Goal: Transaction & Acquisition: Book appointment/travel/reservation

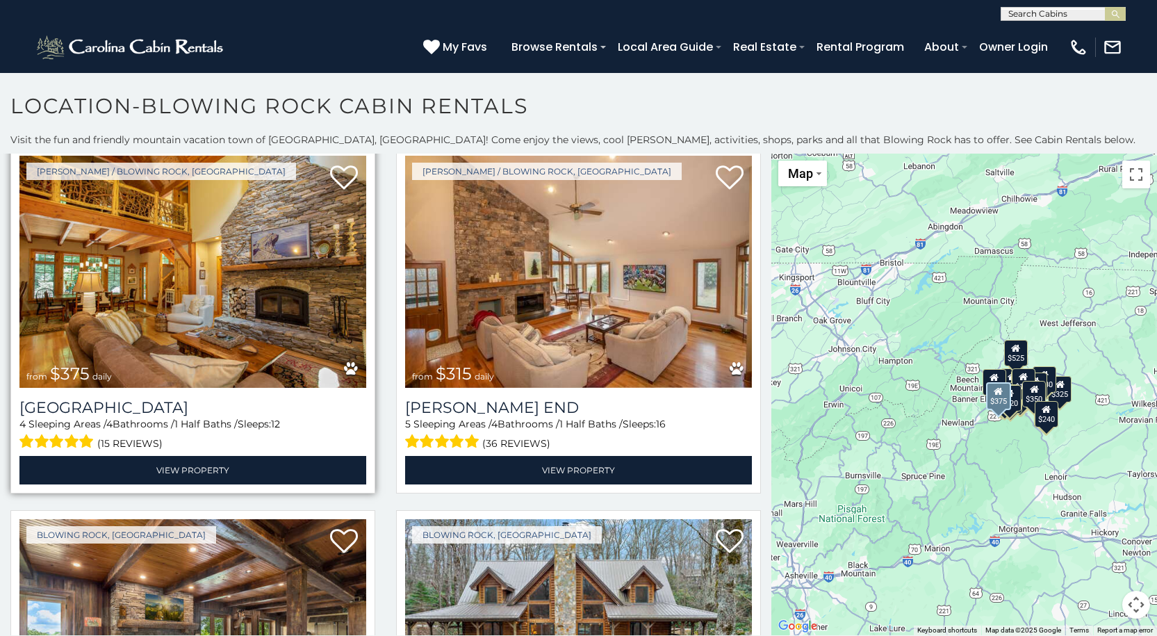
scroll to position [69, 0]
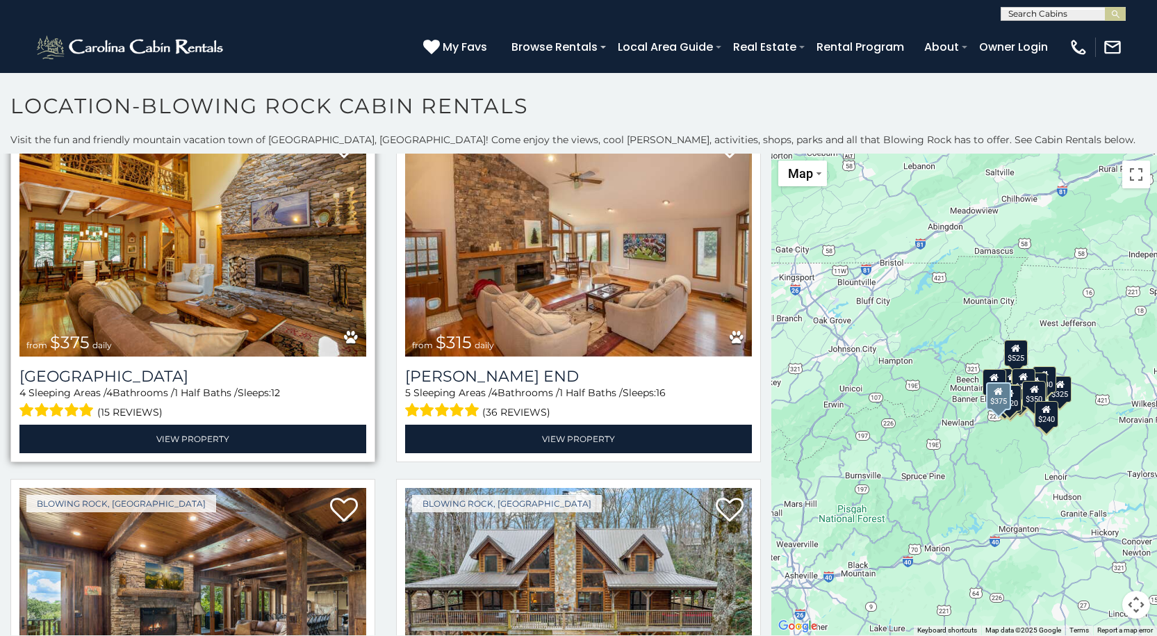
click at [228, 283] on img at bounding box center [192, 240] width 347 height 232
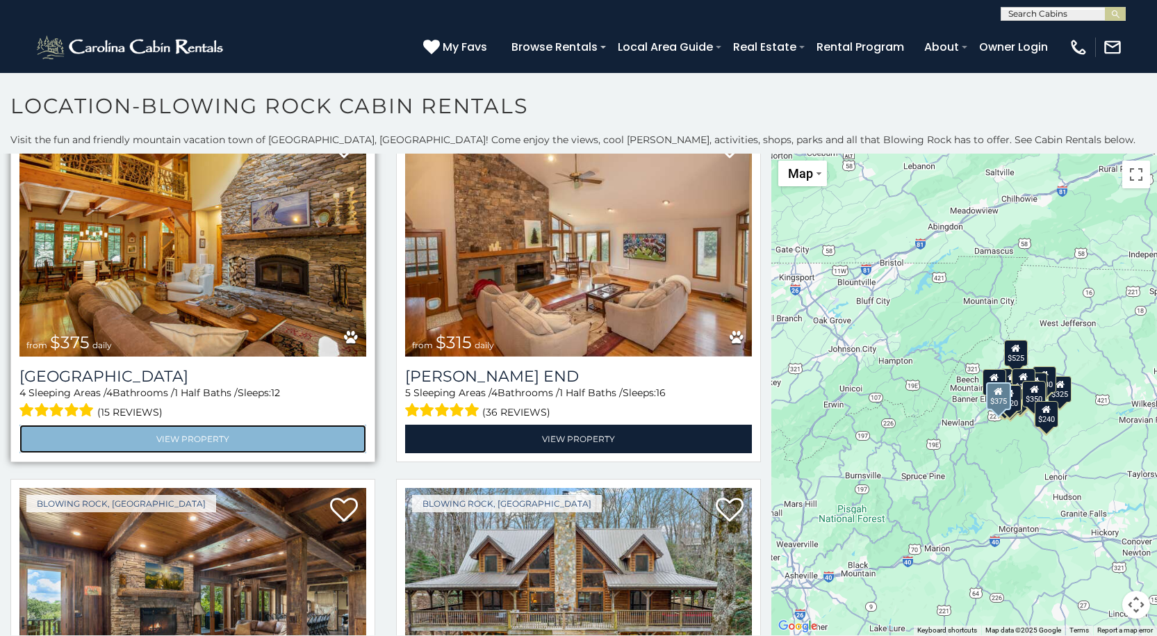
click at [270, 426] on link "View Property" at bounding box center [192, 438] width 347 height 28
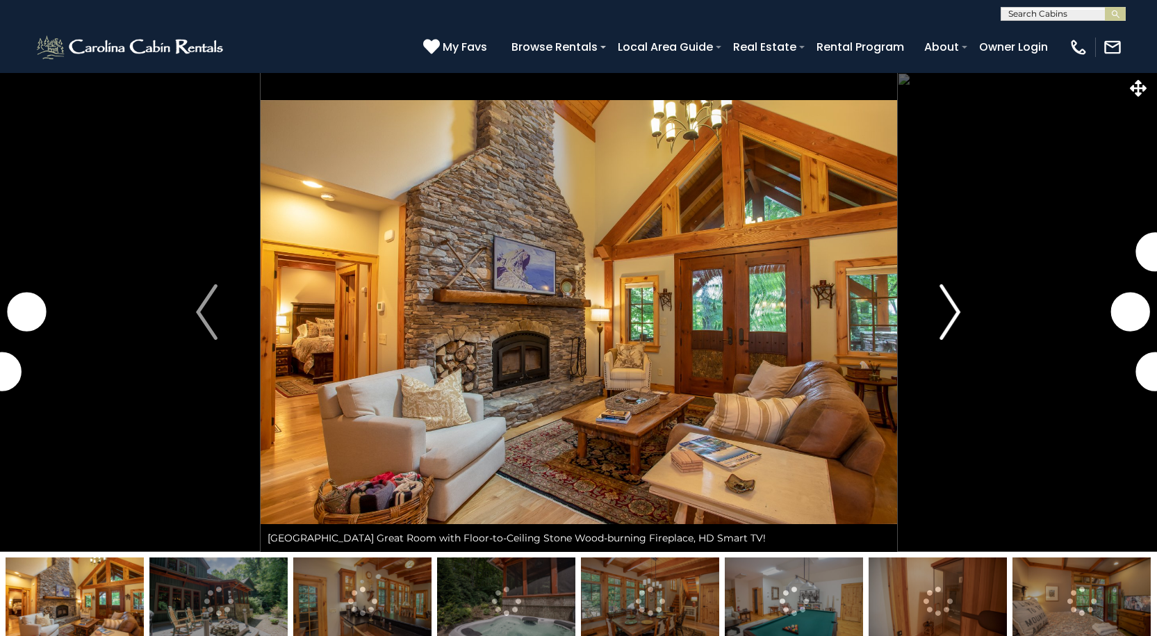
click at [925, 300] on button "Next" at bounding box center [949, 311] width 107 height 479
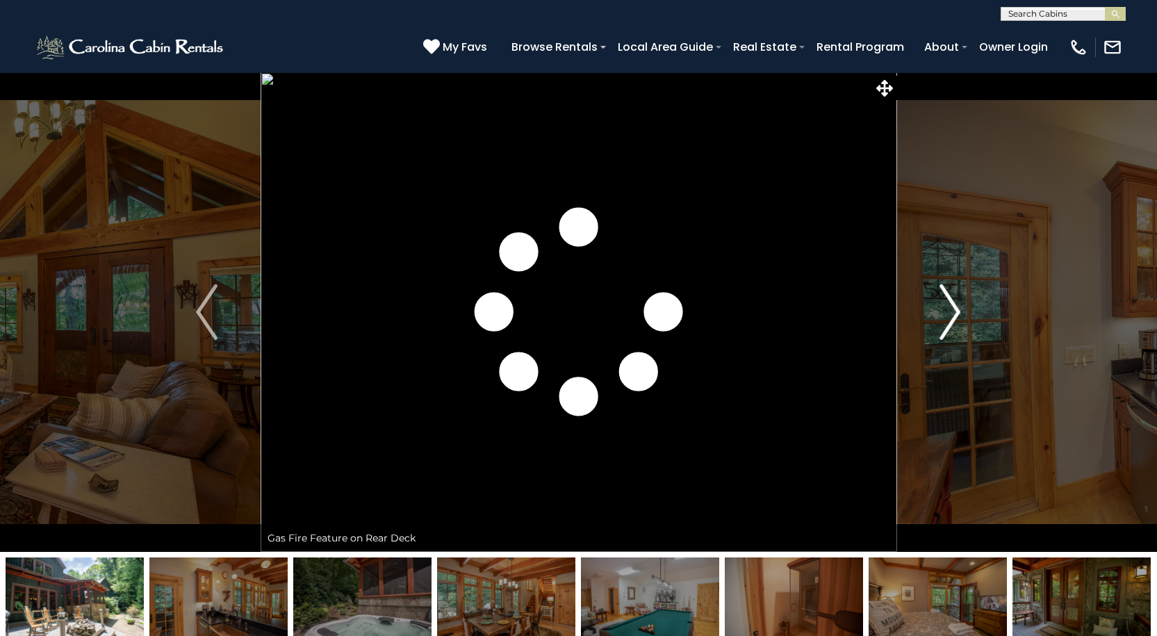
click at [925, 300] on button "Next" at bounding box center [949, 311] width 107 height 479
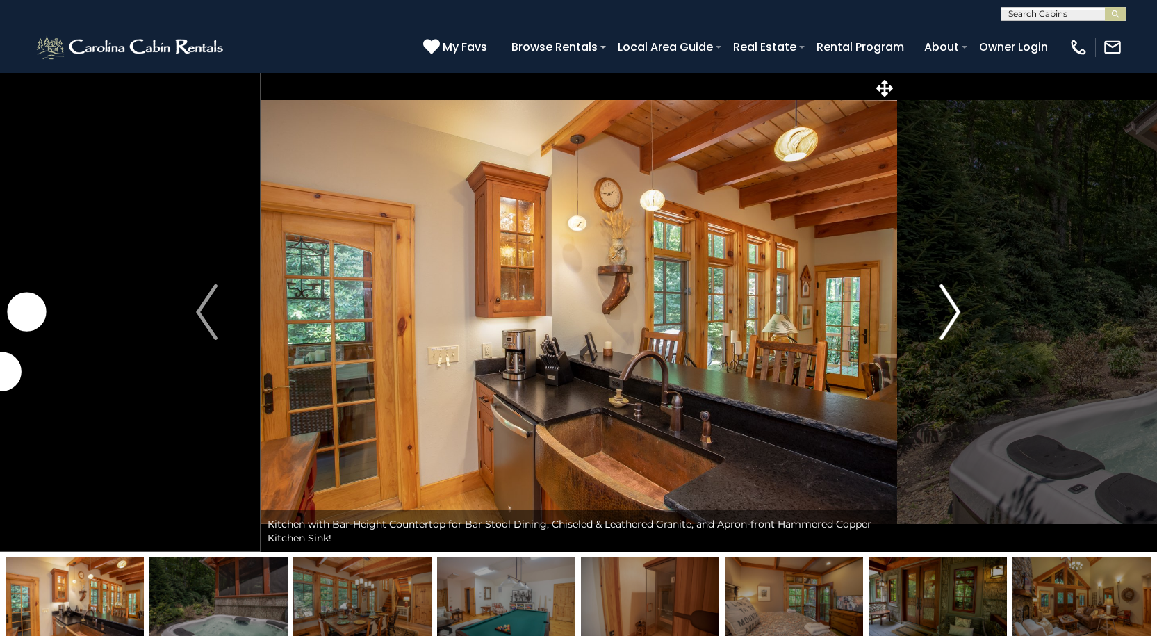
click at [925, 300] on button "Next" at bounding box center [949, 311] width 107 height 479
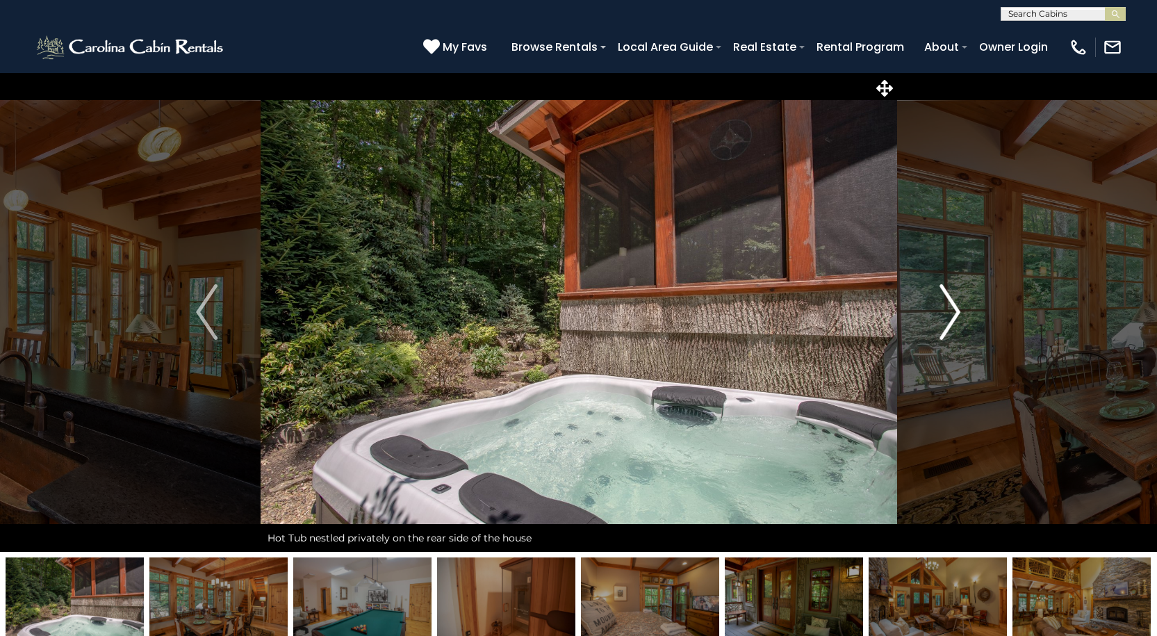
click at [925, 300] on button "Next" at bounding box center [949, 311] width 107 height 479
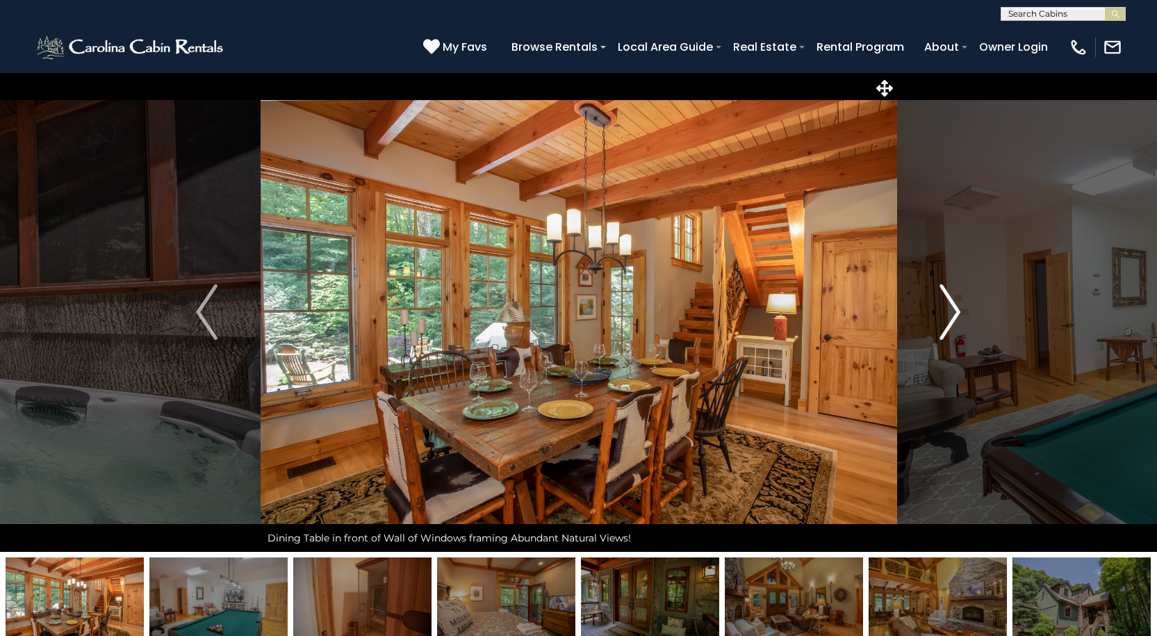
click at [925, 300] on button "Next" at bounding box center [949, 311] width 107 height 479
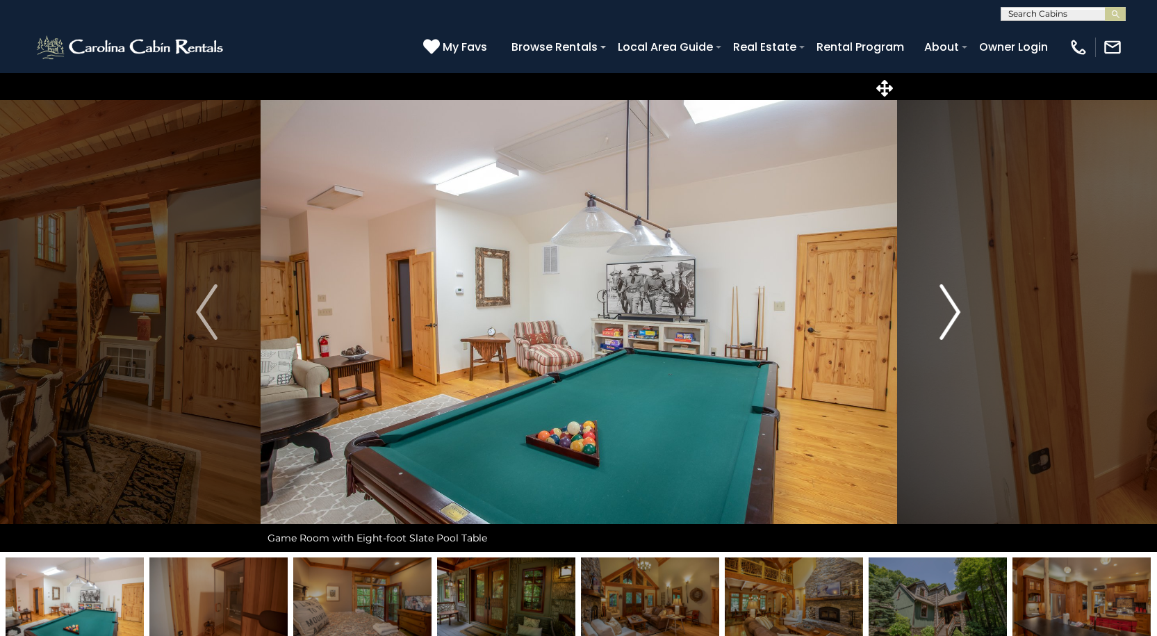
click at [925, 300] on button "Next" at bounding box center [949, 311] width 107 height 479
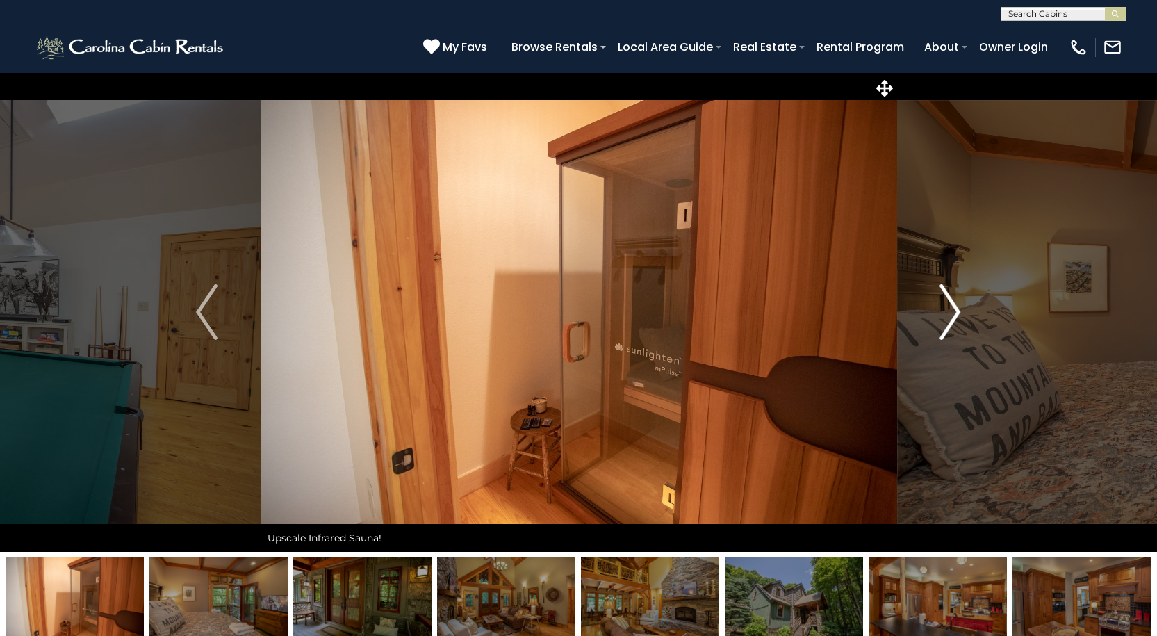
click at [925, 300] on button "Next" at bounding box center [949, 311] width 107 height 479
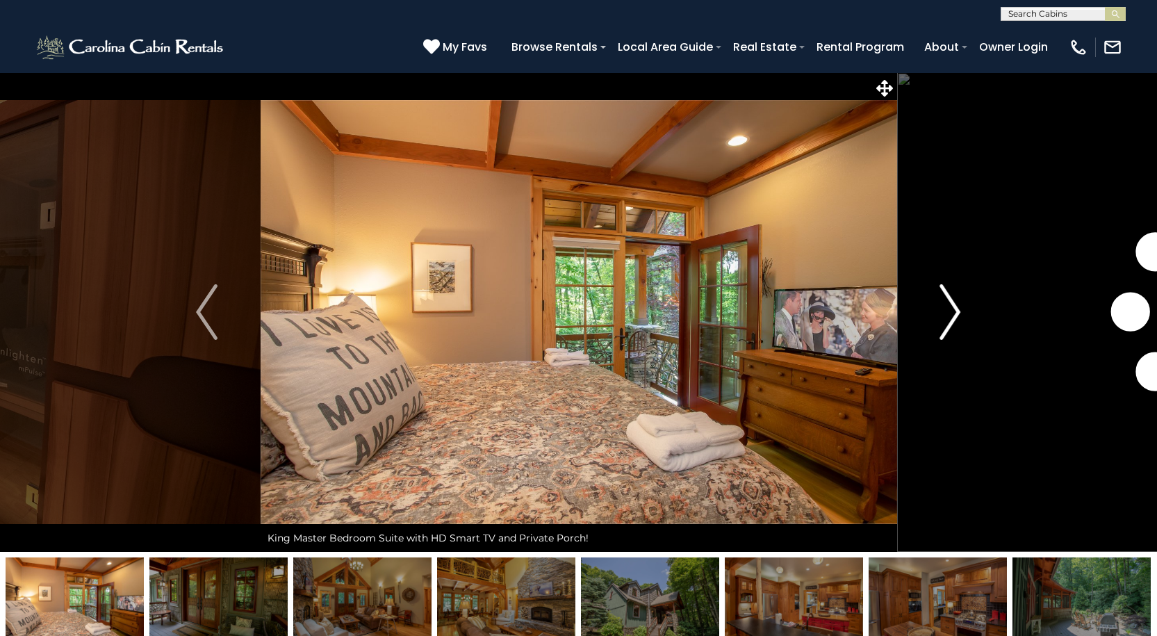
click at [925, 300] on button "Next" at bounding box center [949, 311] width 107 height 479
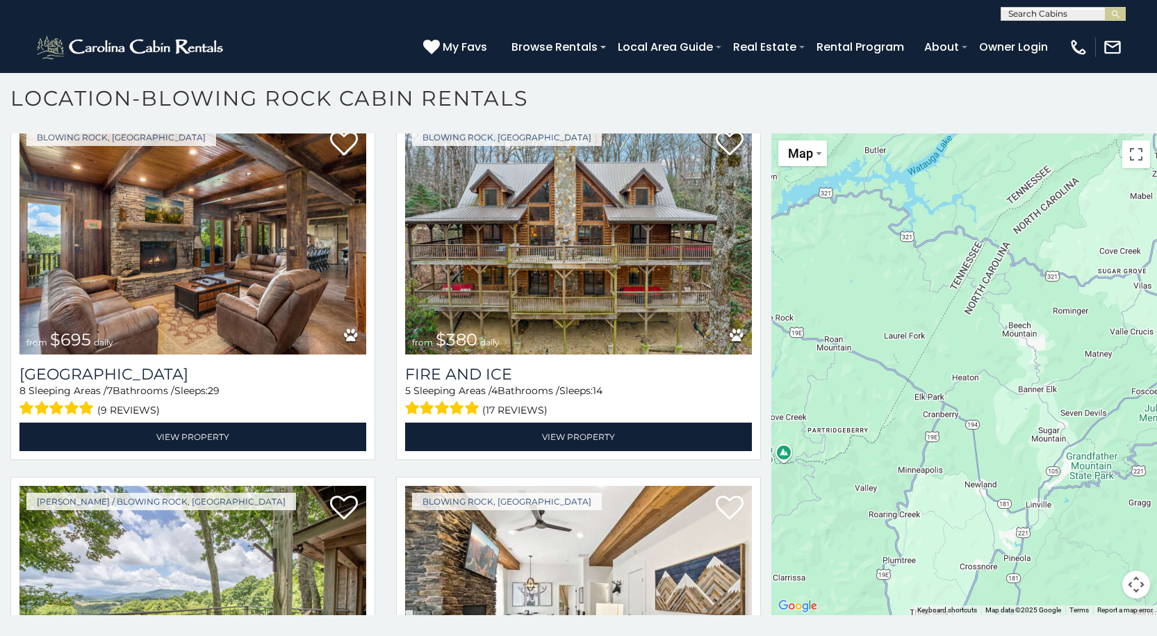
scroll to position [417, 0]
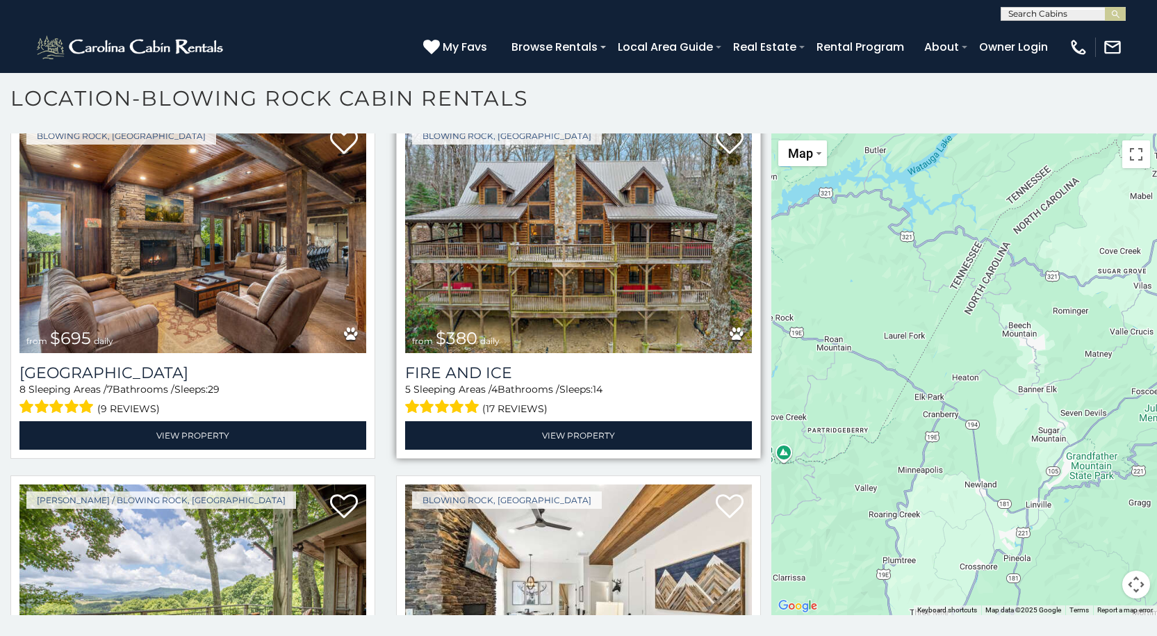
click at [661, 236] on img at bounding box center [578, 236] width 347 height 232
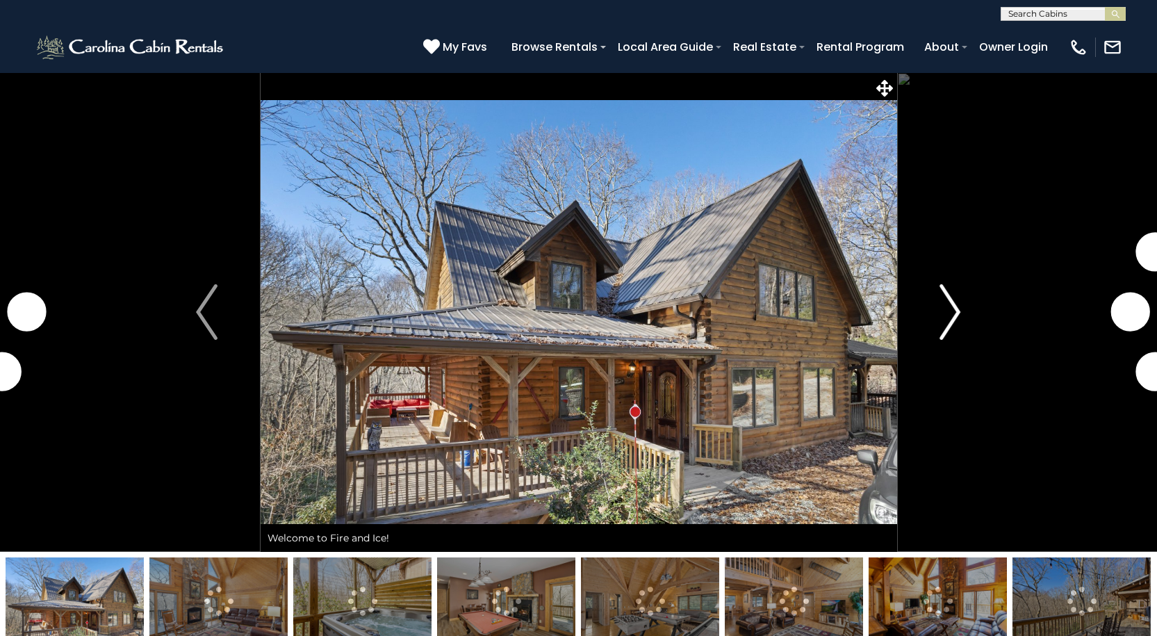
click at [948, 318] on img "Next" at bounding box center [949, 312] width 21 height 56
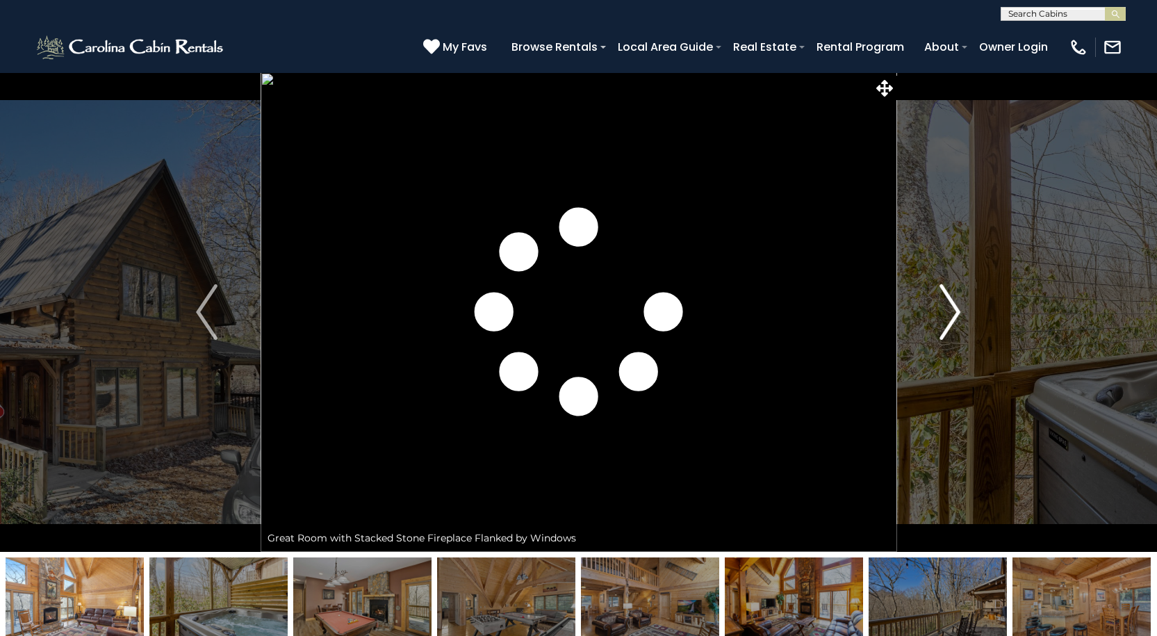
click at [948, 318] on img "Next" at bounding box center [949, 312] width 21 height 56
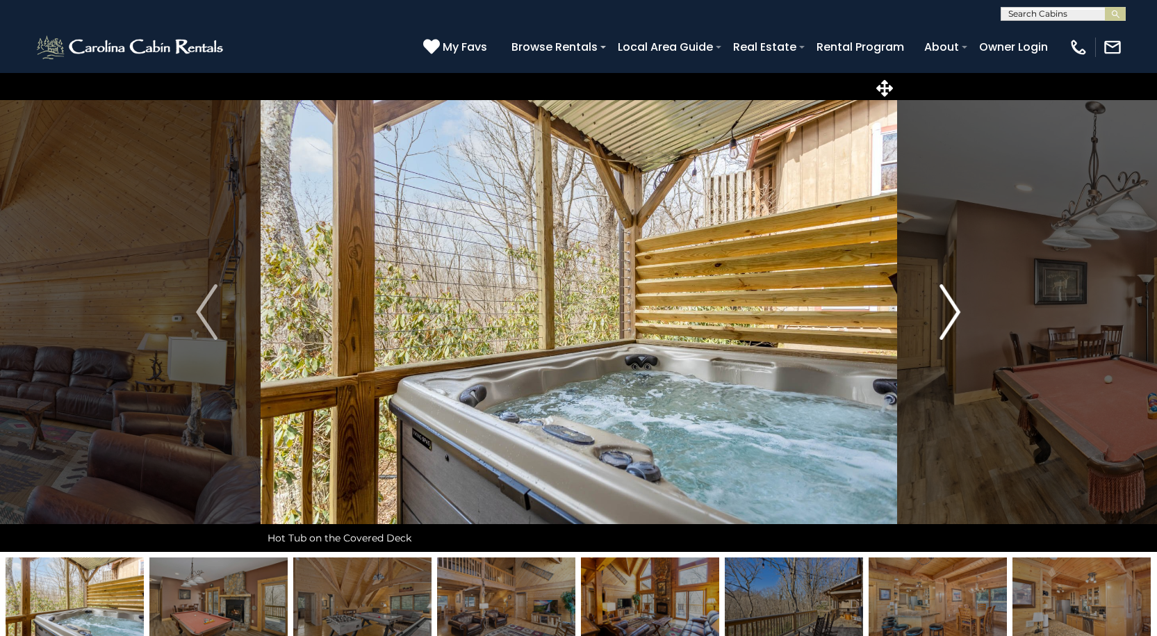
click at [948, 318] on img "Next" at bounding box center [949, 312] width 21 height 56
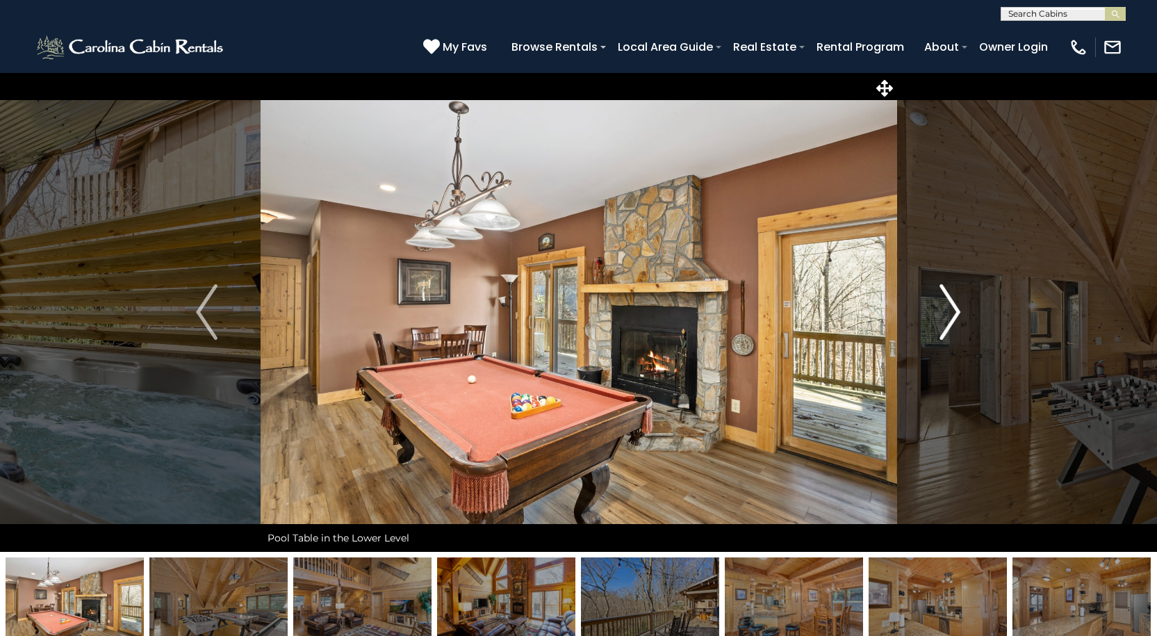
click at [948, 318] on img "Next" at bounding box center [949, 312] width 21 height 56
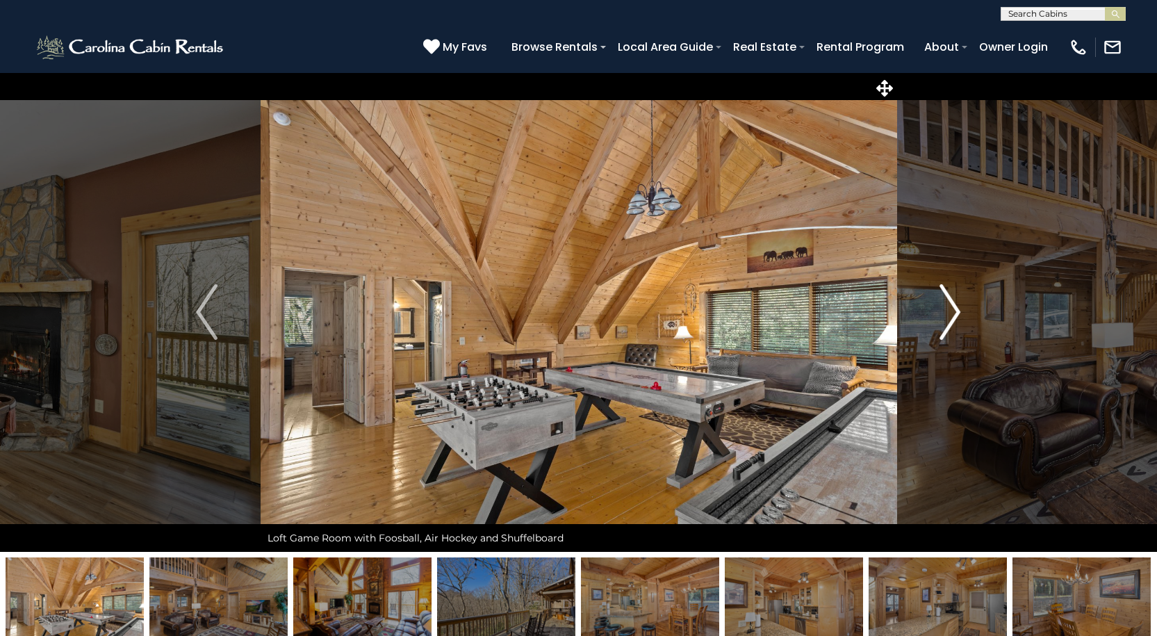
click at [948, 318] on img "Next" at bounding box center [949, 312] width 21 height 56
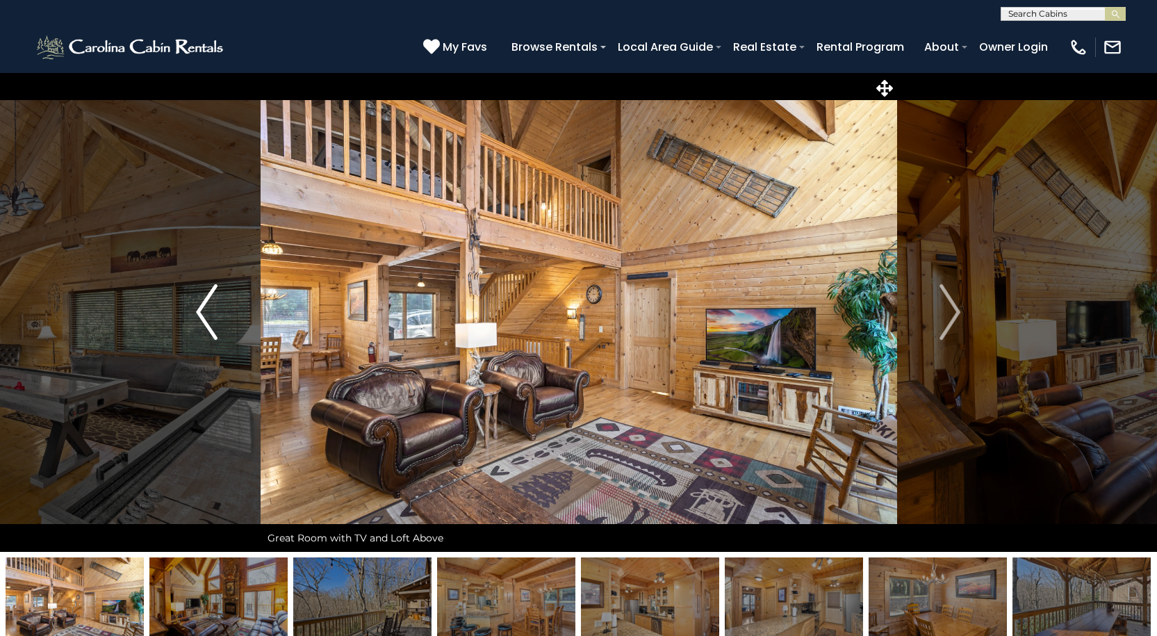
click at [215, 295] on img "Previous" at bounding box center [206, 312] width 21 height 56
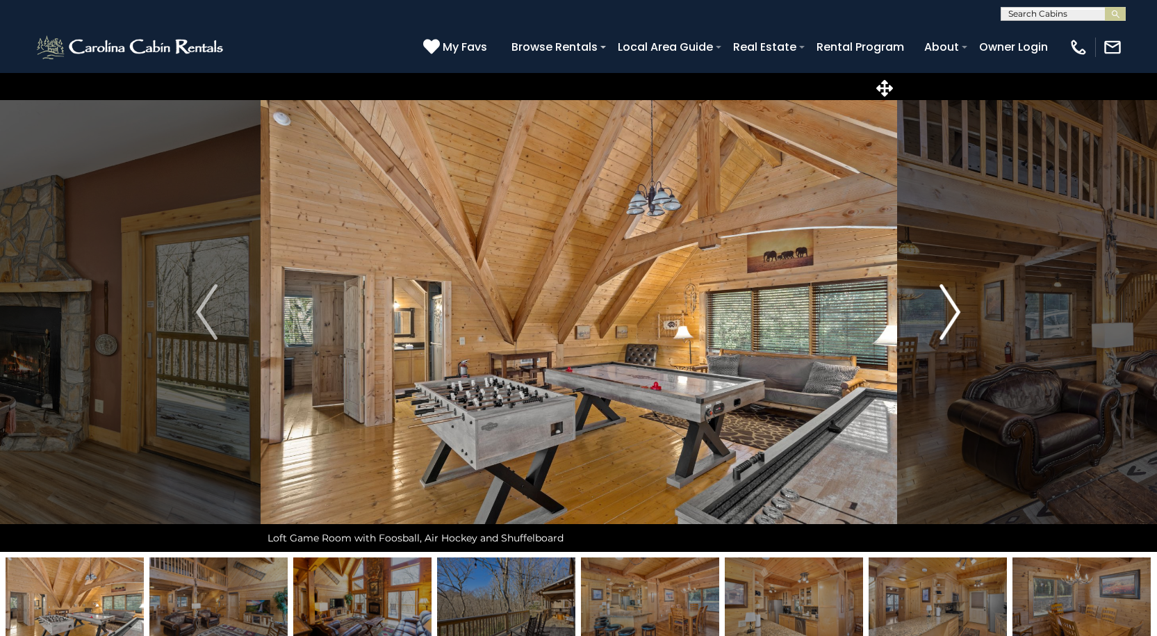
click at [940, 308] on button "Next" at bounding box center [949, 311] width 107 height 479
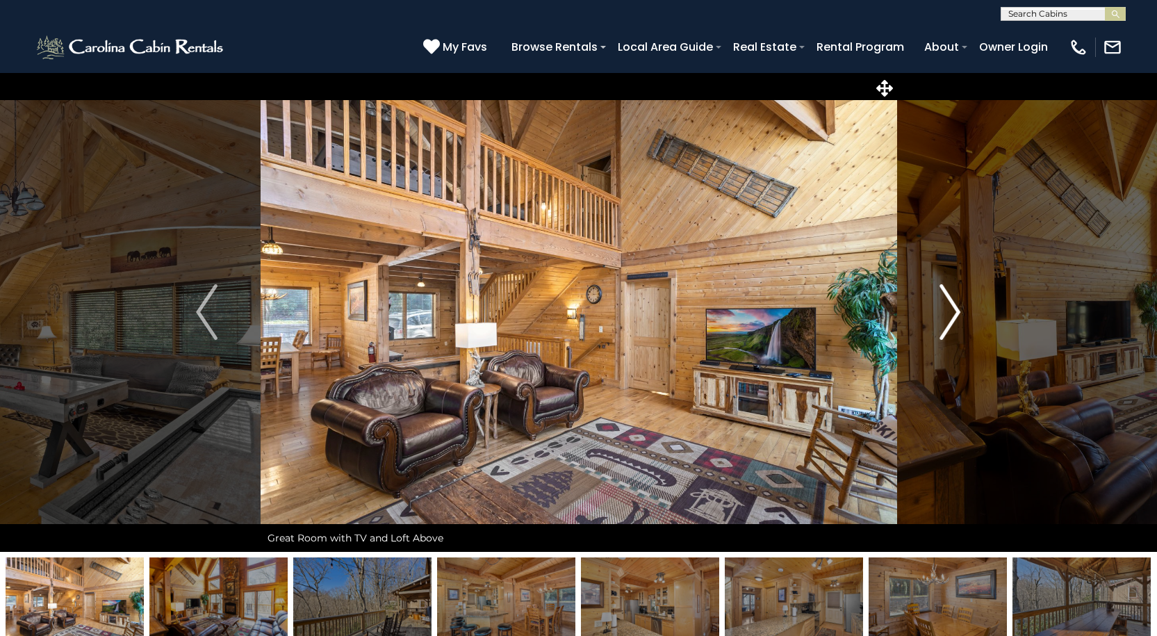
click at [930, 315] on button "Next" at bounding box center [949, 311] width 107 height 479
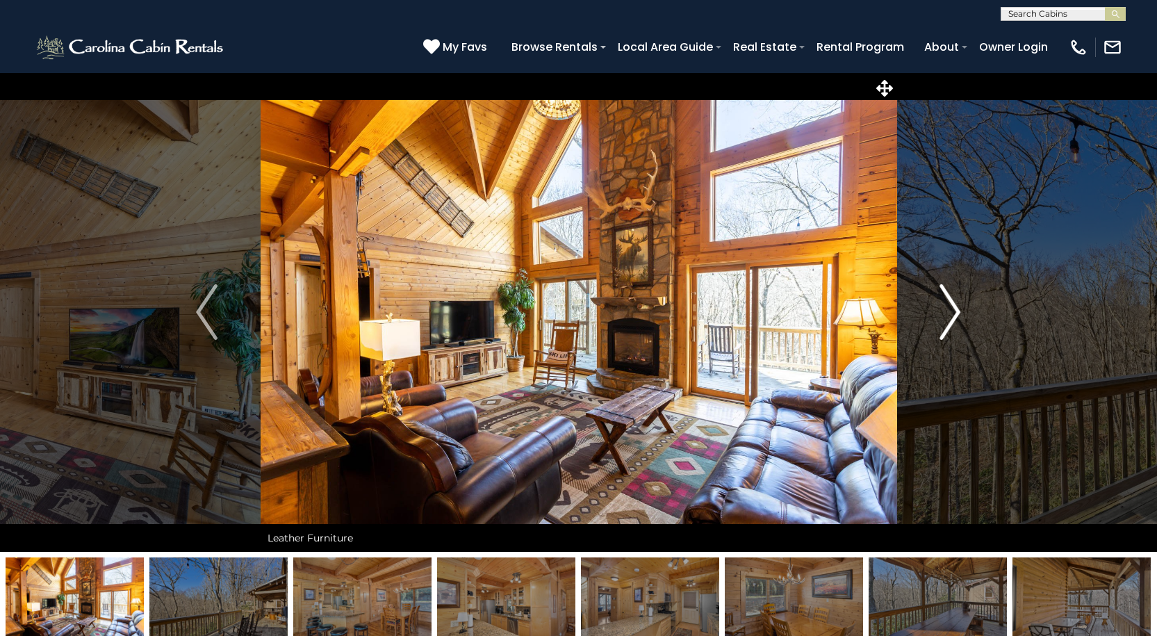
click at [931, 317] on button "Next" at bounding box center [949, 311] width 107 height 479
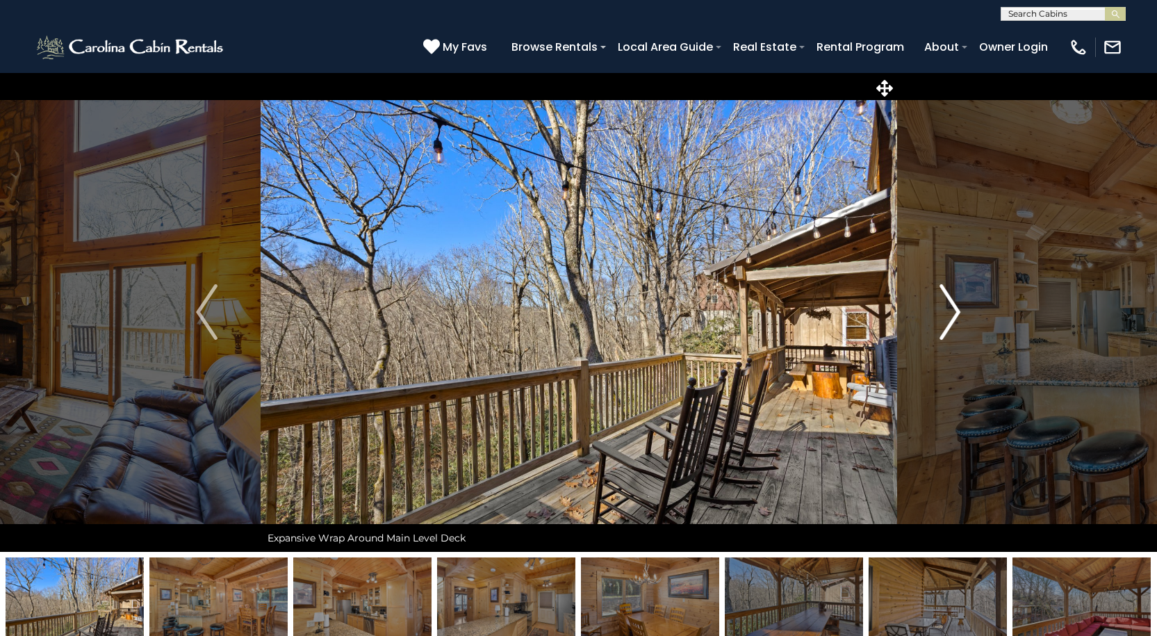
click at [931, 317] on button "Next" at bounding box center [949, 311] width 107 height 479
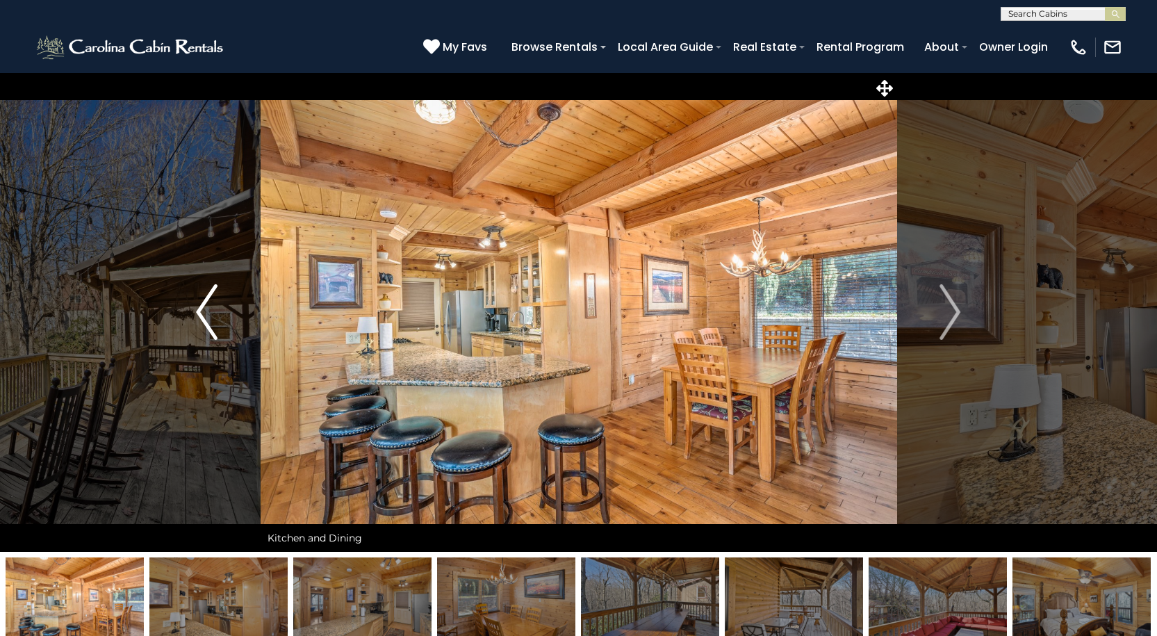
click at [214, 342] on button "Previous" at bounding box center [206, 311] width 107 height 479
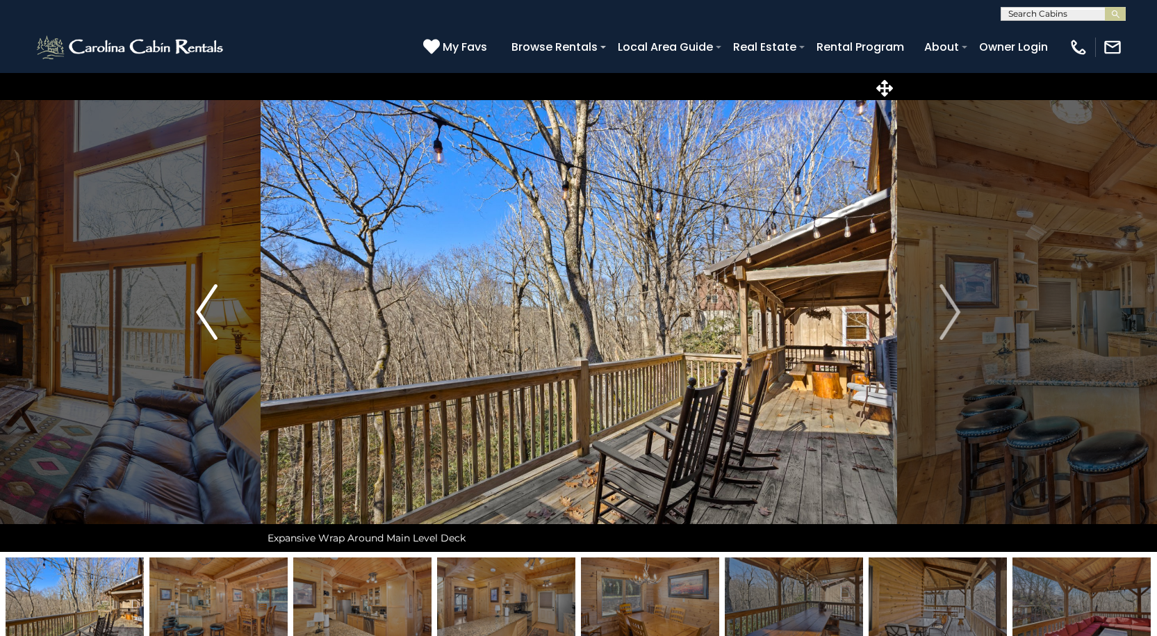
click at [214, 342] on button "Previous" at bounding box center [206, 311] width 107 height 479
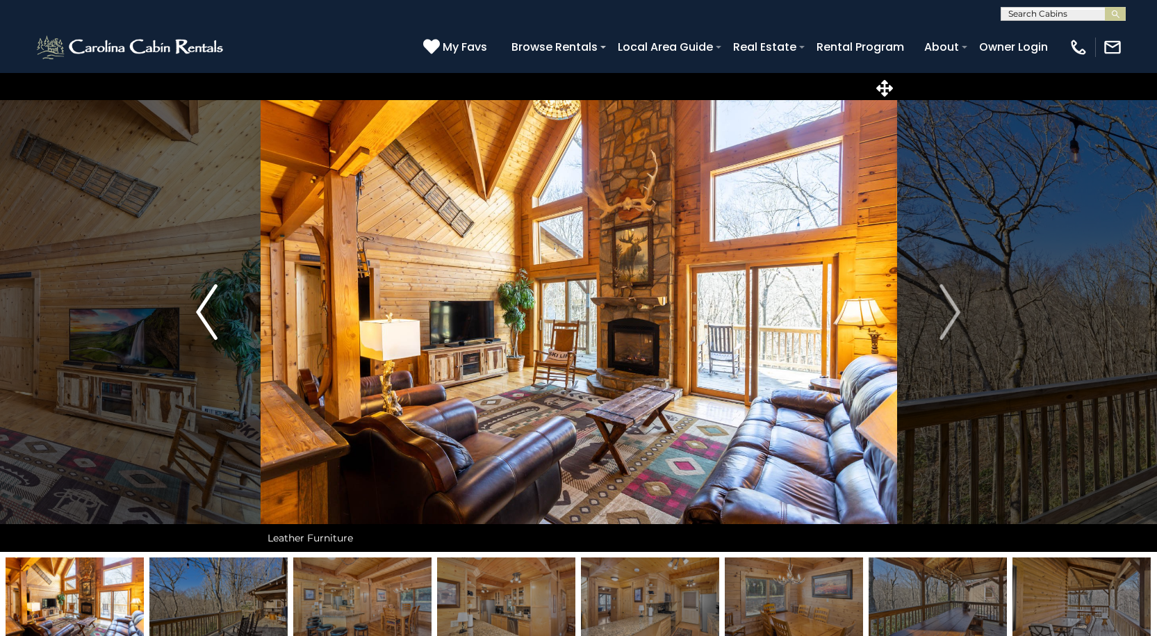
click at [214, 342] on button "Previous" at bounding box center [206, 311] width 107 height 479
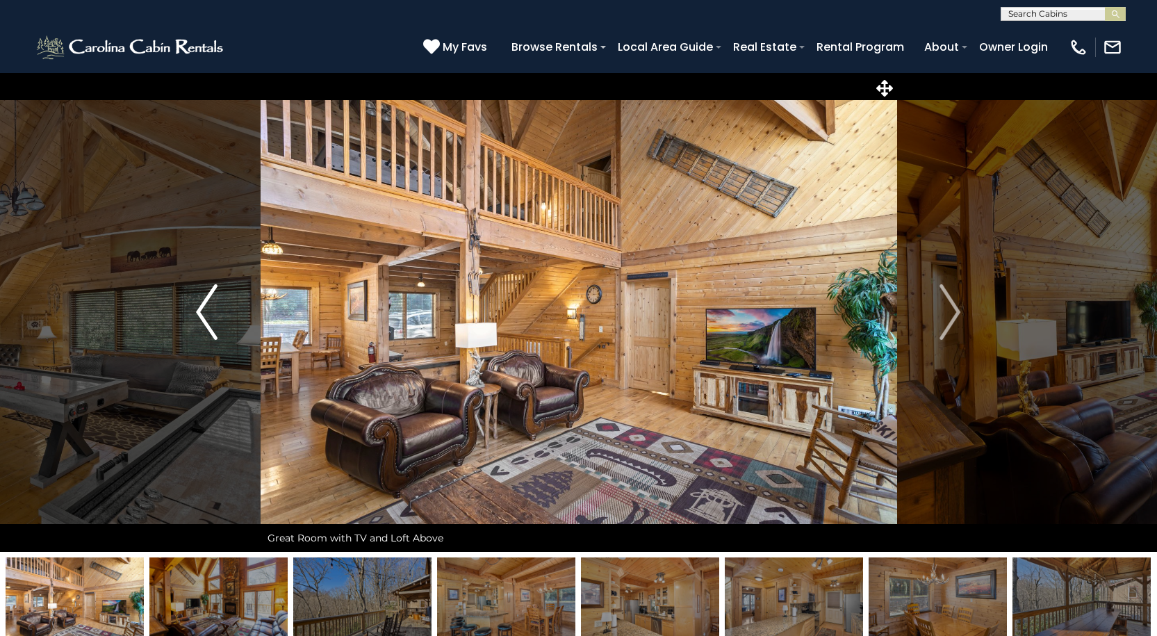
click at [214, 342] on button "Previous" at bounding box center [206, 311] width 107 height 479
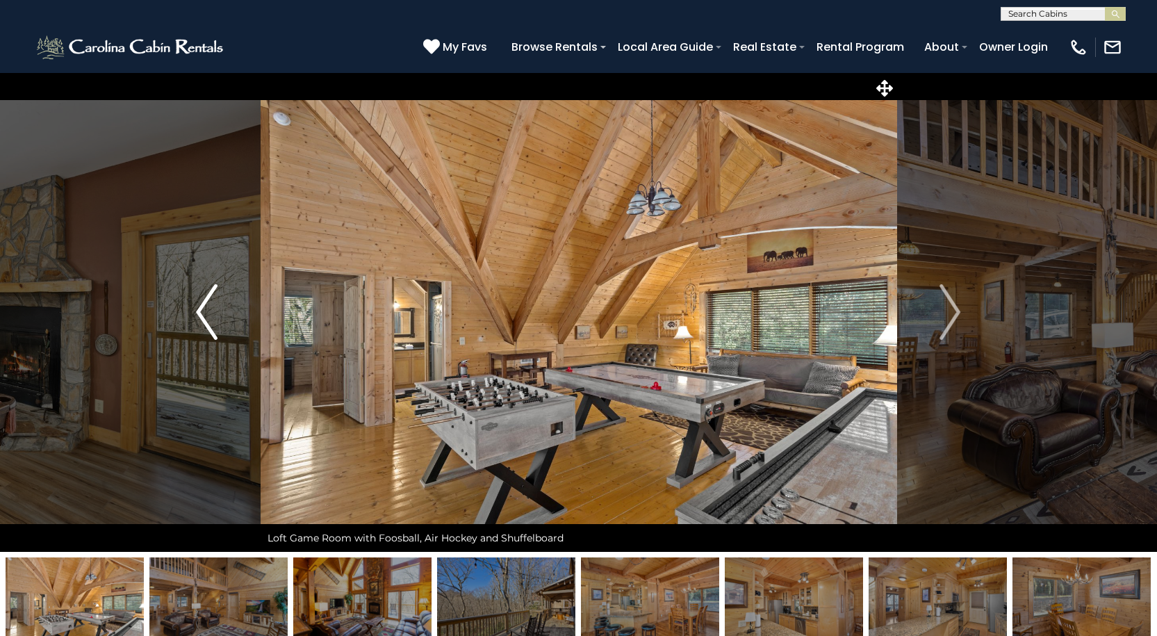
click at [214, 342] on button "Previous" at bounding box center [206, 311] width 107 height 479
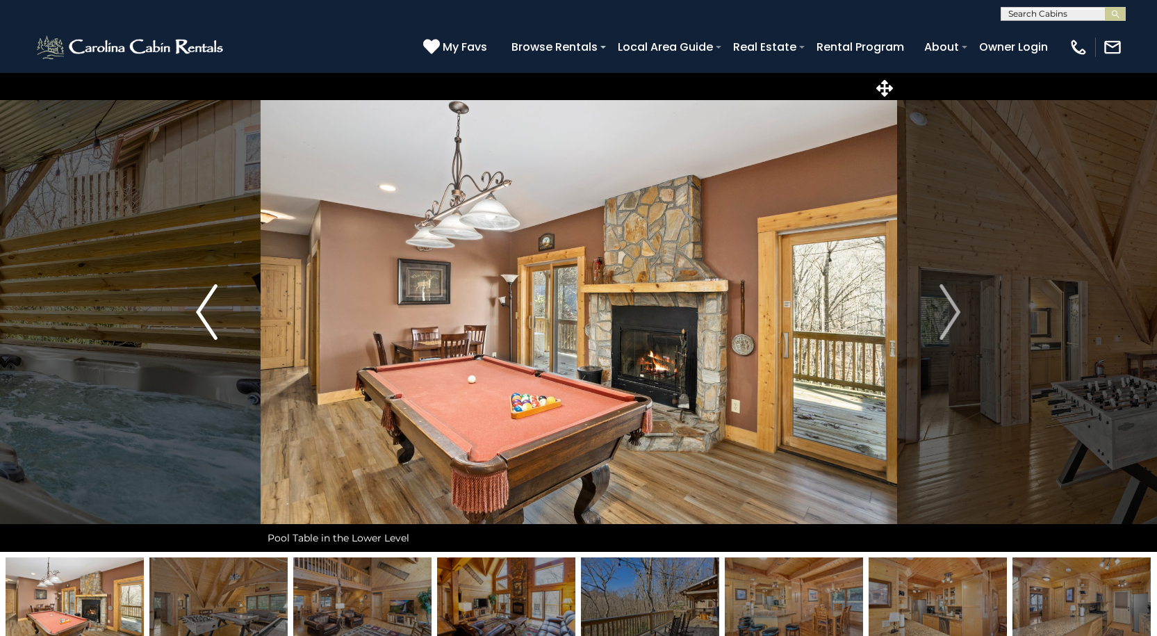
click at [214, 342] on button "Previous" at bounding box center [206, 311] width 107 height 479
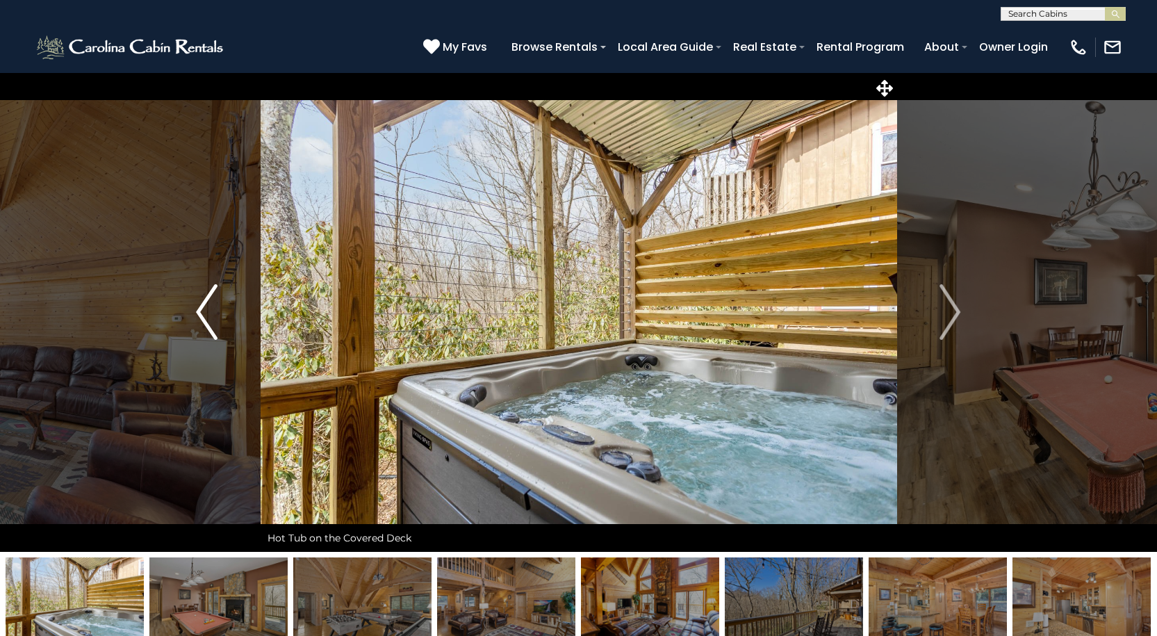
click at [214, 342] on button "Previous" at bounding box center [206, 311] width 107 height 479
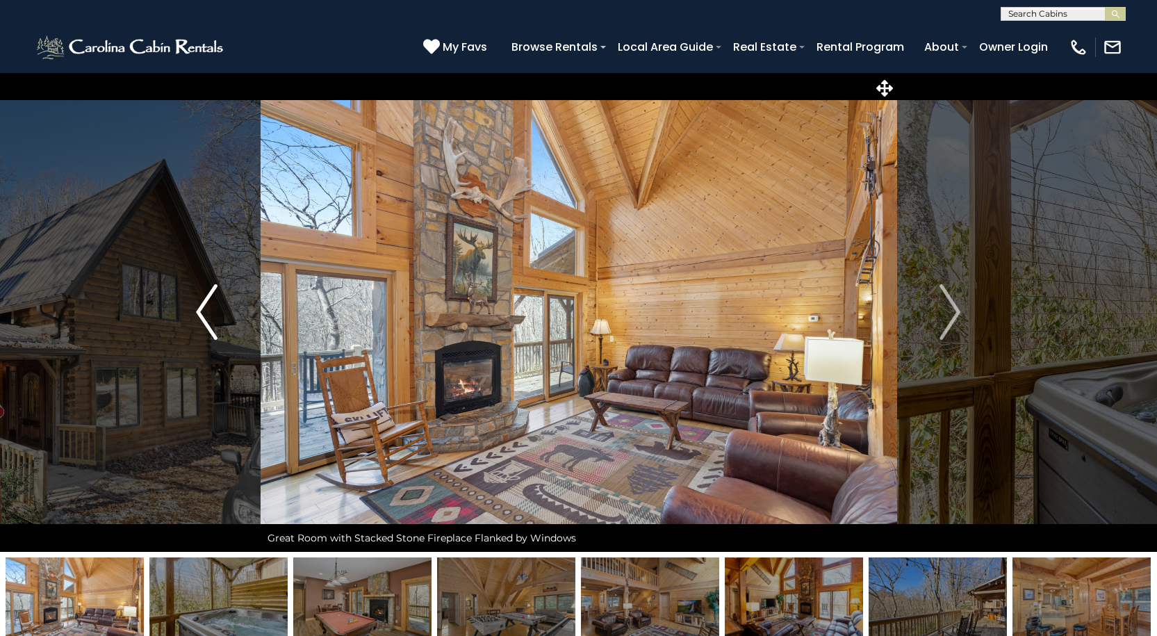
click at [194, 308] on button "Previous" at bounding box center [206, 311] width 107 height 479
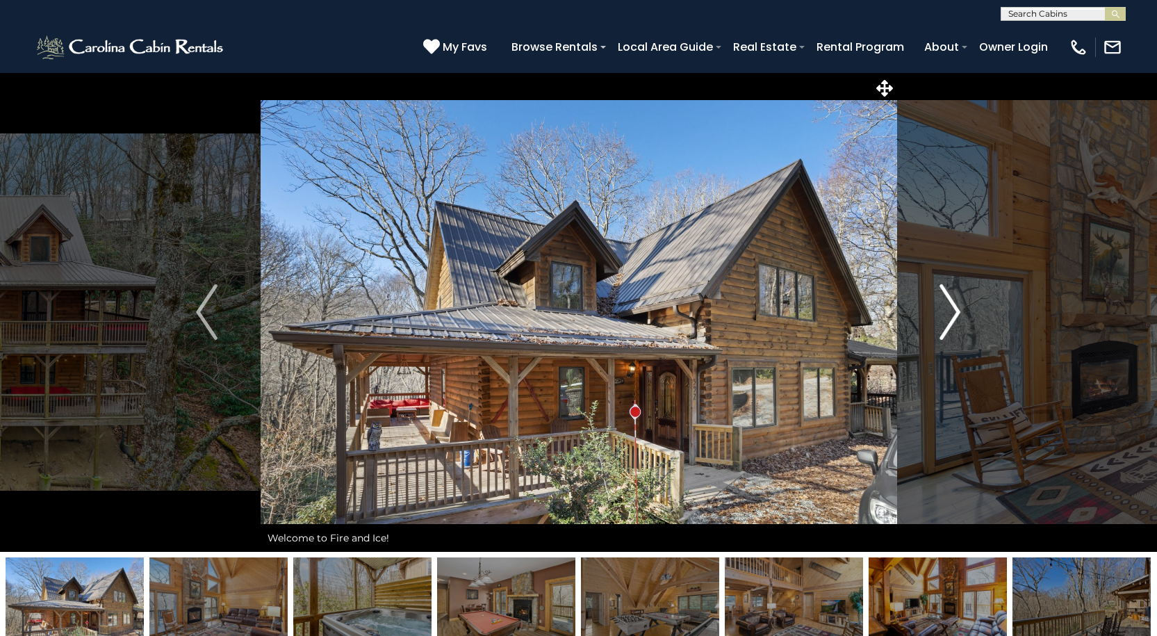
click at [963, 306] on button "Next" at bounding box center [949, 311] width 107 height 479
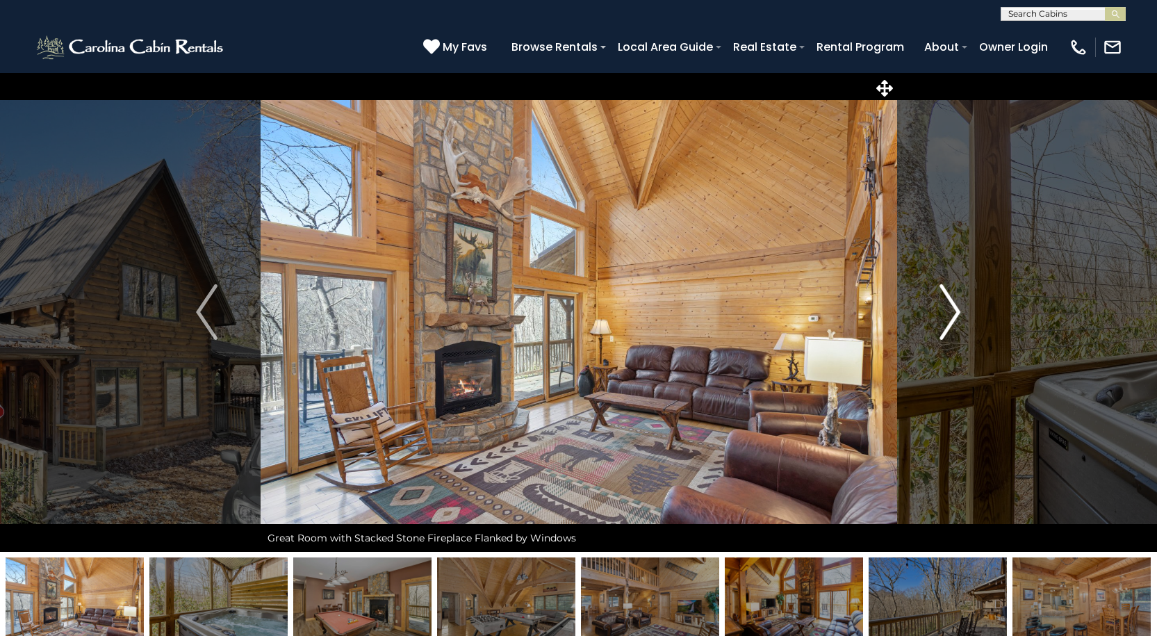
click at [963, 306] on button "Next" at bounding box center [949, 311] width 107 height 479
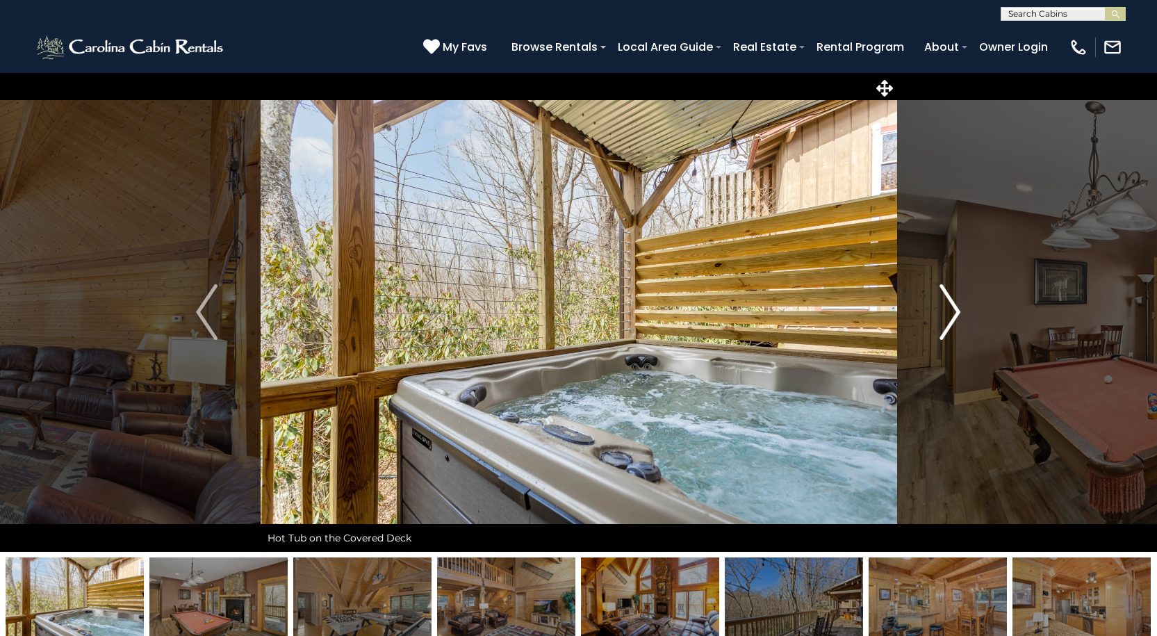
click at [963, 306] on button "Next" at bounding box center [949, 311] width 107 height 479
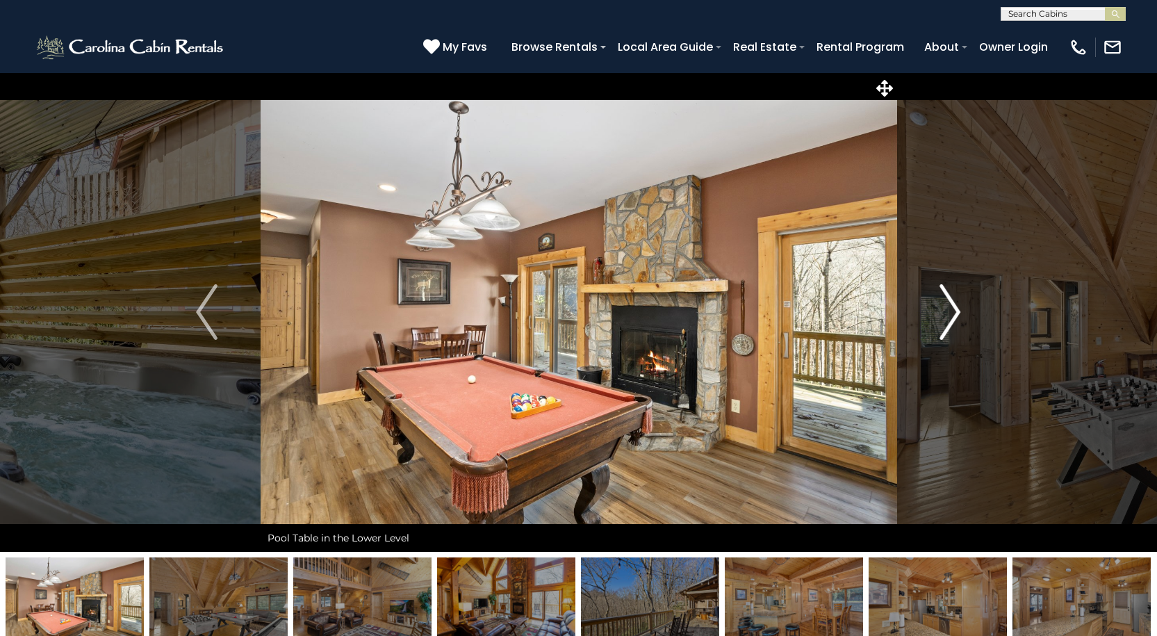
click at [963, 306] on button "Next" at bounding box center [949, 311] width 107 height 479
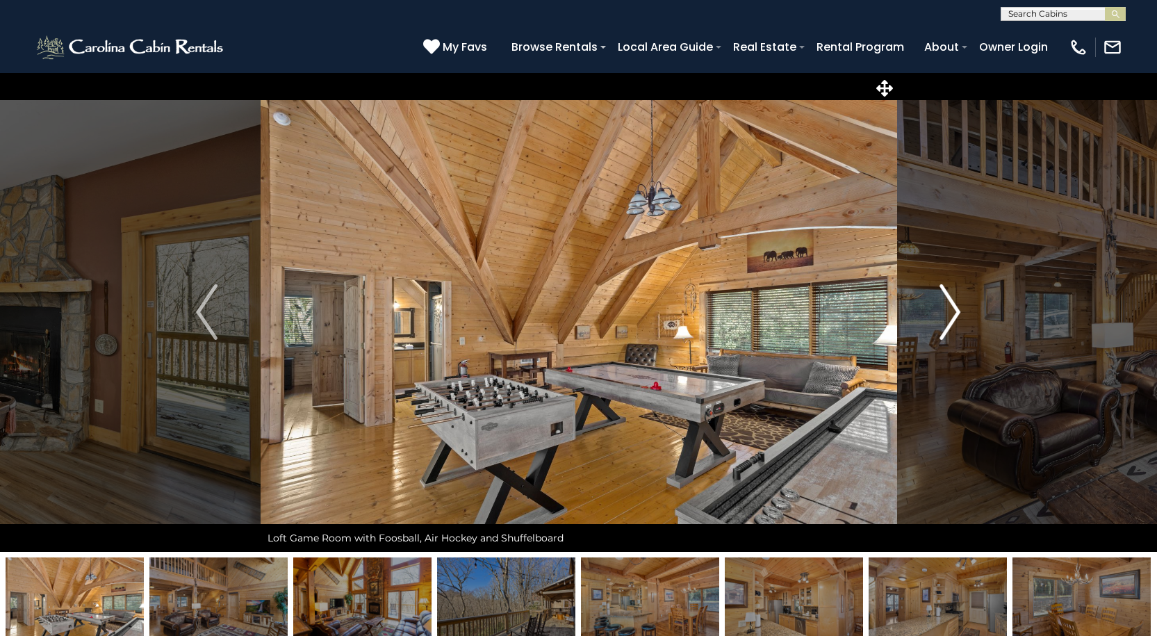
click at [963, 306] on button "Next" at bounding box center [949, 311] width 107 height 479
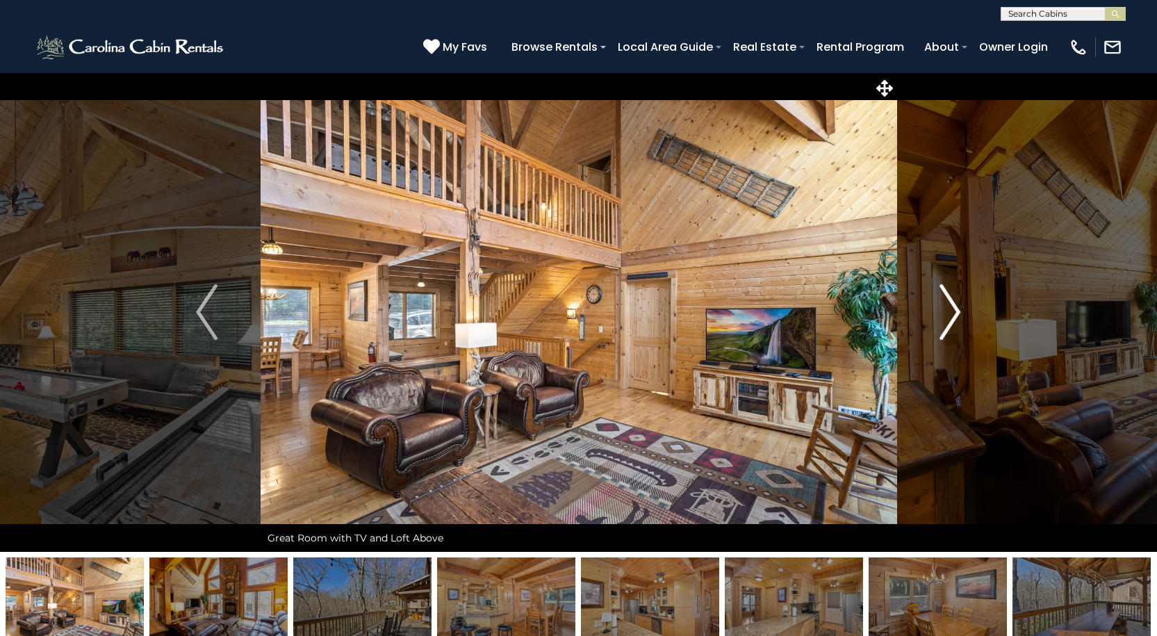
click at [963, 306] on button "Next" at bounding box center [949, 311] width 107 height 479
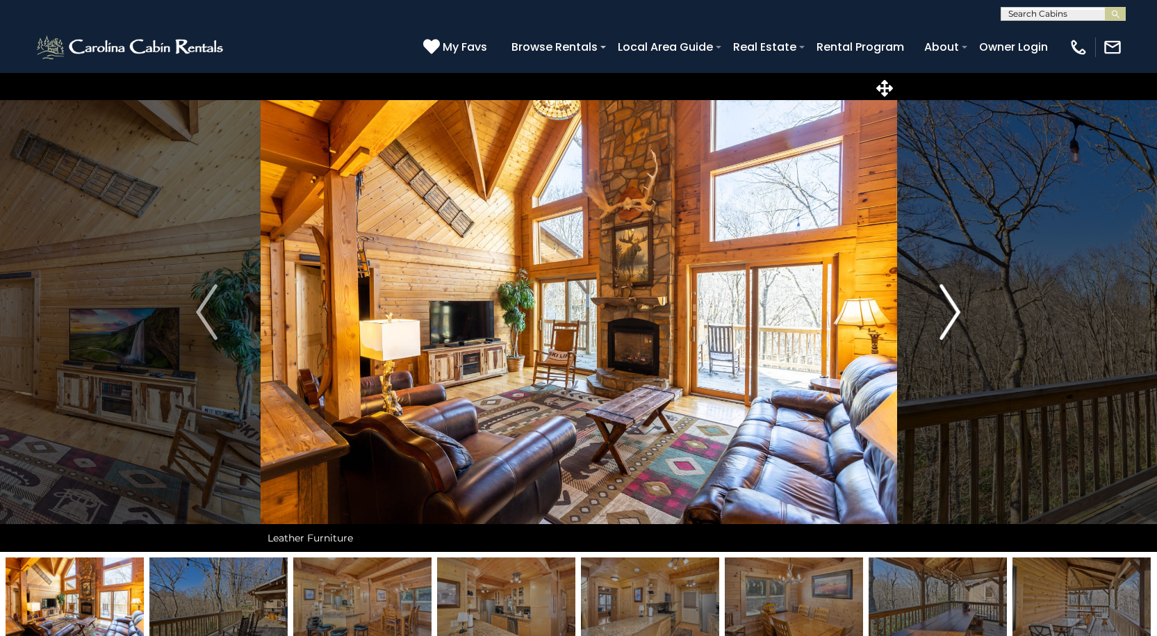
click at [963, 306] on button "Next" at bounding box center [949, 311] width 107 height 479
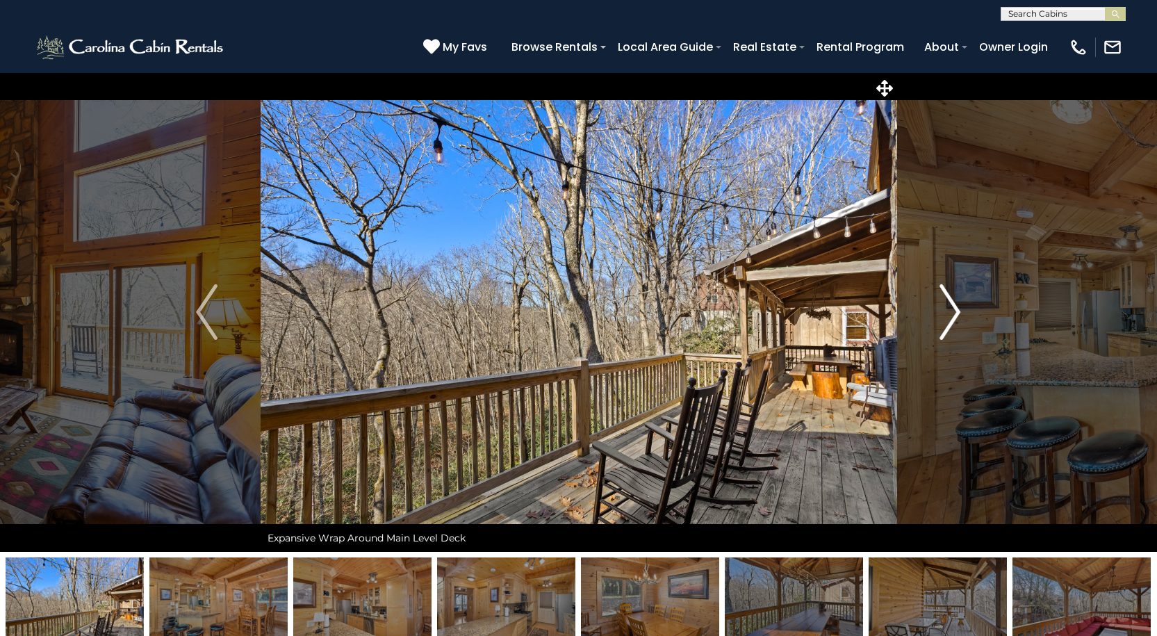
click at [963, 306] on button "Next" at bounding box center [949, 311] width 107 height 479
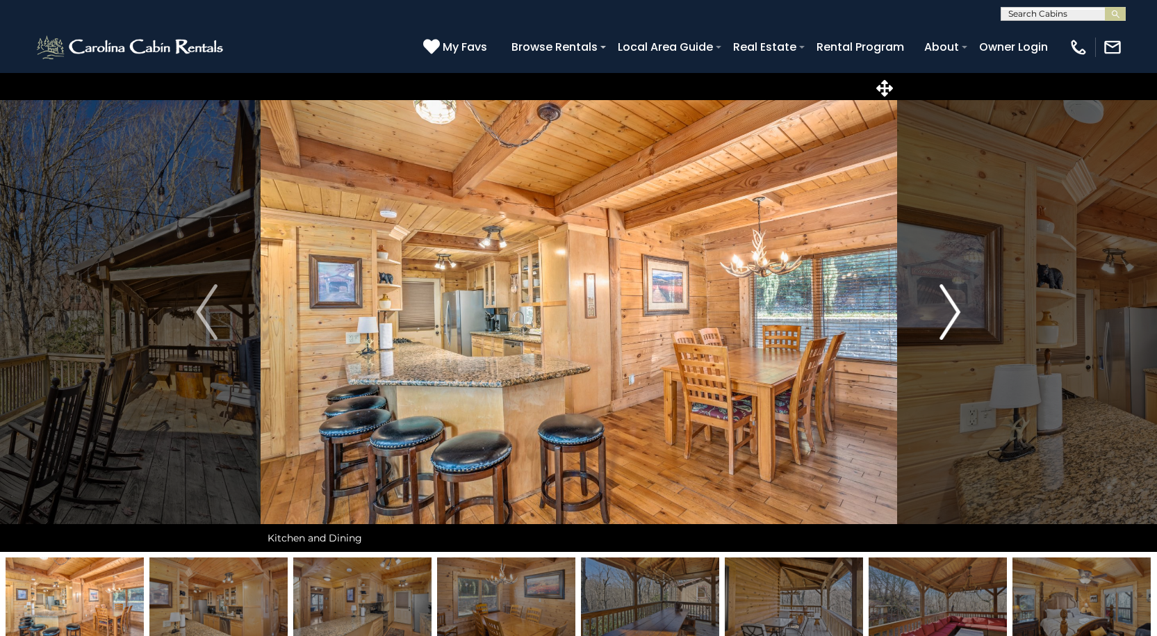
click at [963, 306] on button "Next" at bounding box center [949, 311] width 107 height 479
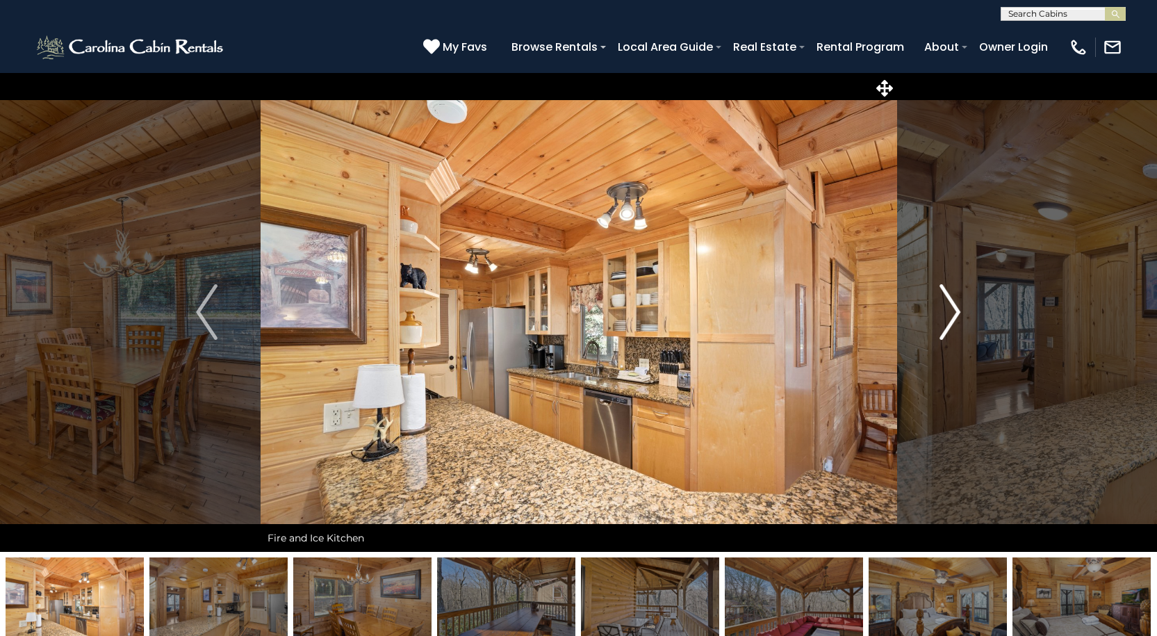
click at [963, 306] on button "Next" at bounding box center [949, 311] width 107 height 479
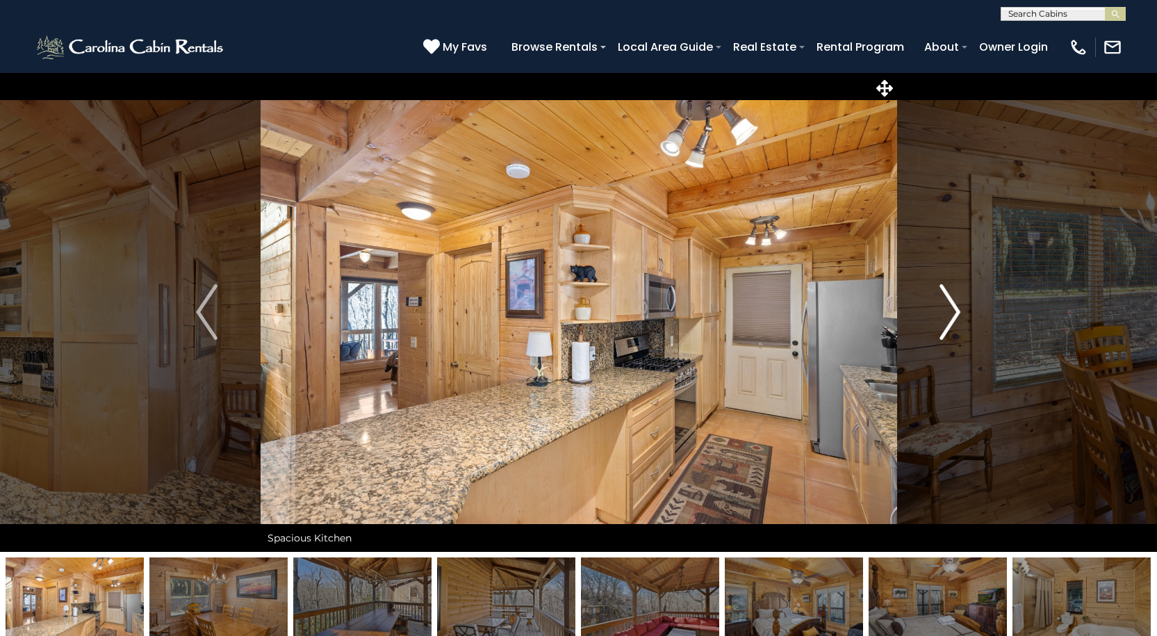
click at [952, 303] on img "Next" at bounding box center [949, 312] width 21 height 56
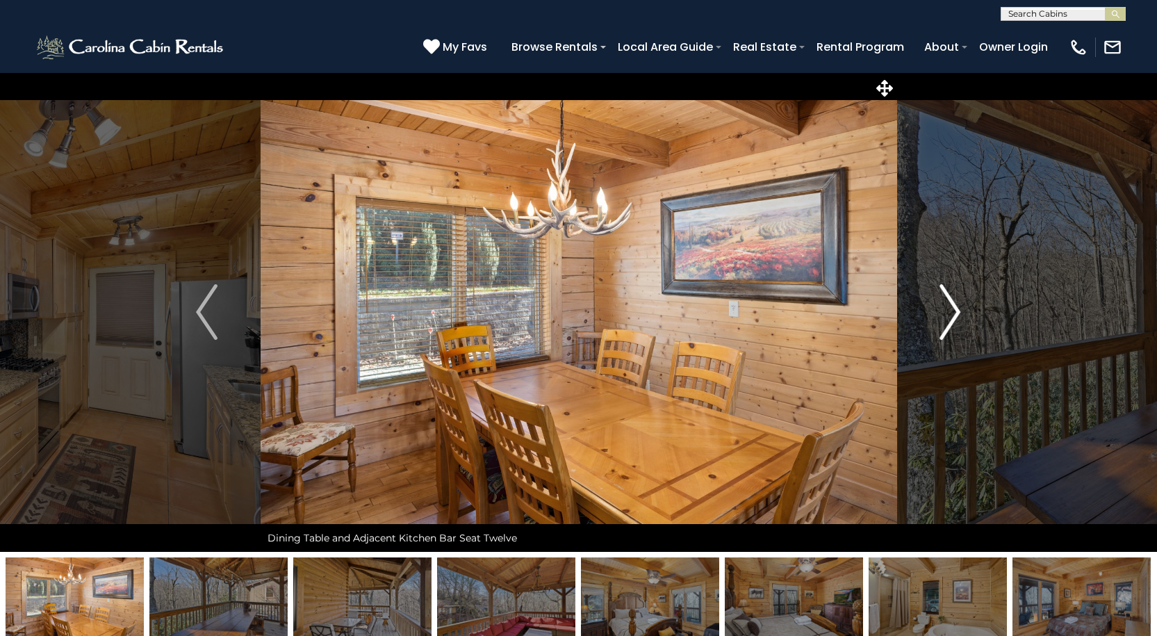
click at [947, 296] on img "Next" at bounding box center [949, 312] width 21 height 56
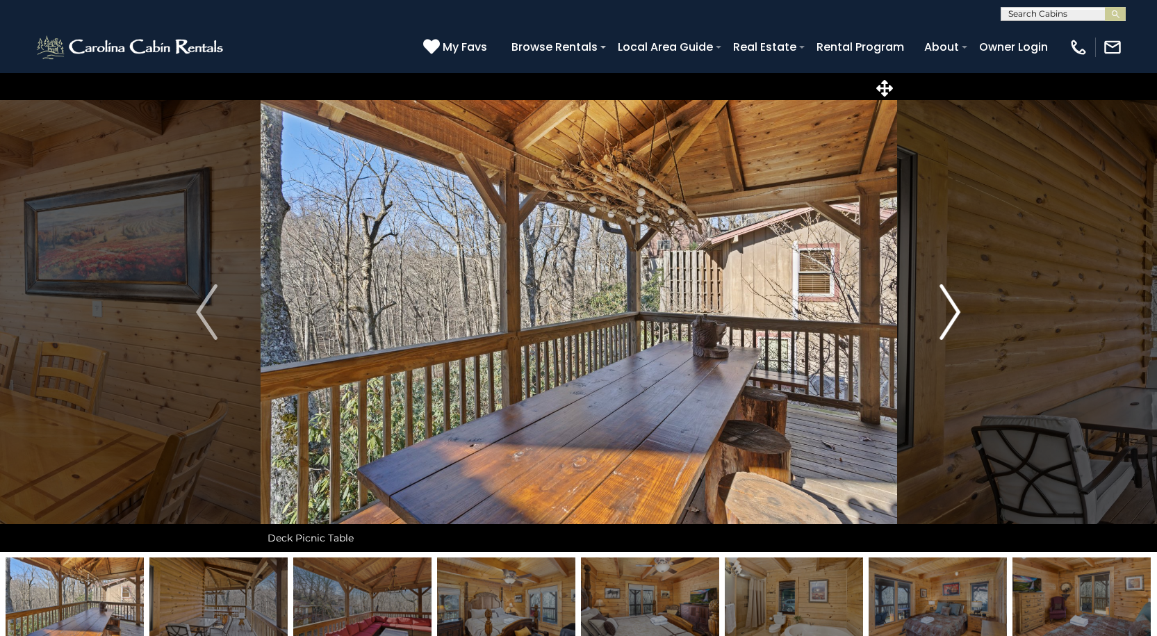
click at [947, 296] on img "Next" at bounding box center [949, 312] width 21 height 56
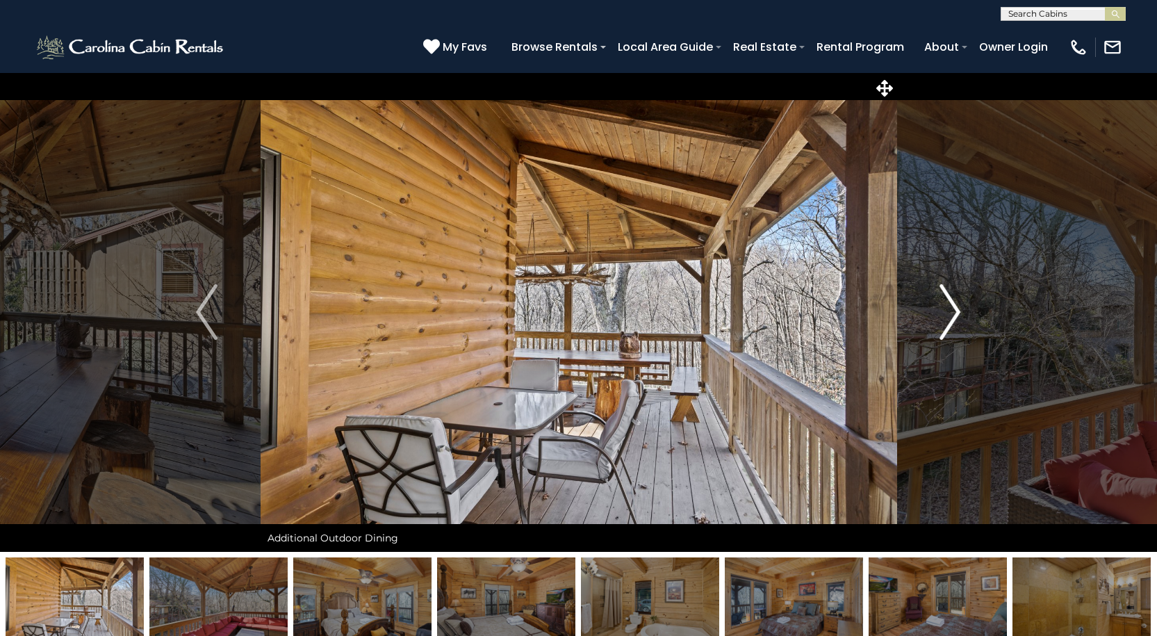
click at [947, 296] on img "Next" at bounding box center [949, 312] width 21 height 56
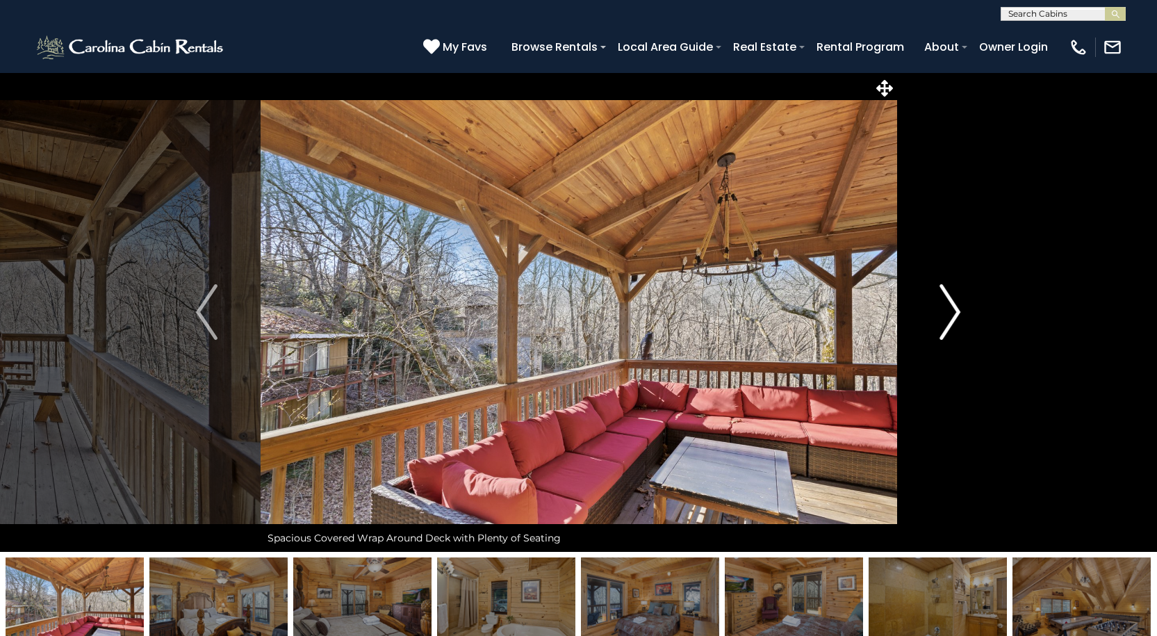
click at [947, 296] on img "Next" at bounding box center [949, 312] width 21 height 56
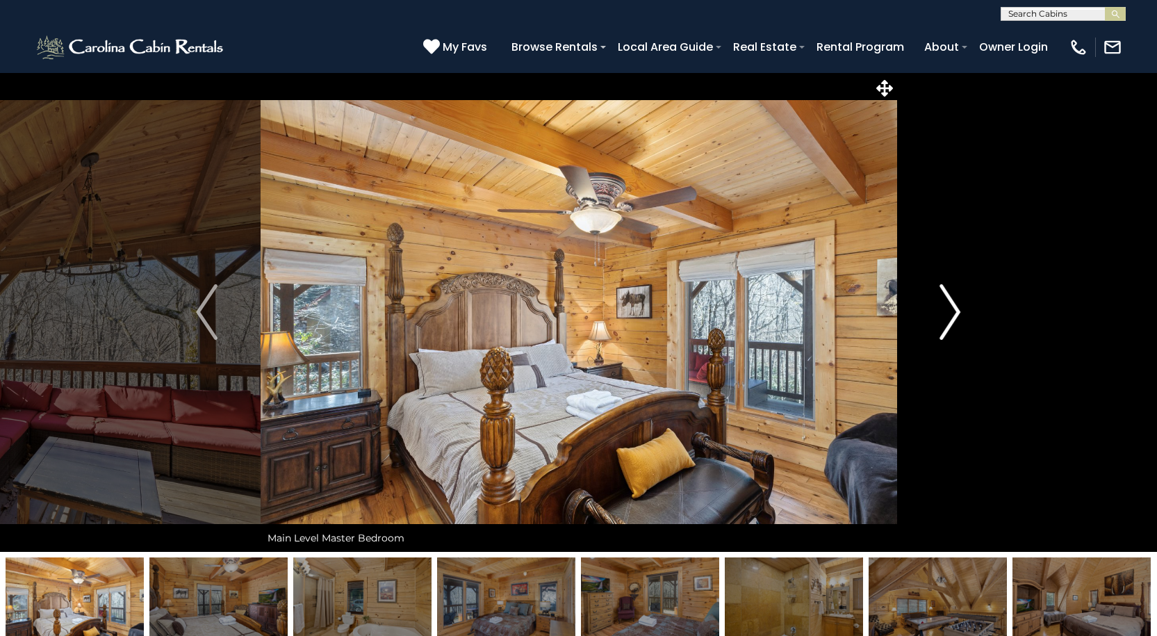
click at [947, 296] on img "Next" at bounding box center [949, 312] width 21 height 56
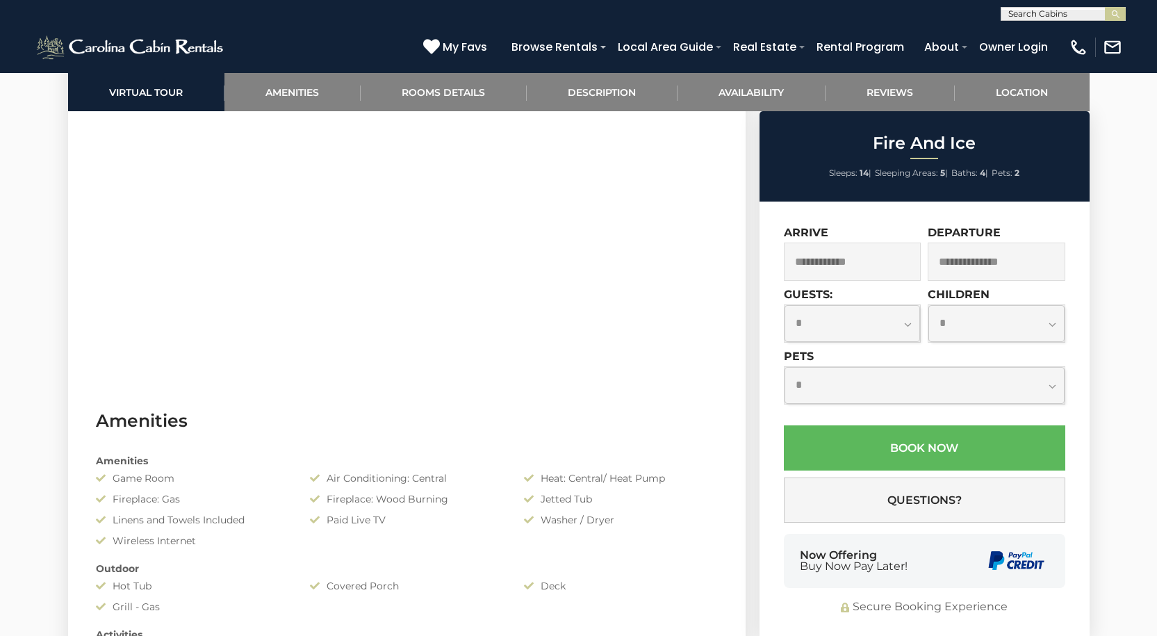
scroll to position [834, 0]
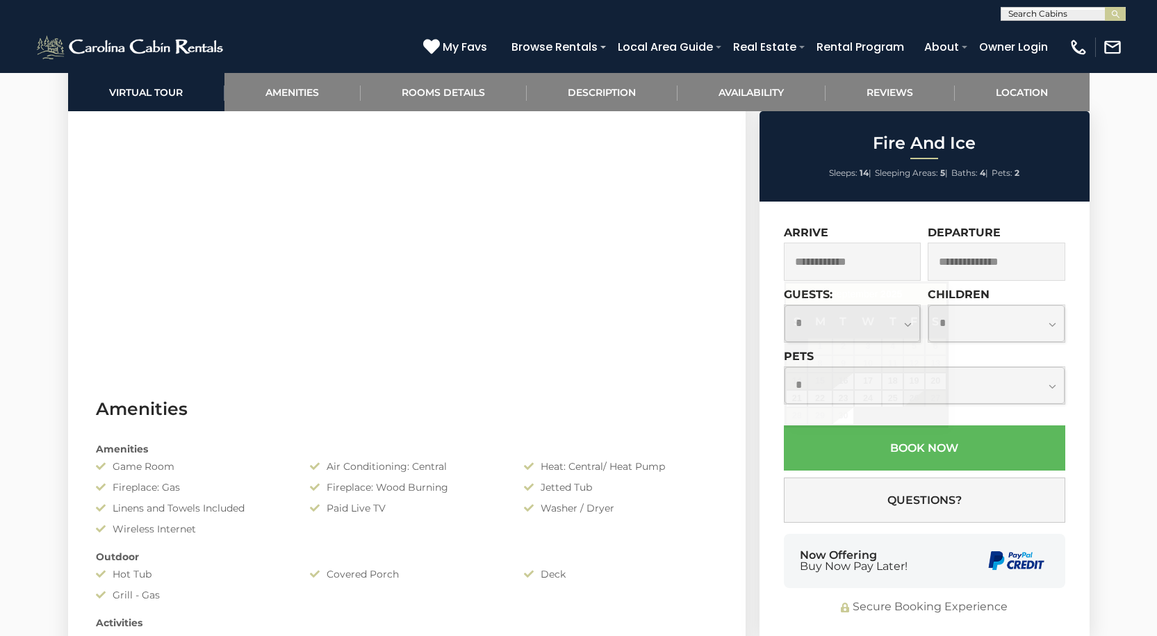
click at [837, 265] on input "text" at bounding box center [853, 261] width 138 height 38
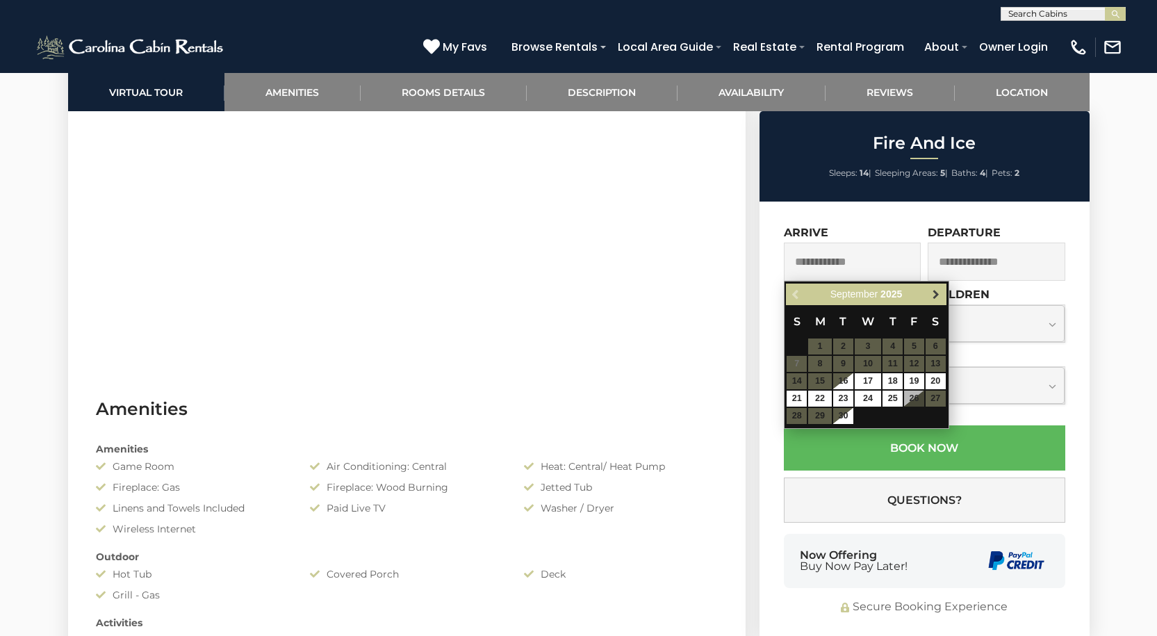
click at [936, 299] on span "Next" at bounding box center [935, 294] width 11 height 11
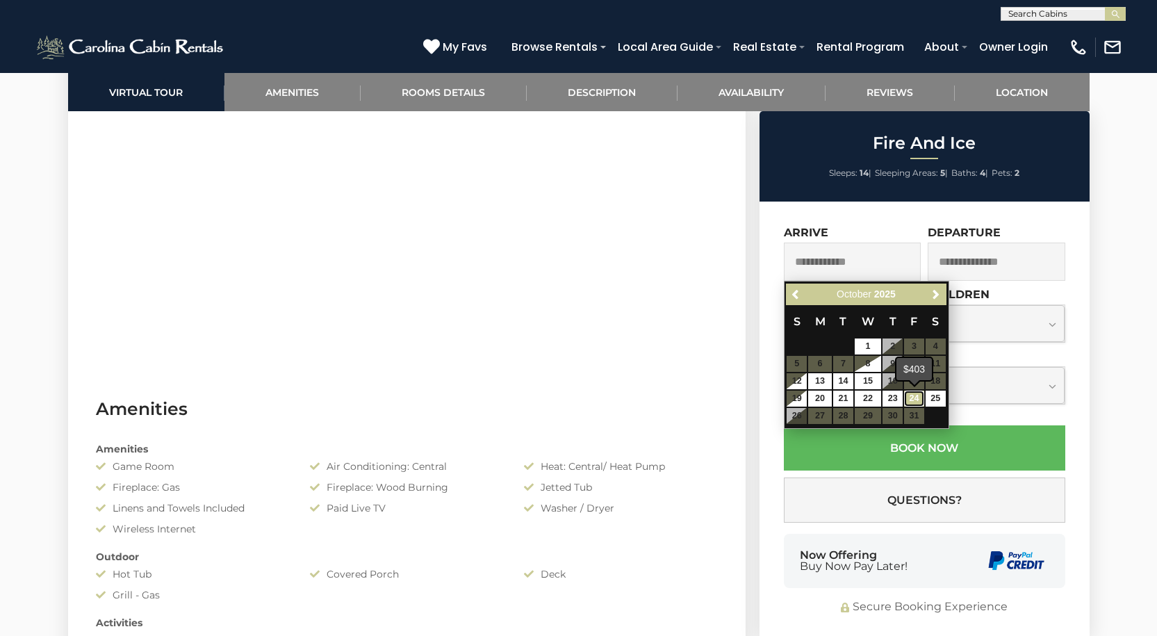
click at [914, 398] on link "24" at bounding box center [914, 398] width 20 height 16
type input "**********"
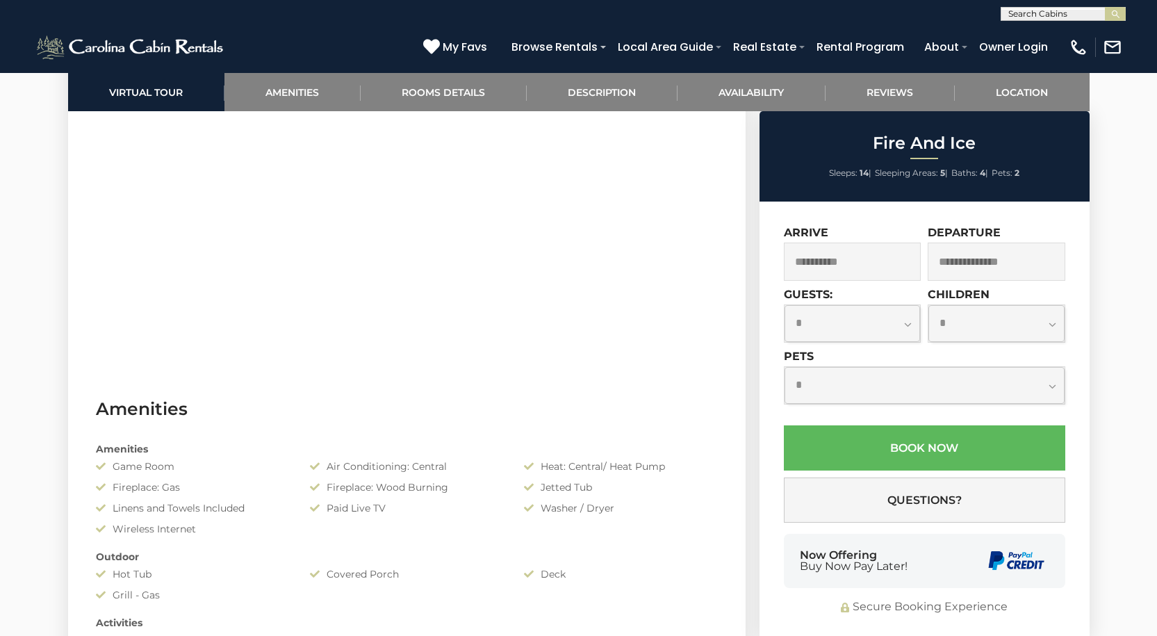
click at [984, 263] on input "text" at bounding box center [996, 261] width 138 height 38
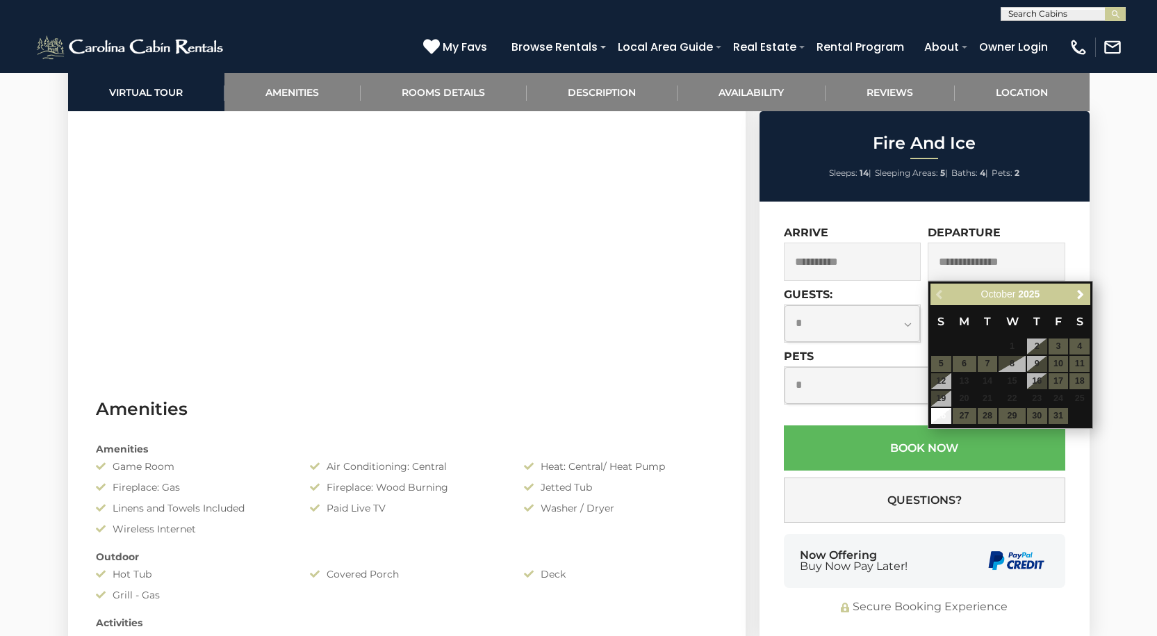
click at [959, 415] on table "S M T W T F S 1 2 3 4 5 6 7 8 9 10 11 12 13 14 15 16 17 18 19 20 21 22 23 24 25…" at bounding box center [1010, 364] width 160 height 119
click at [948, 417] on link "26" at bounding box center [941, 416] width 20 height 16
type input "**********"
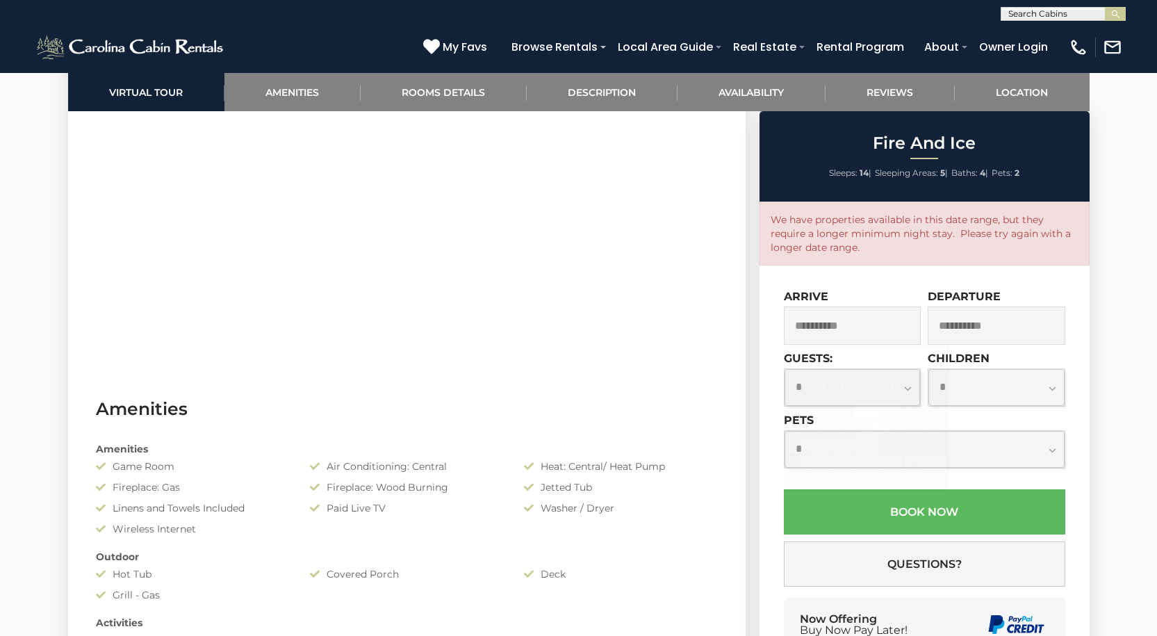
click at [895, 329] on input "**********" at bounding box center [853, 325] width 138 height 38
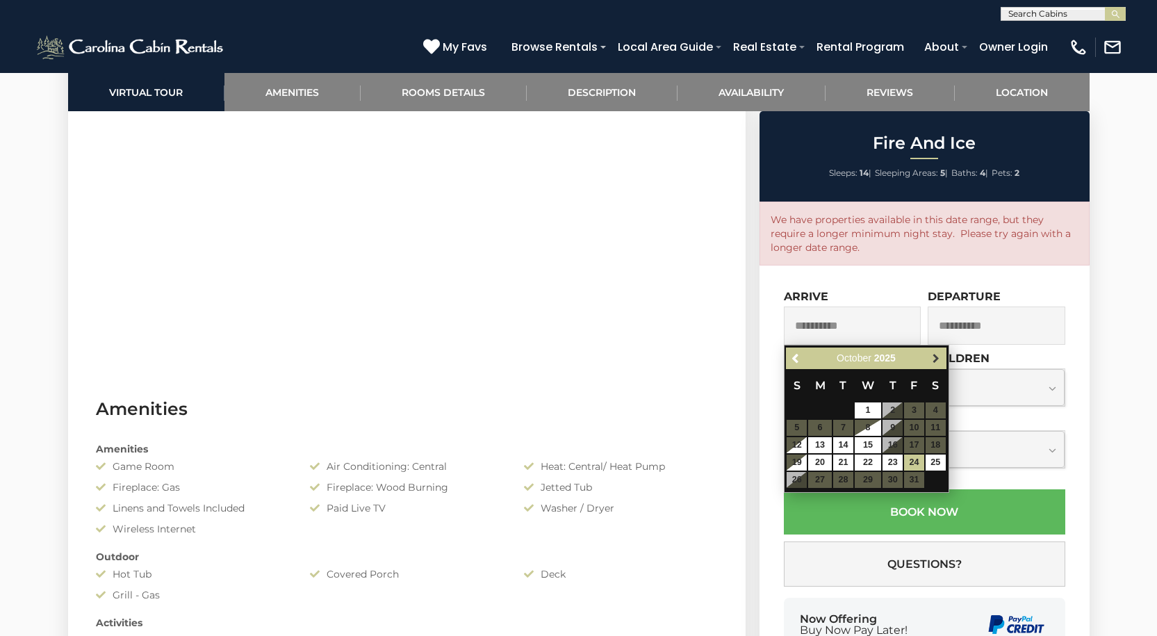
click at [936, 358] on span "Next" at bounding box center [935, 358] width 11 height 11
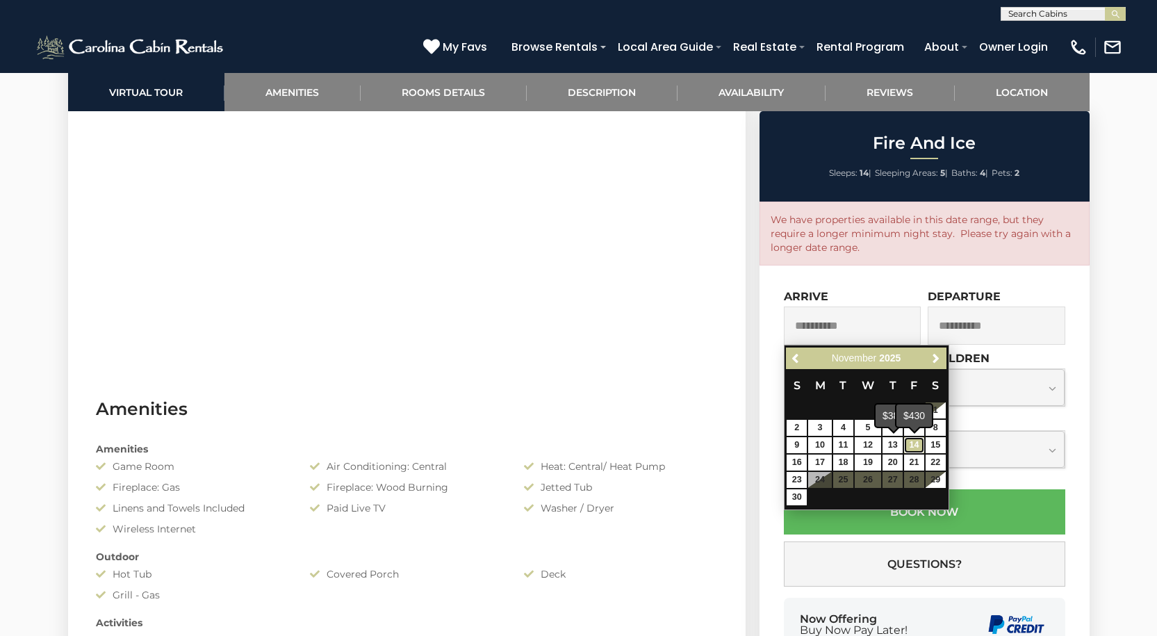
click at [918, 442] on link "14" at bounding box center [914, 445] width 20 height 16
type input "**********"
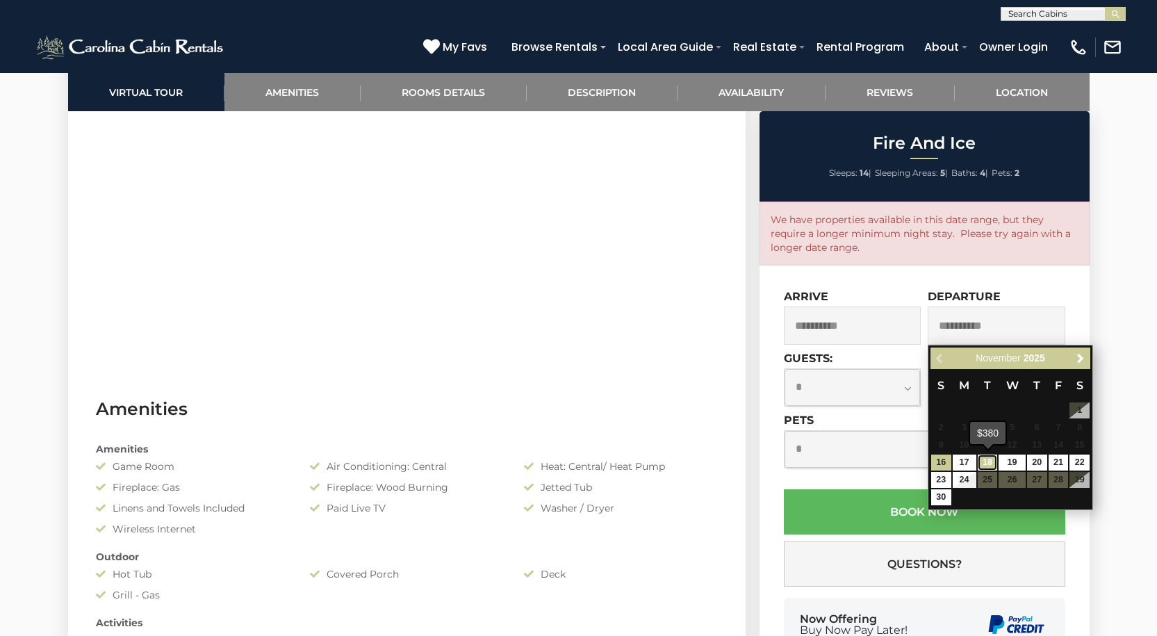
click at [989, 460] on link "18" at bounding box center [987, 462] width 20 height 16
type input "**********"
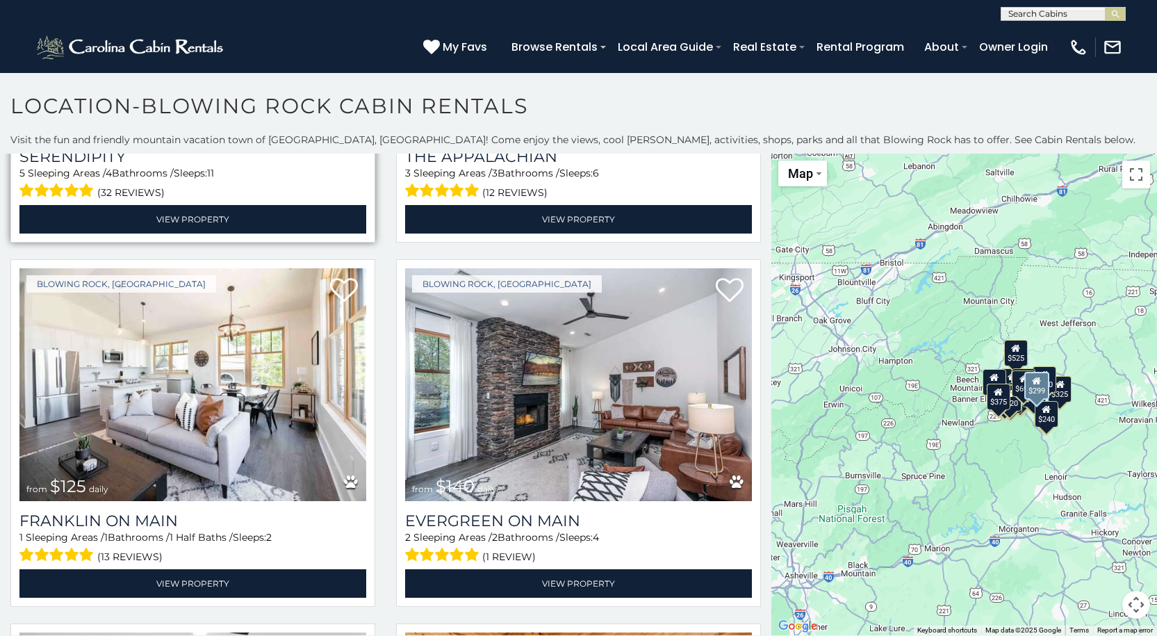
scroll to position [1042, 0]
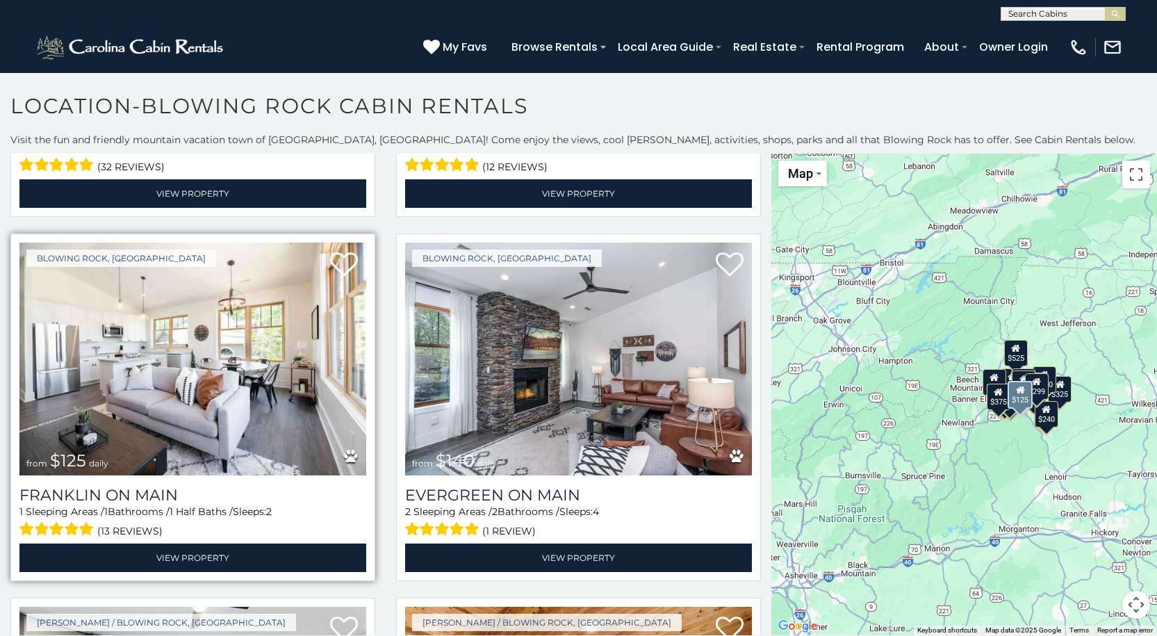
click at [332, 360] on img at bounding box center [192, 358] width 347 height 232
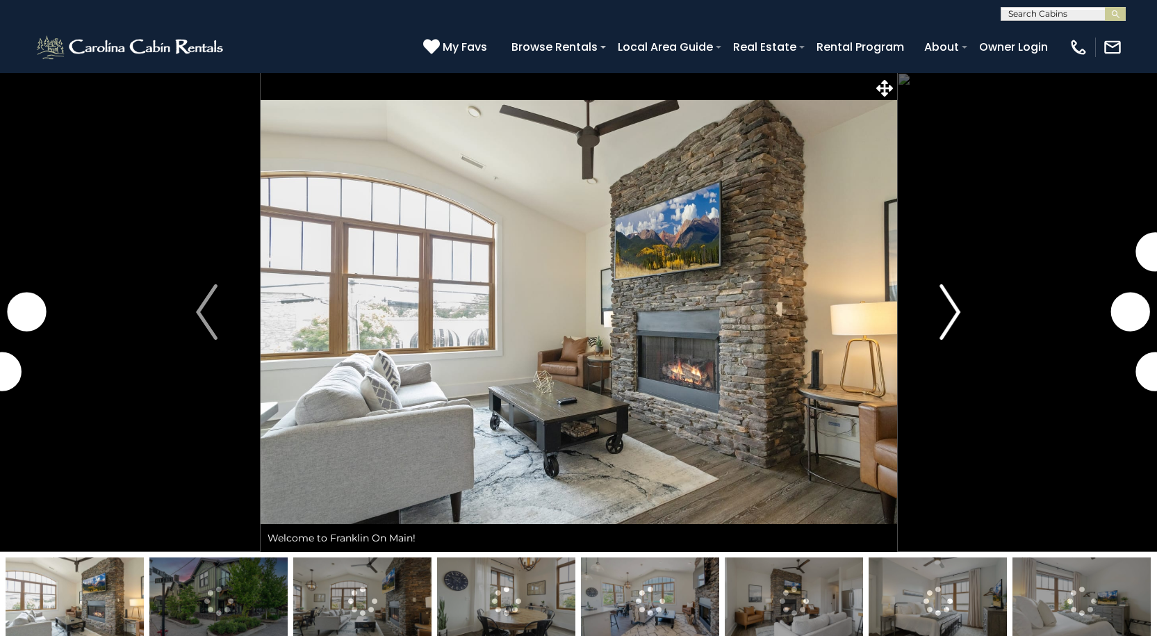
click at [942, 304] on img "Next" at bounding box center [949, 312] width 21 height 56
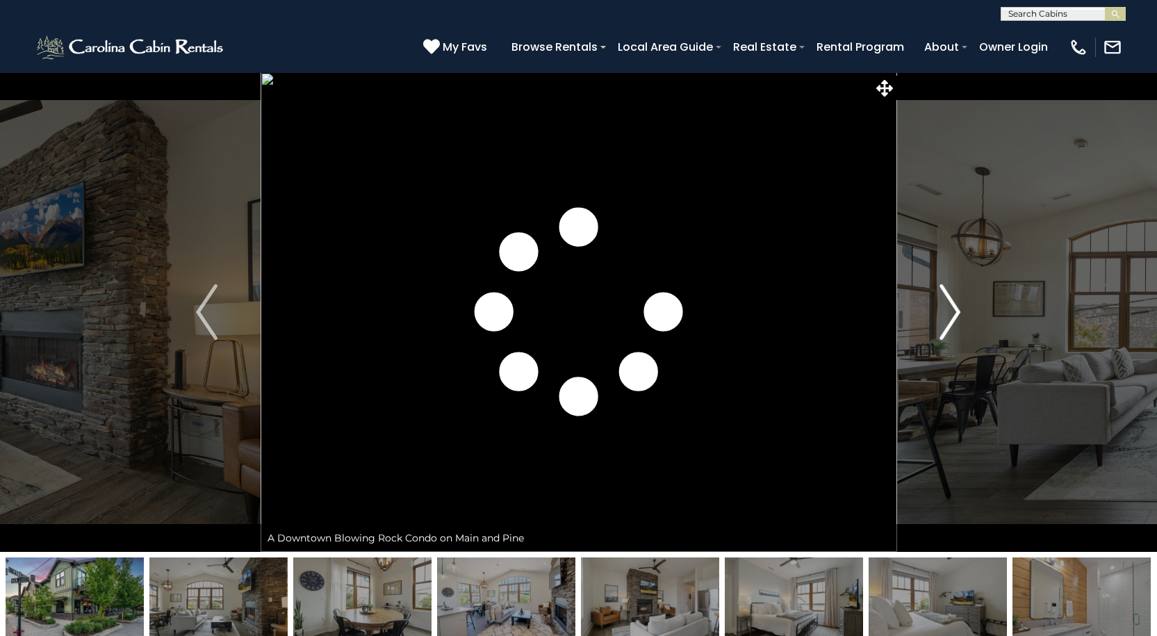
click at [942, 304] on img "Next" at bounding box center [949, 312] width 21 height 56
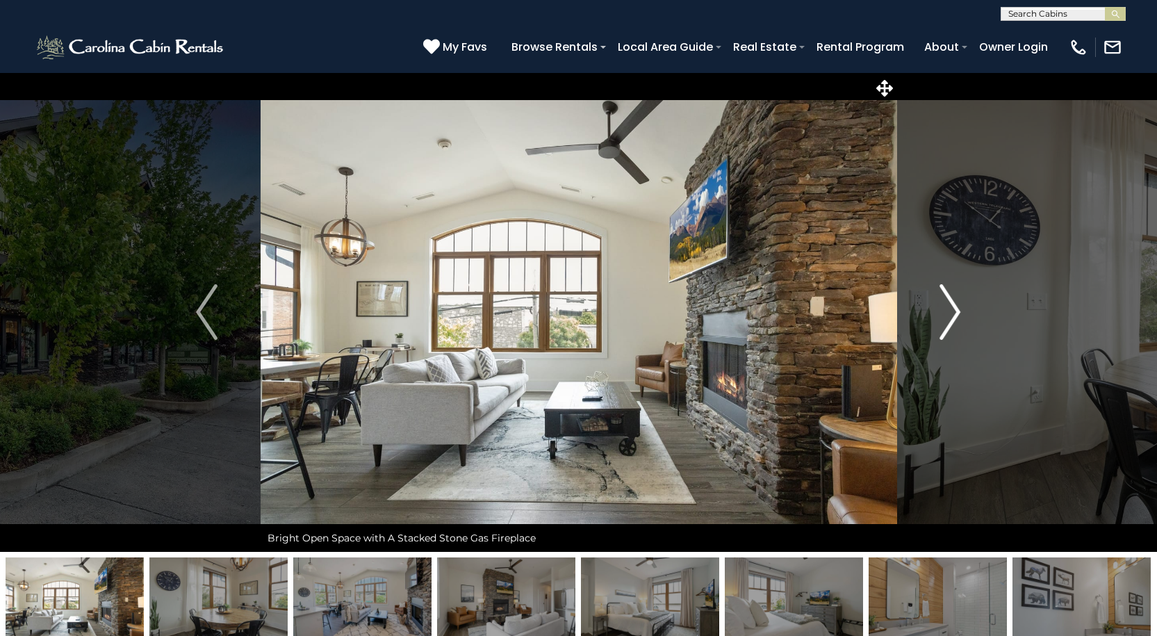
click at [942, 304] on img "Next" at bounding box center [949, 312] width 21 height 56
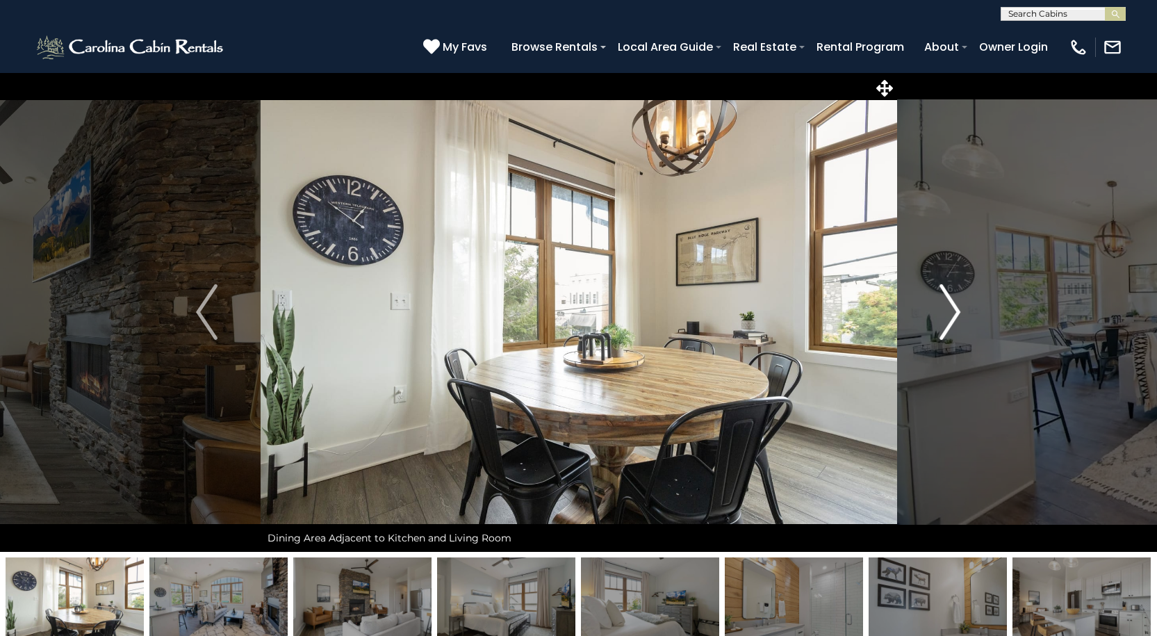
click at [942, 304] on img "Next" at bounding box center [949, 312] width 21 height 56
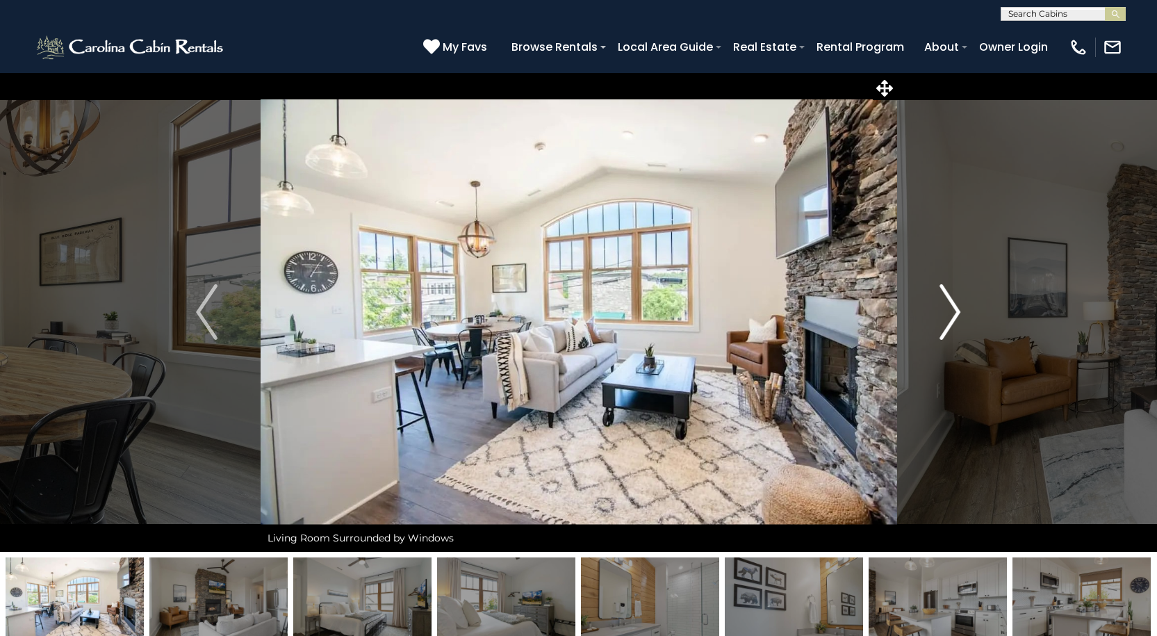
click at [942, 304] on img "Next" at bounding box center [949, 312] width 21 height 56
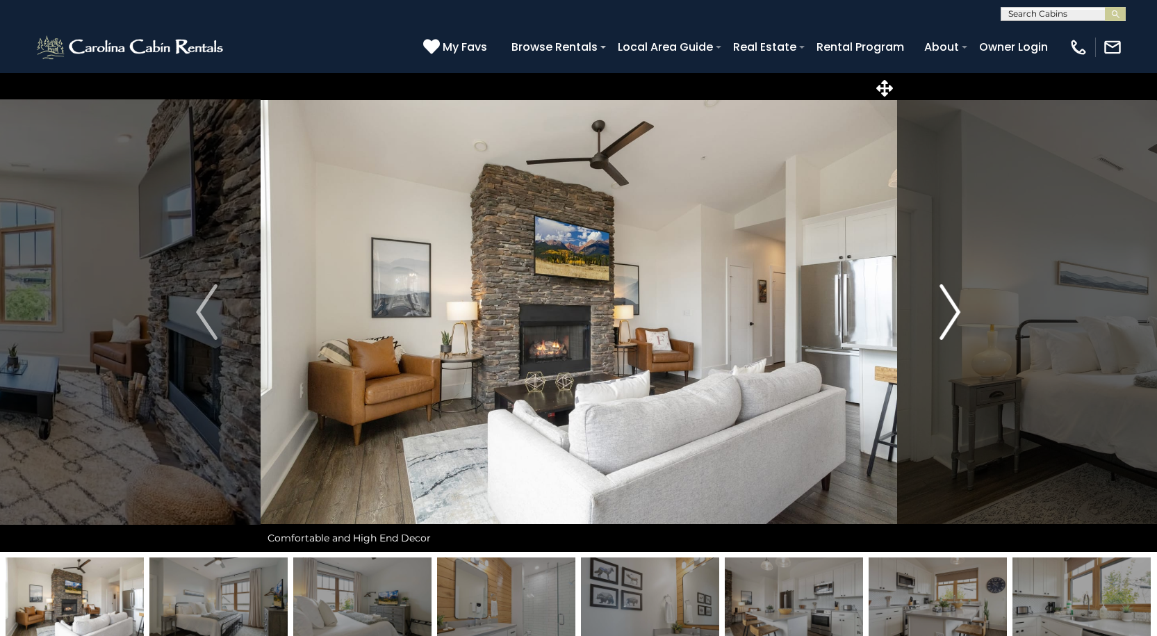
click at [942, 304] on img "Next" at bounding box center [949, 312] width 21 height 56
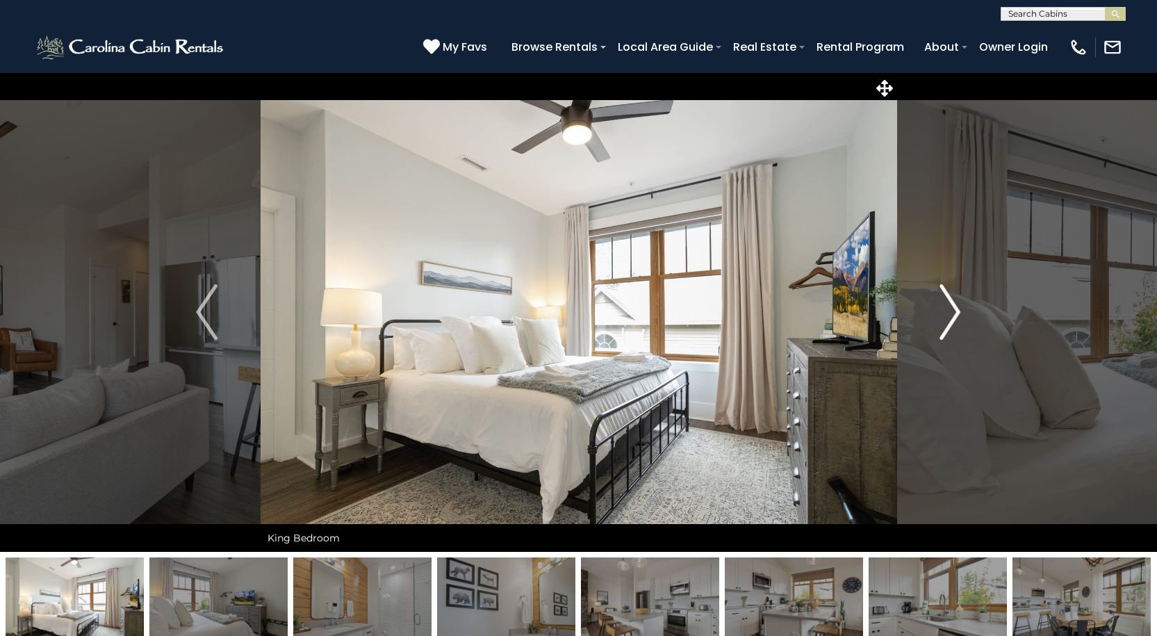
click at [942, 304] on img "Next" at bounding box center [949, 312] width 21 height 56
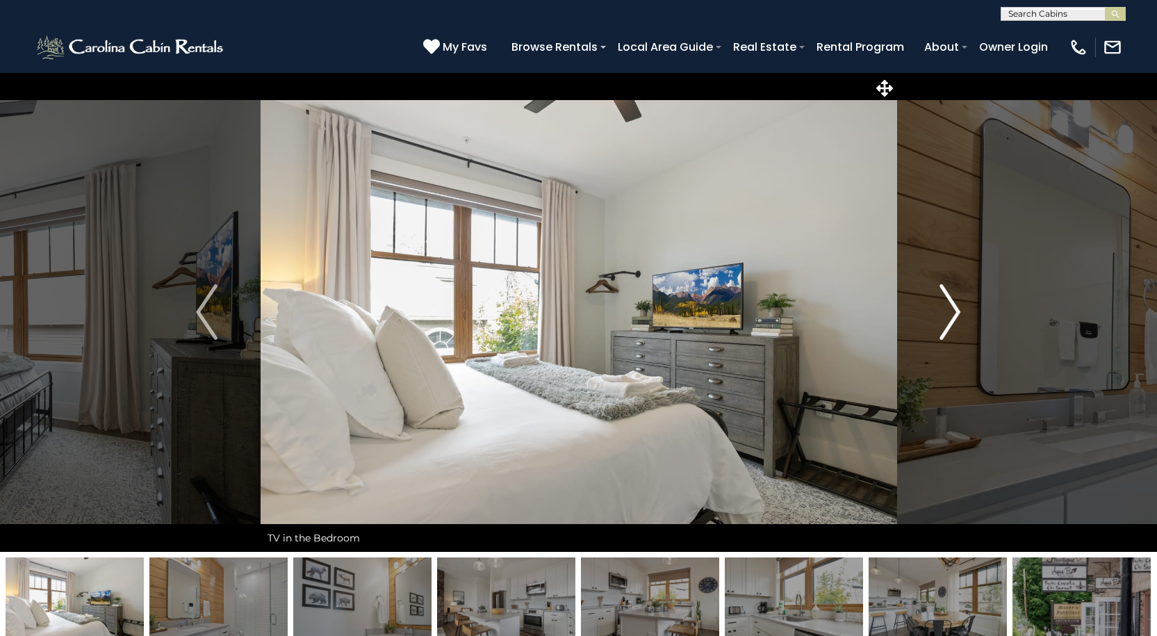
click at [942, 304] on img "Next" at bounding box center [949, 312] width 21 height 56
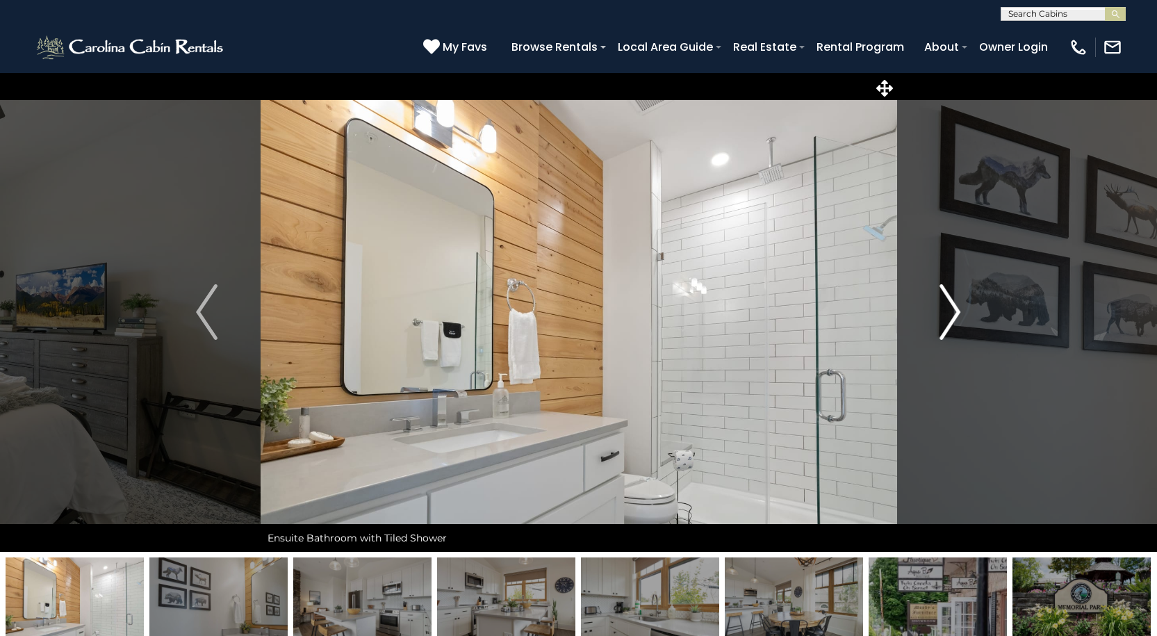
click at [942, 304] on img "Next" at bounding box center [949, 312] width 21 height 56
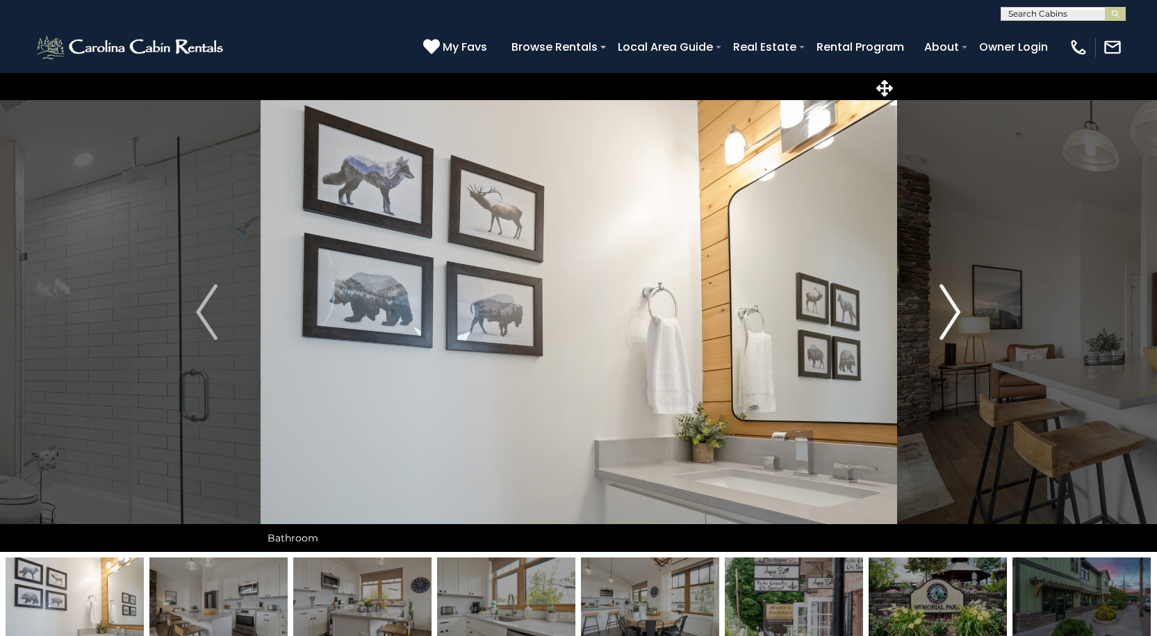
click at [942, 304] on img "Next" at bounding box center [949, 312] width 21 height 56
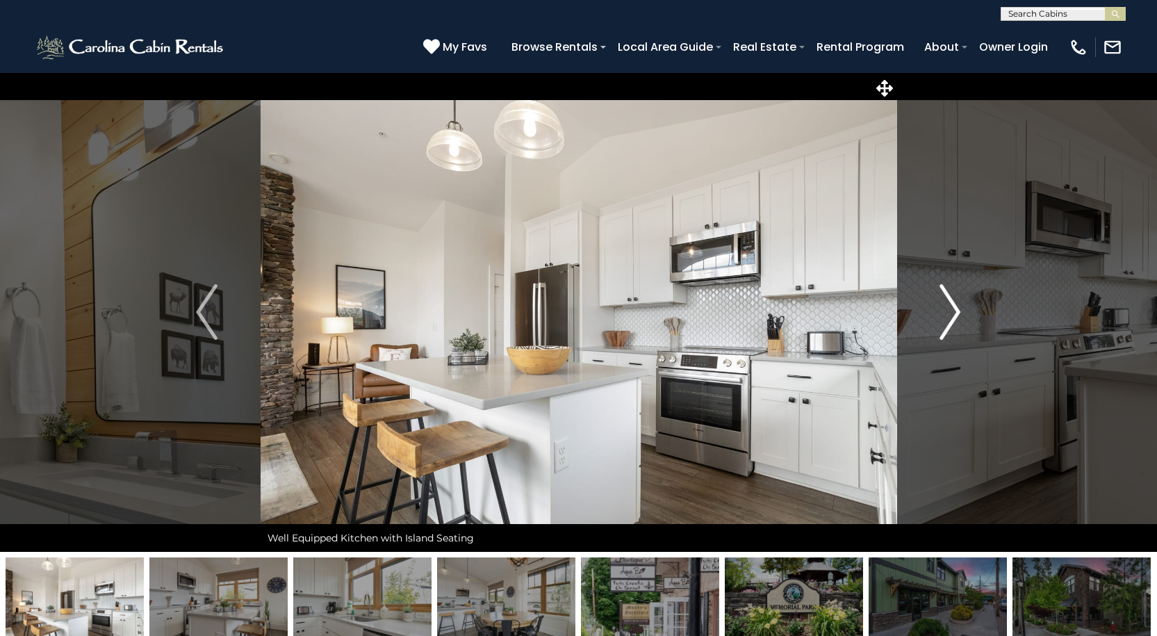
click at [942, 304] on img "Next" at bounding box center [949, 312] width 21 height 56
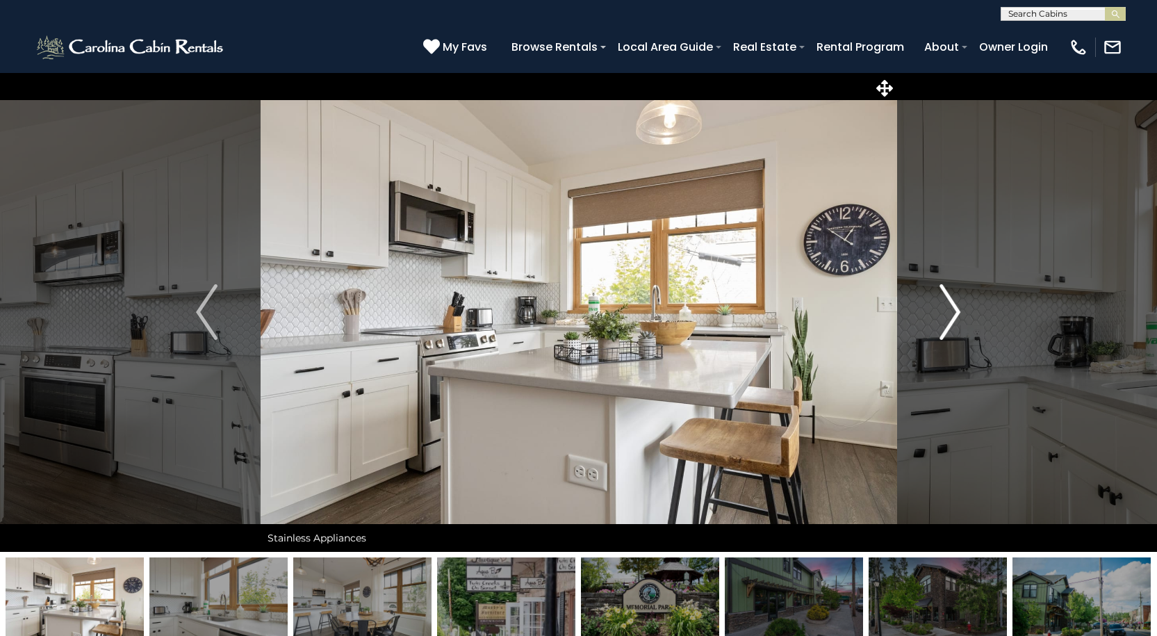
click at [942, 304] on img "Next" at bounding box center [949, 312] width 21 height 56
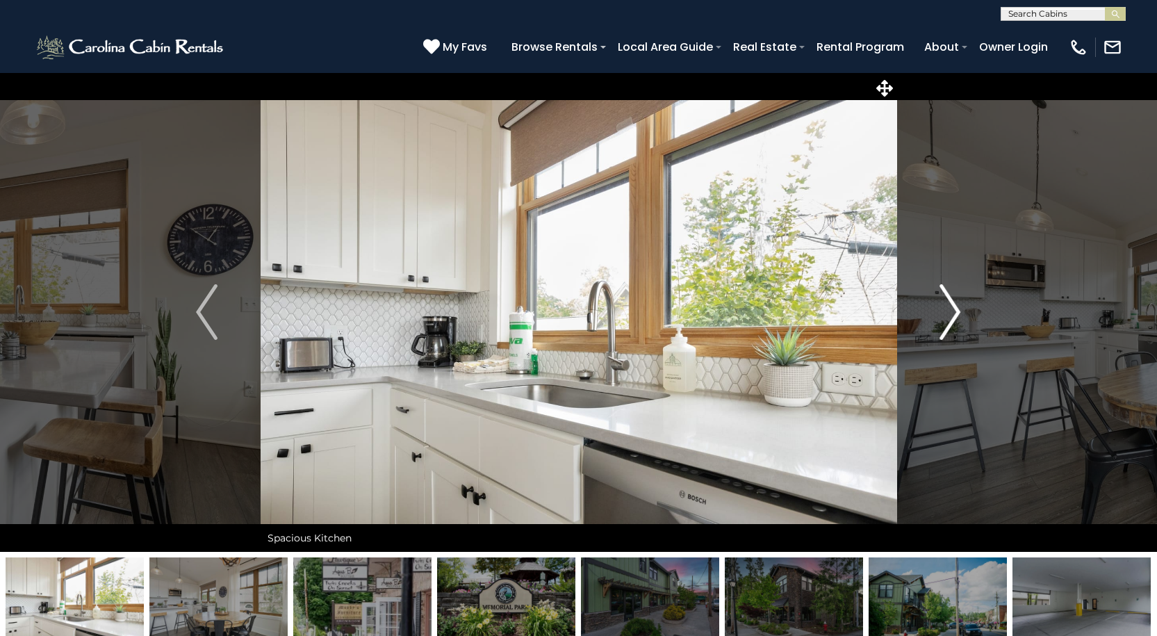
click at [942, 304] on img "Next" at bounding box center [949, 312] width 21 height 56
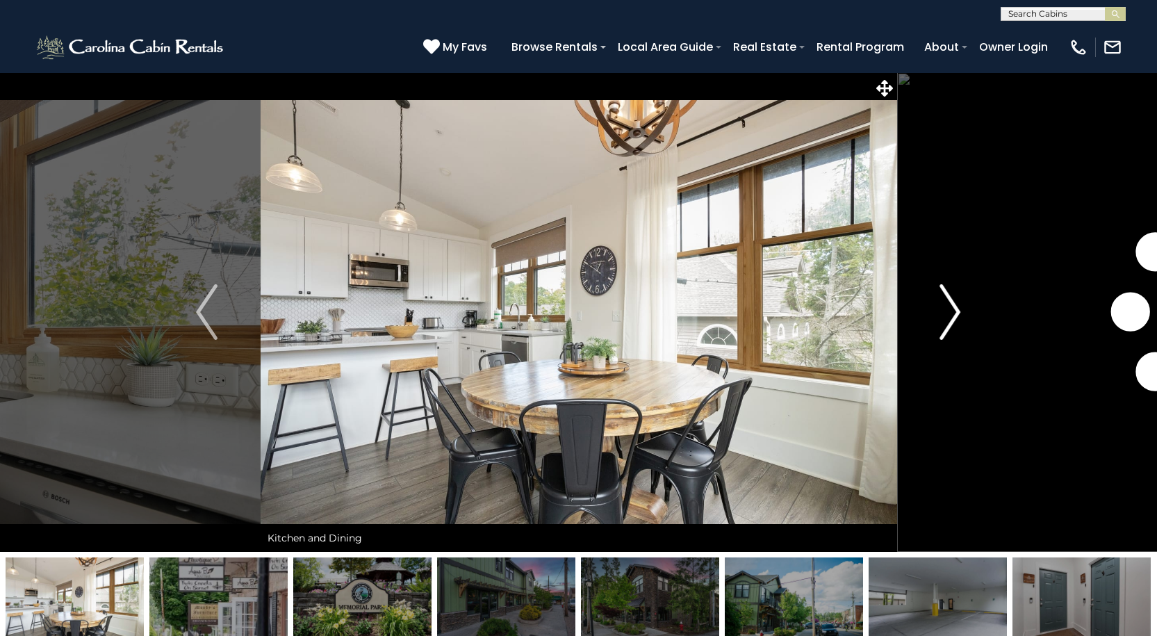
click at [942, 304] on img "Next" at bounding box center [949, 312] width 21 height 56
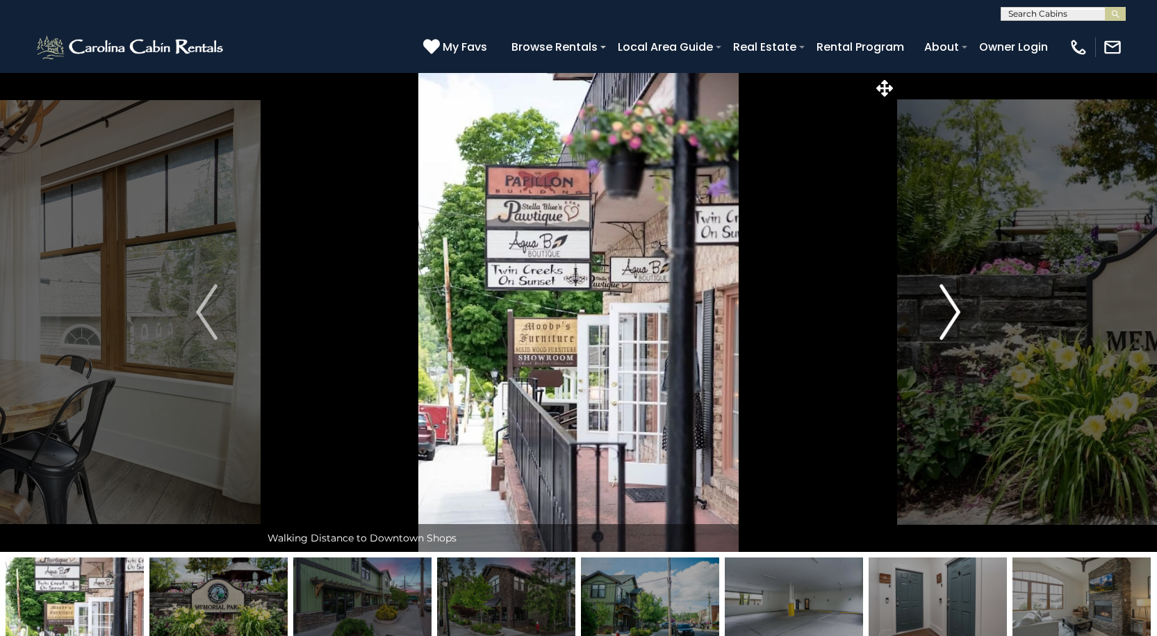
click at [942, 304] on img "Next" at bounding box center [949, 312] width 21 height 56
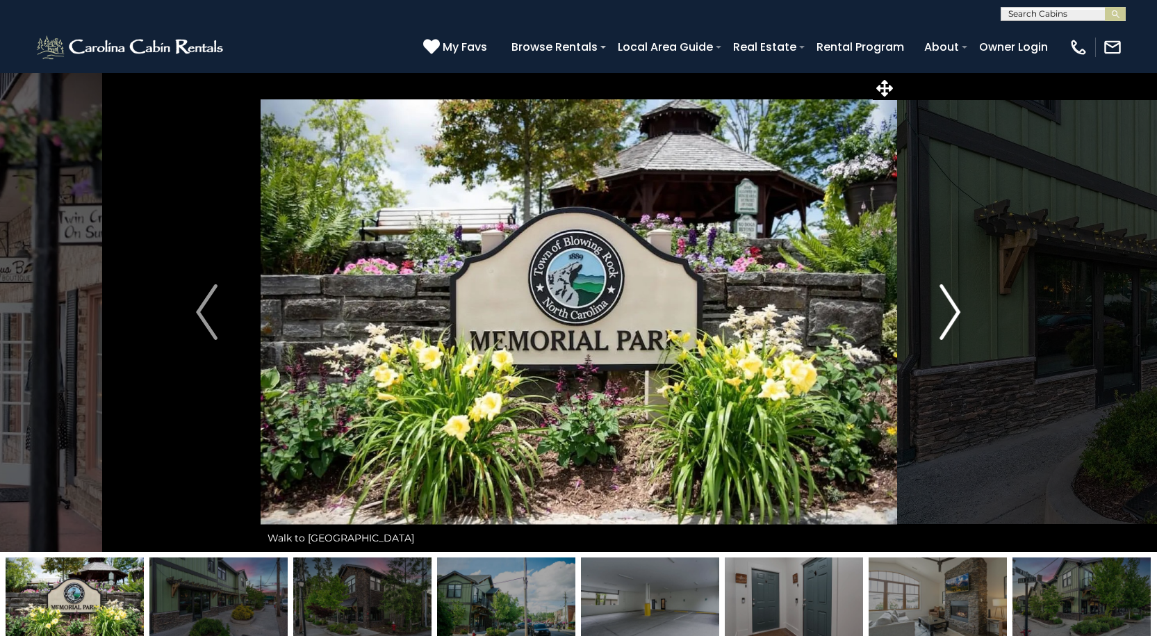
click at [942, 304] on img "Next" at bounding box center [949, 312] width 21 height 56
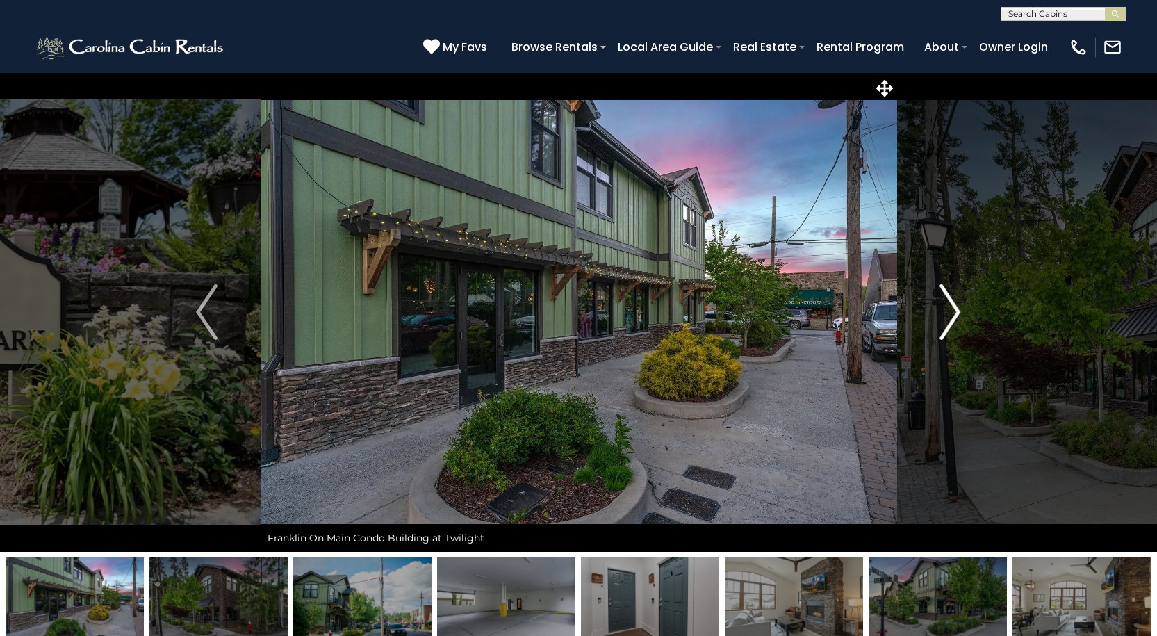
click at [942, 304] on img "Next" at bounding box center [949, 312] width 21 height 56
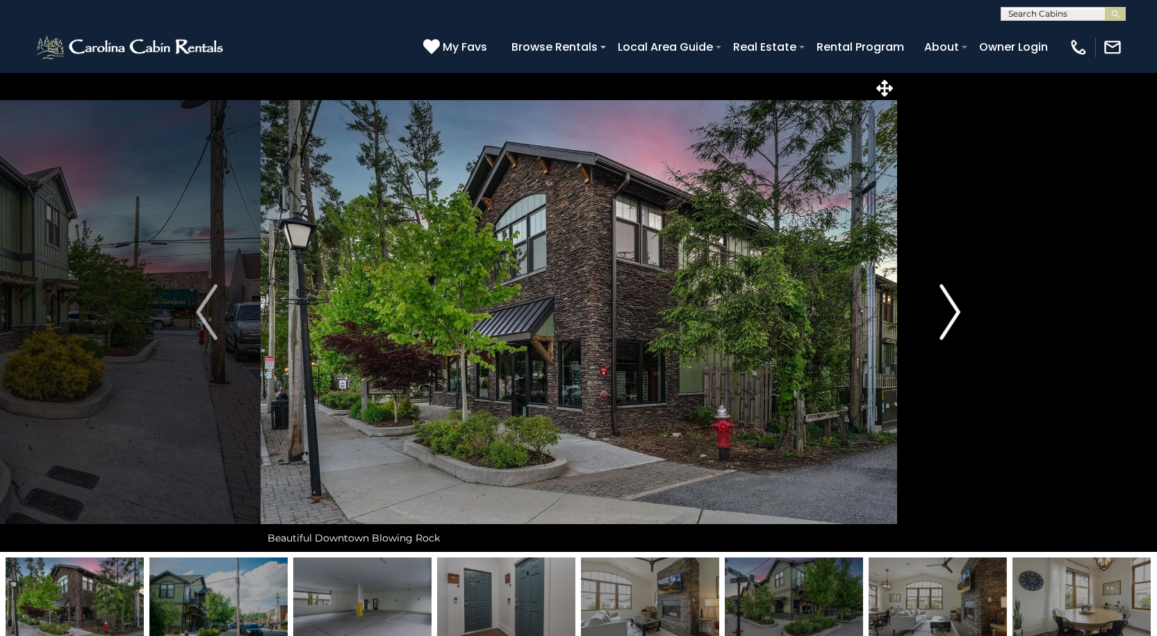
click at [942, 304] on img "Next" at bounding box center [949, 312] width 21 height 56
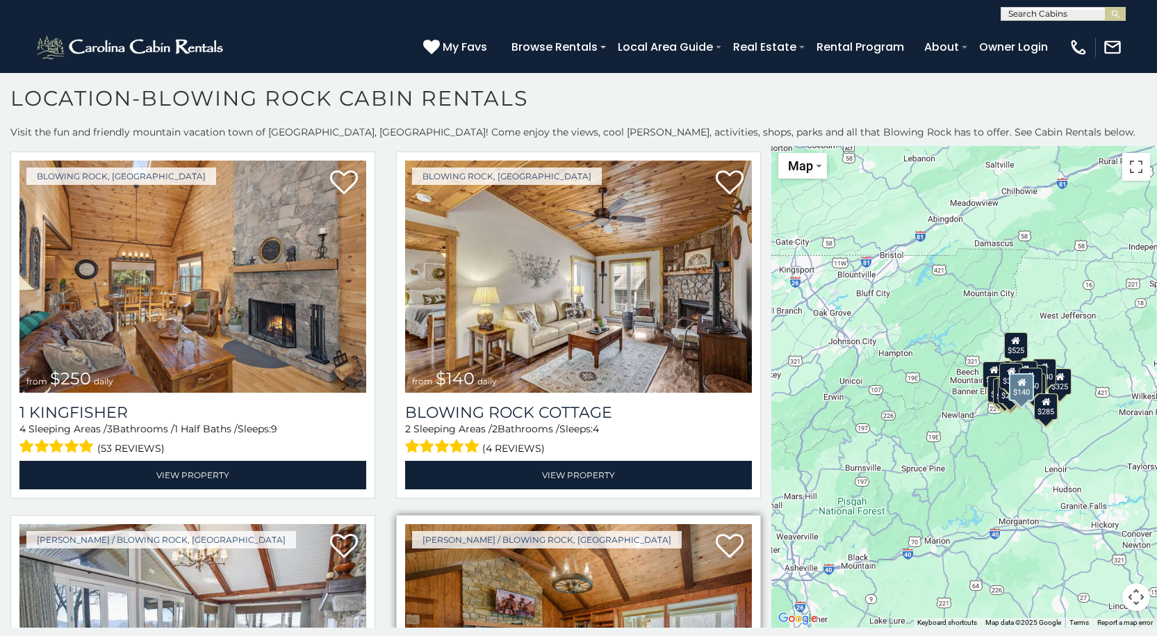
scroll to position [2501, 0]
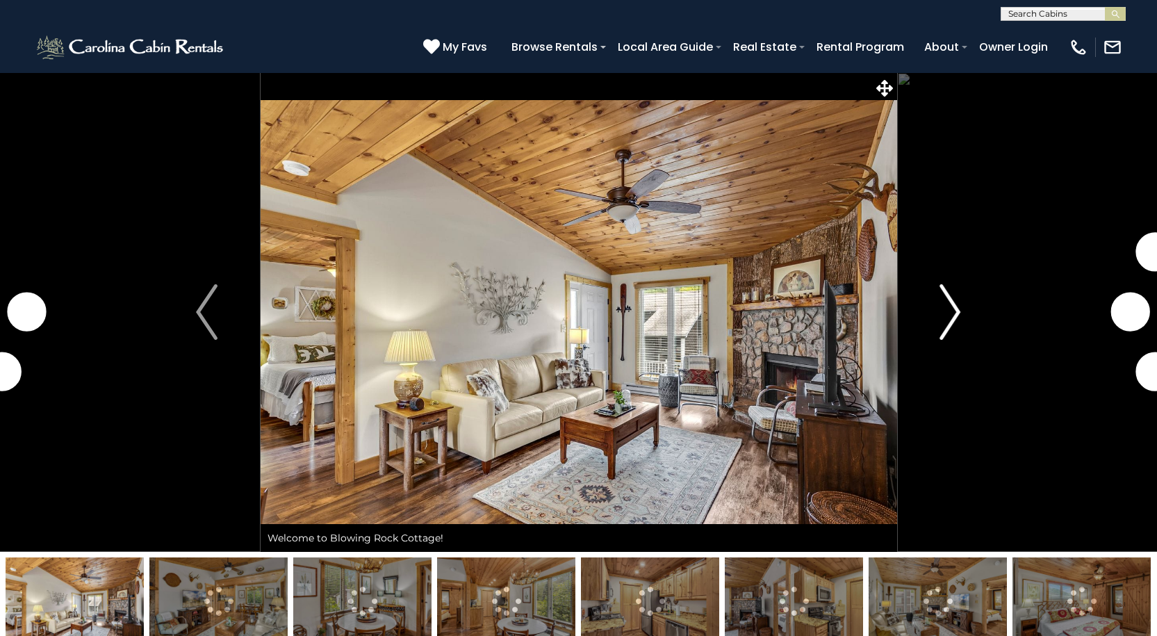
click at [945, 307] on img "Next" at bounding box center [949, 312] width 21 height 56
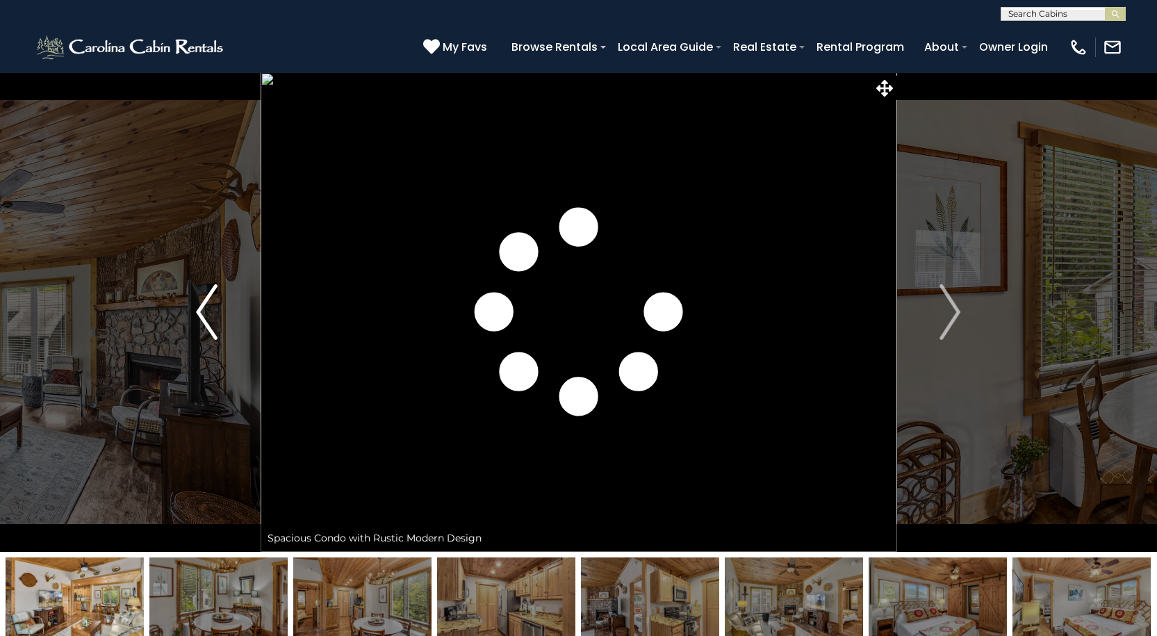
click at [198, 303] on img "Previous" at bounding box center [206, 312] width 21 height 56
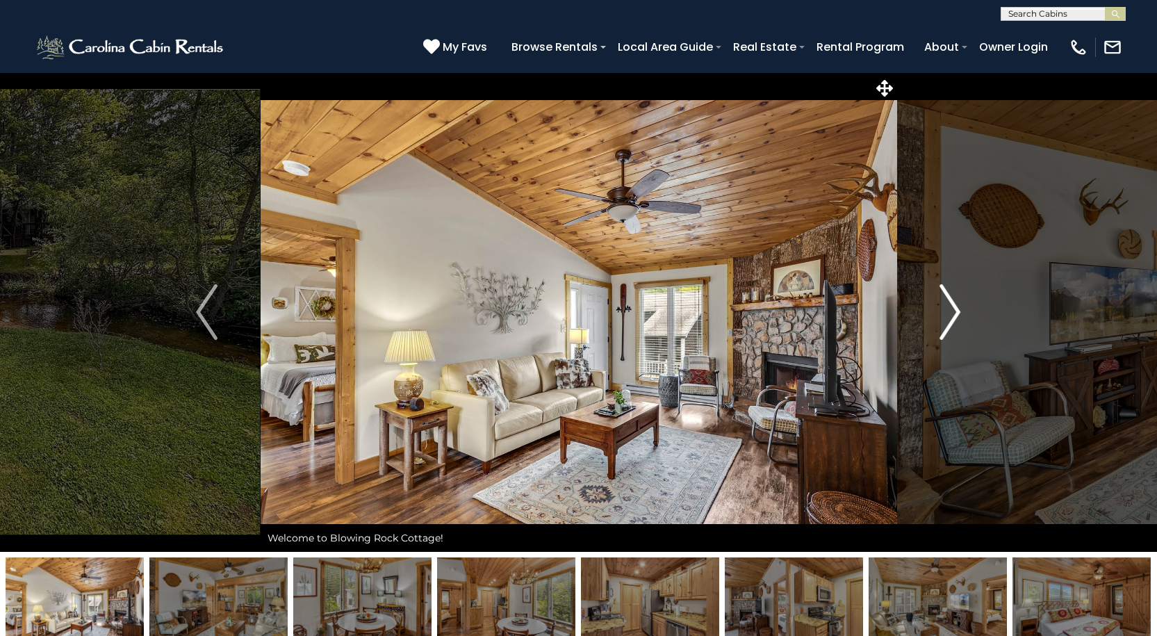
click at [947, 309] on img "Next" at bounding box center [949, 312] width 21 height 56
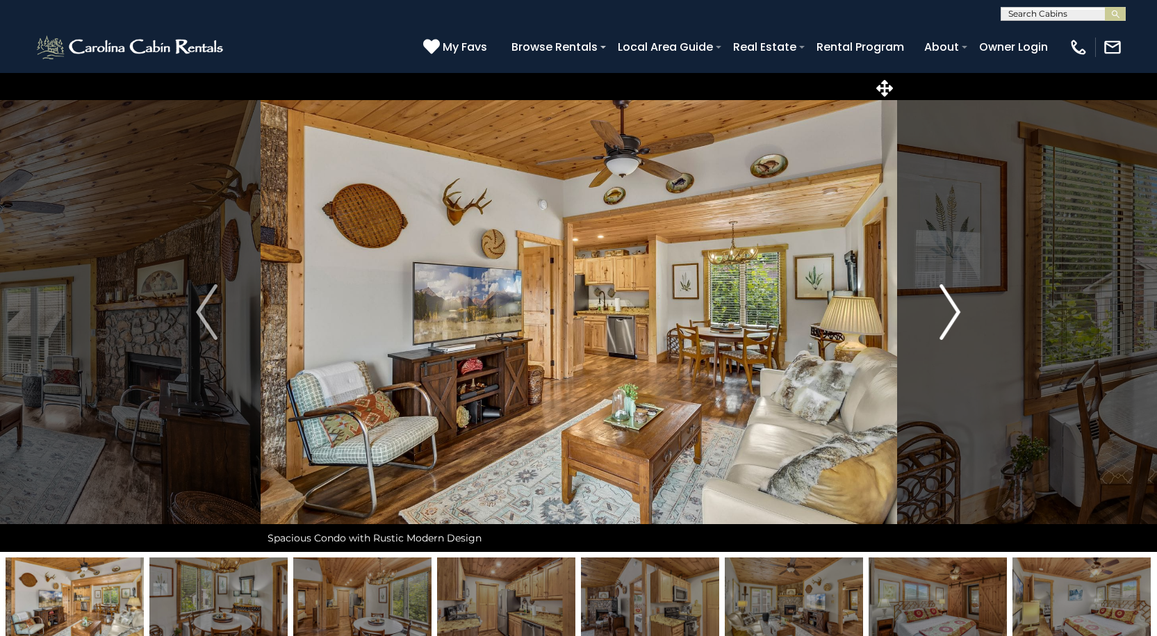
click at [947, 309] on img "Next" at bounding box center [949, 312] width 21 height 56
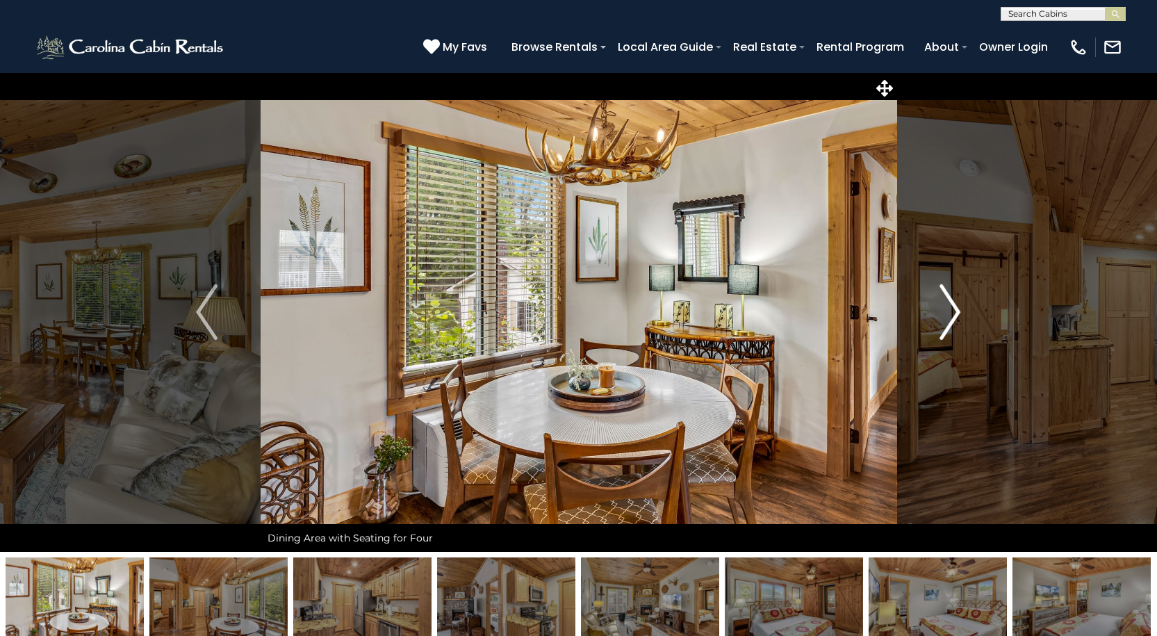
click at [947, 309] on img "Next" at bounding box center [949, 312] width 21 height 56
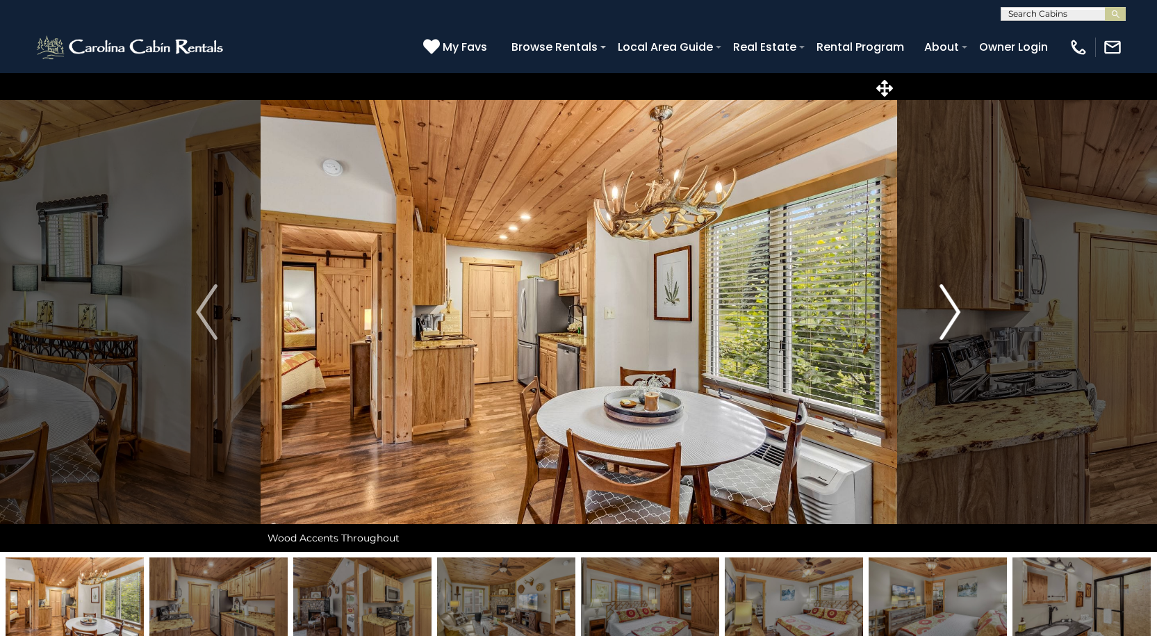
click at [947, 309] on img "Next" at bounding box center [949, 312] width 21 height 56
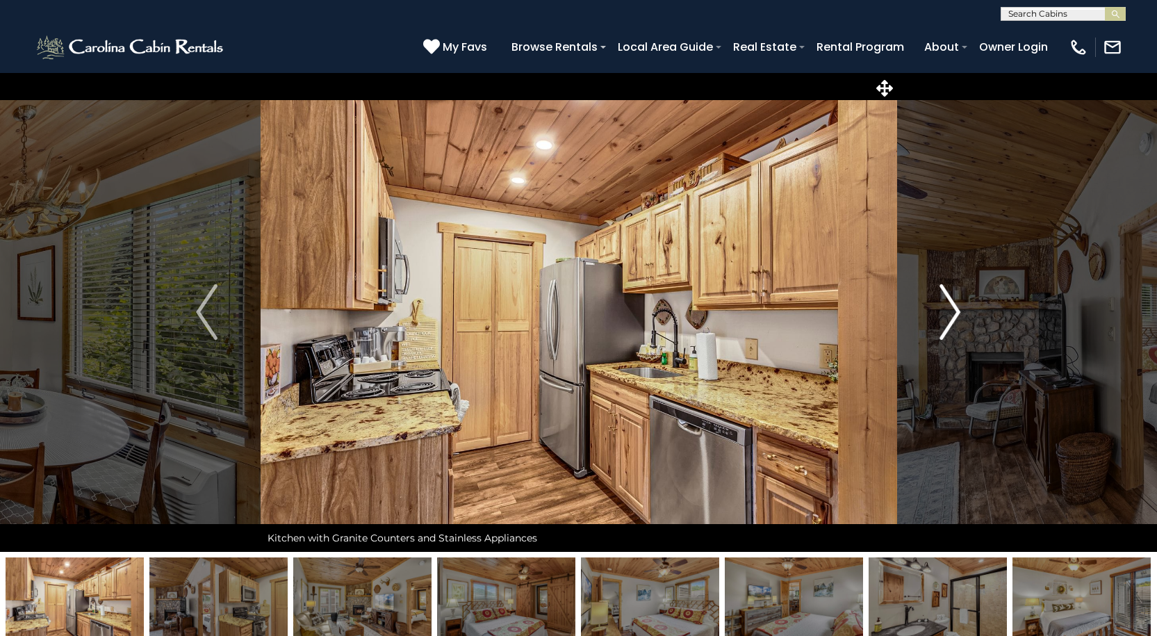
click at [947, 309] on img "Next" at bounding box center [949, 312] width 21 height 56
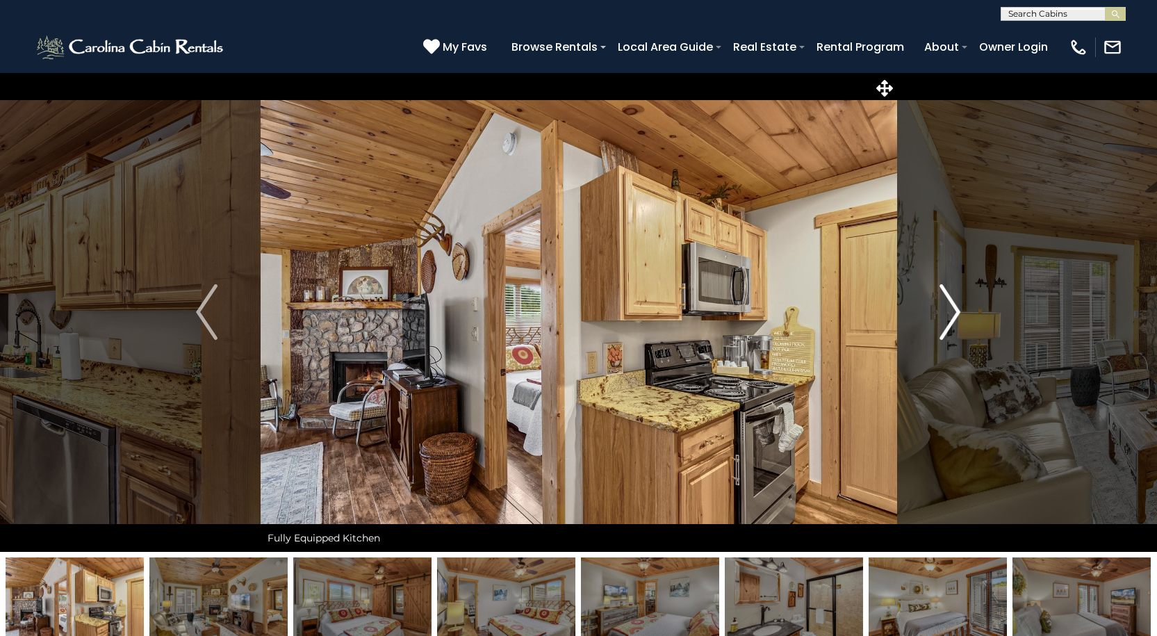
click at [947, 309] on img "Next" at bounding box center [949, 312] width 21 height 56
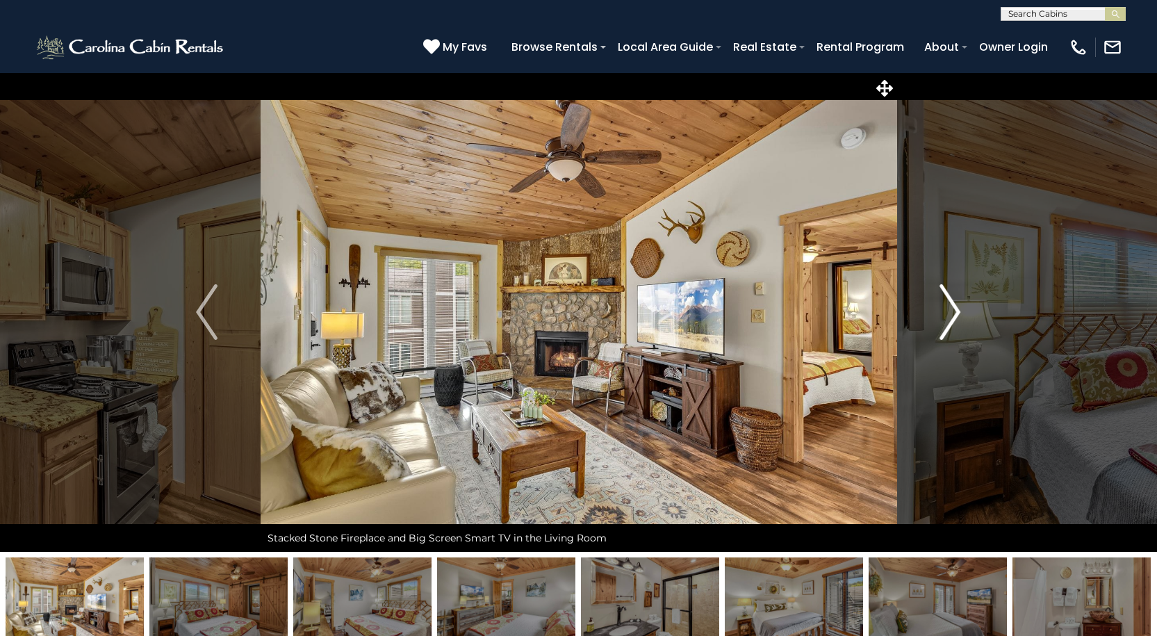
click at [947, 309] on img "Next" at bounding box center [949, 312] width 21 height 56
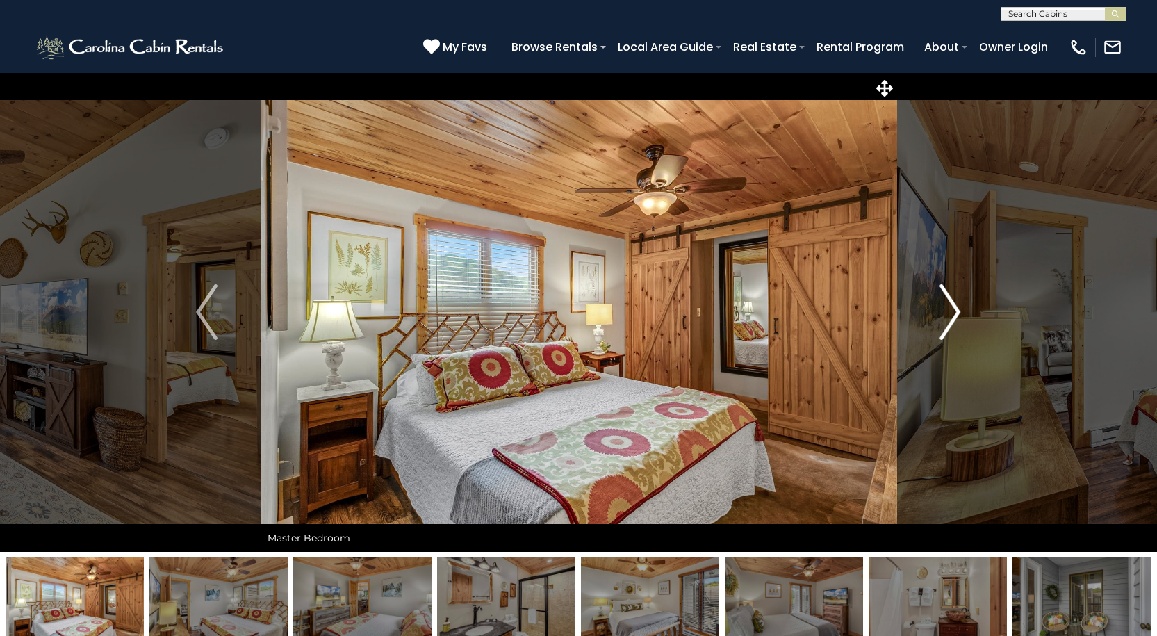
click at [947, 309] on img "Next" at bounding box center [949, 312] width 21 height 56
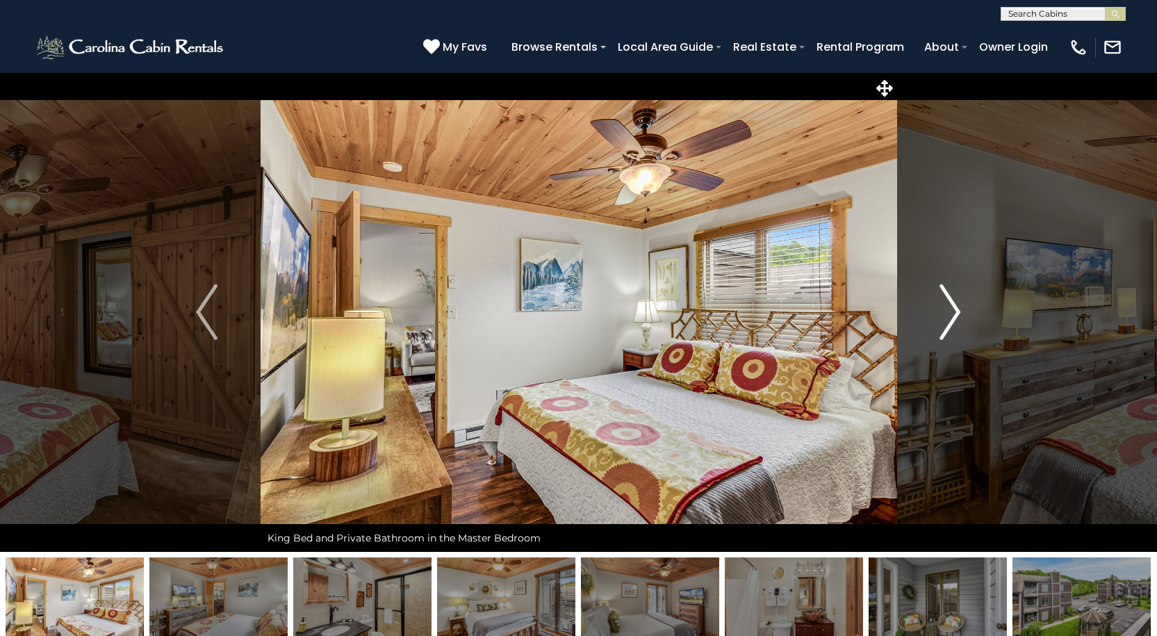
click at [947, 309] on img "Next" at bounding box center [949, 312] width 21 height 56
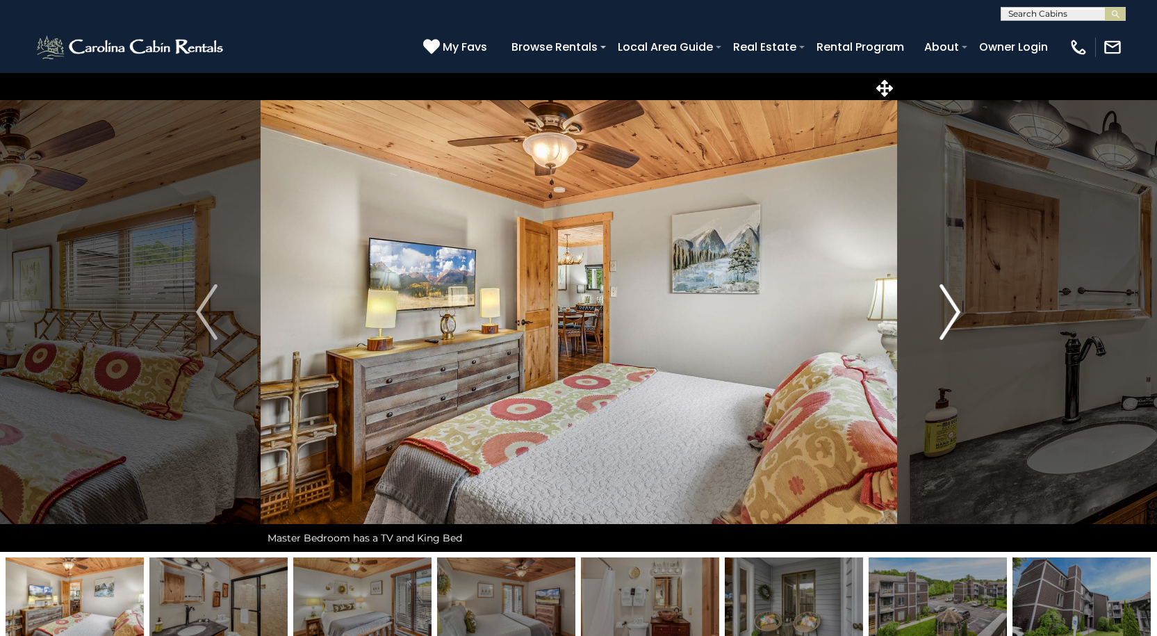
click at [947, 309] on img "Next" at bounding box center [949, 312] width 21 height 56
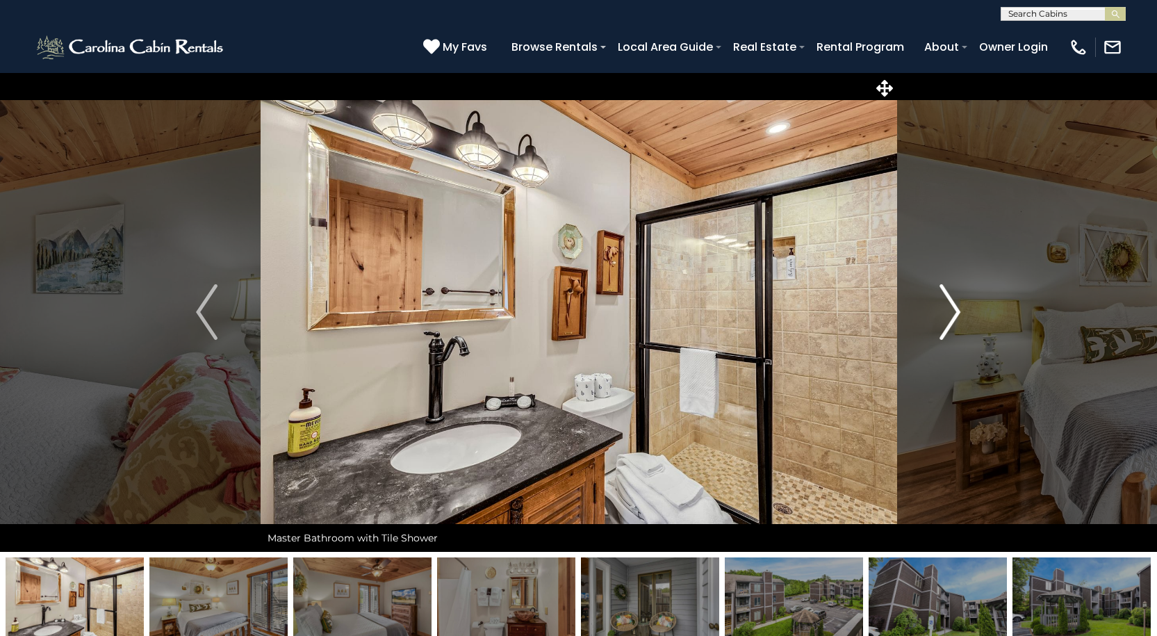
click at [947, 309] on img "Next" at bounding box center [949, 312] width 21 height 56
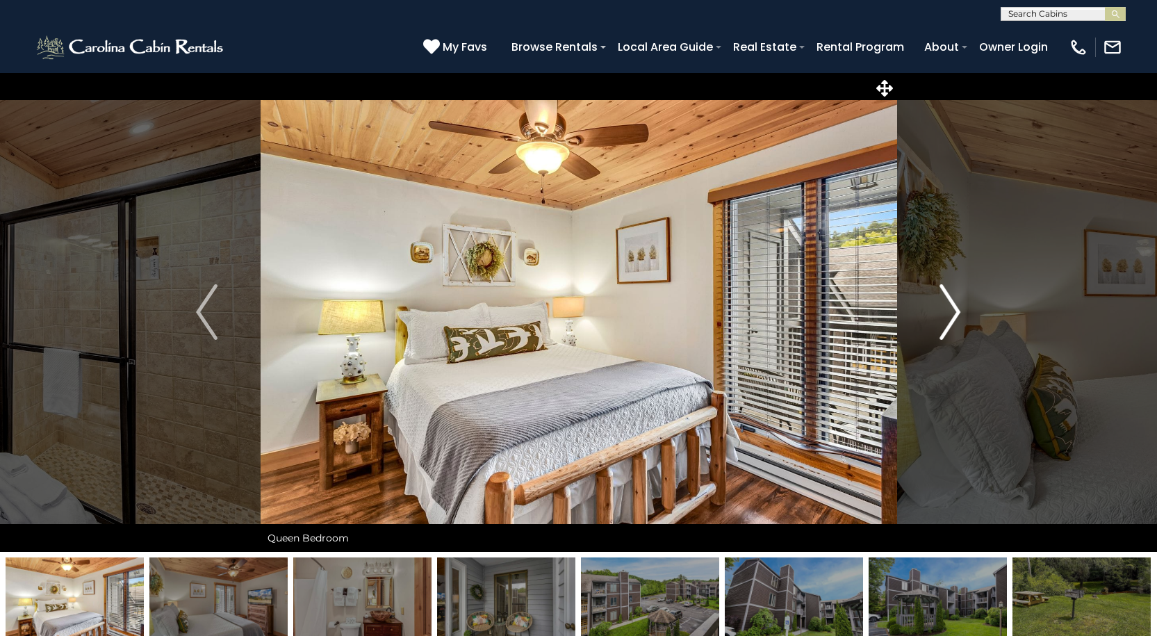
click at [947, 309] on img "Next" at bounding box center [949, 312] width 21 height 56
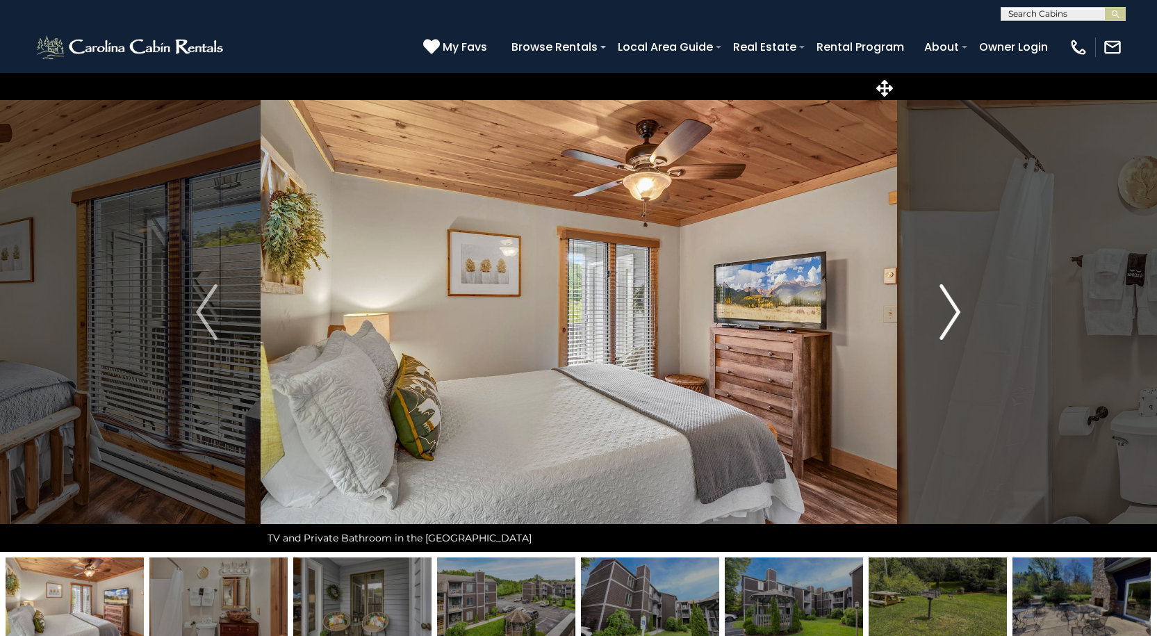
click at [947, 309] on img "Next" at bounding box center [949, 312] width 21 height 56
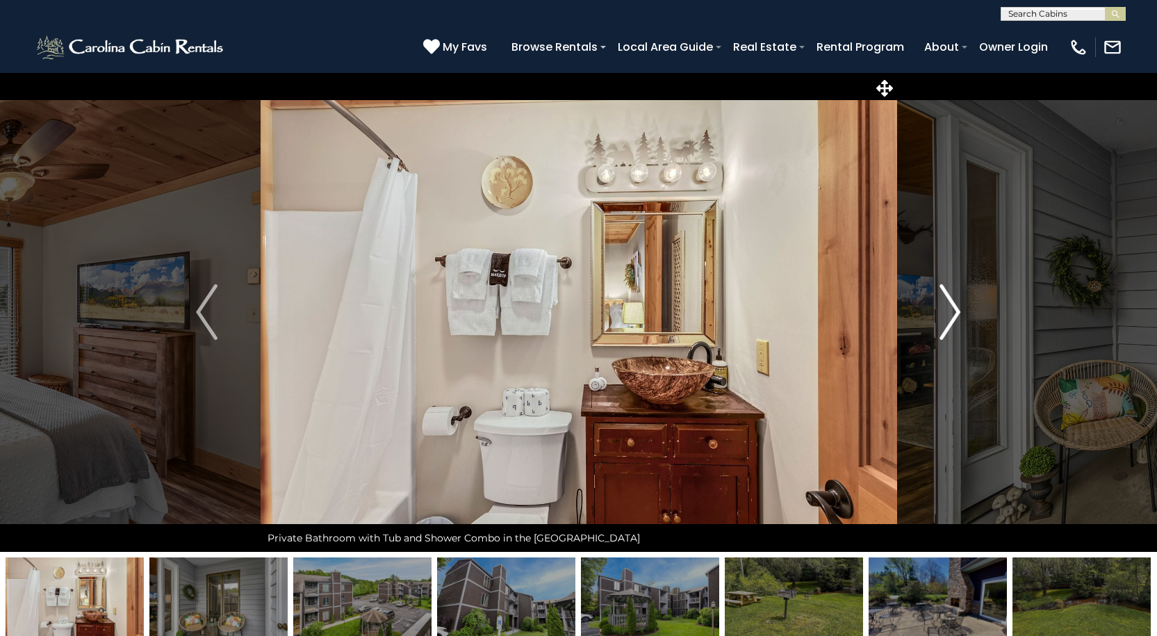
click at [947, 309] on img "Next" at bounding box center [949, 312] width 21 height 56
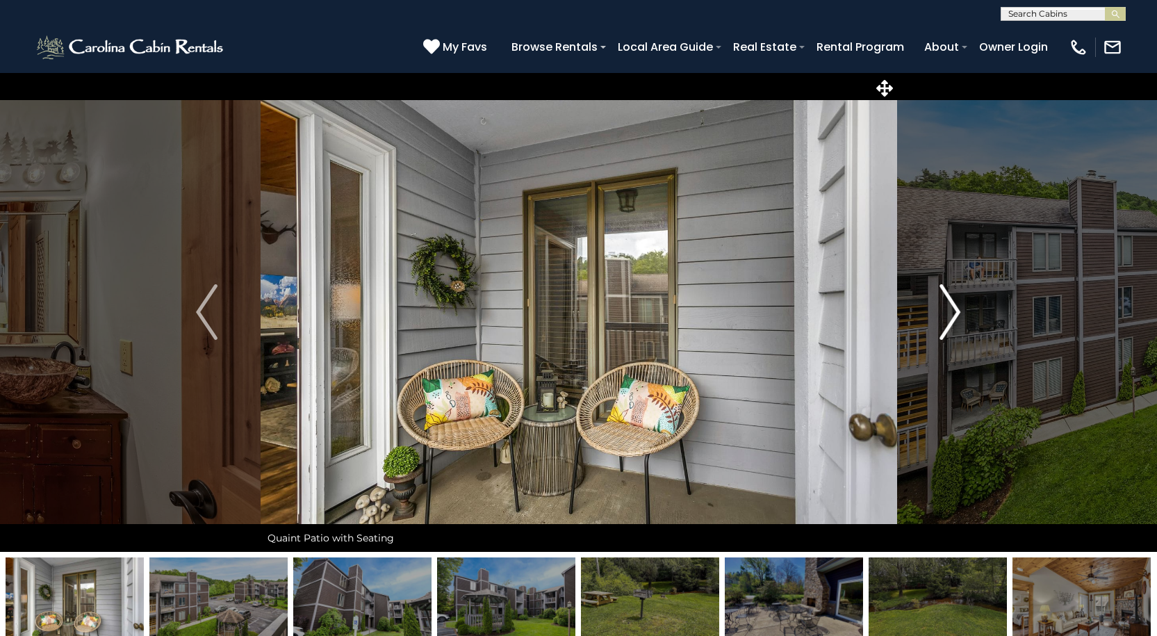
click at [947, 309] on img "Next" at bounding box center [949, 312] width 21 height 56
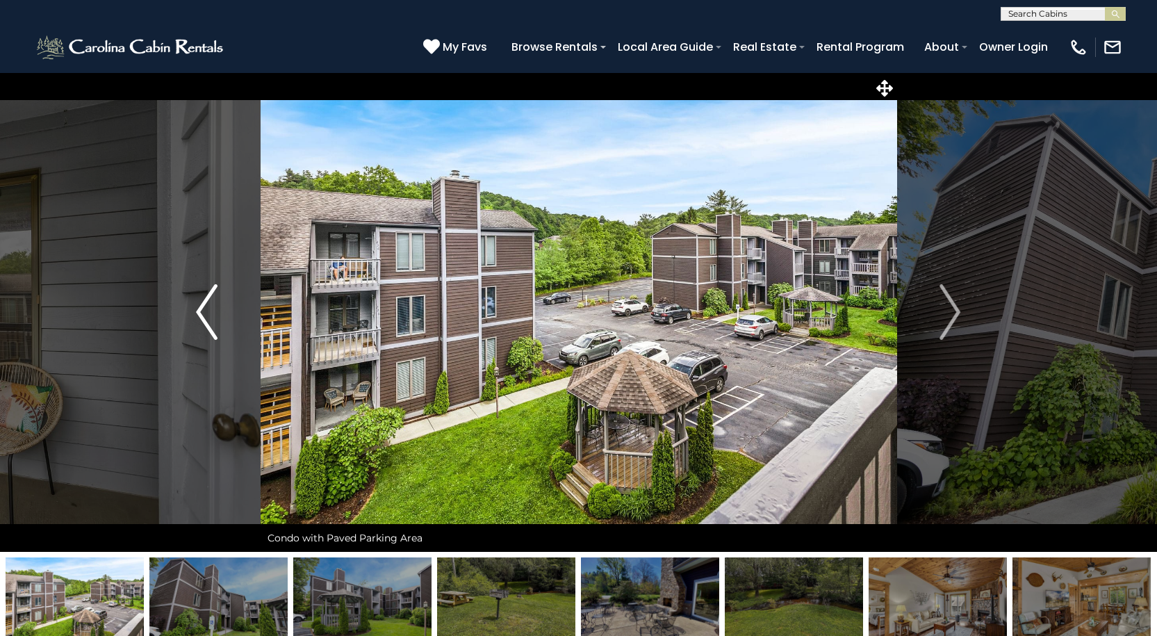
click at [219, 331] on button "Previous" at bounding box center [206, 311] width 107 height 479
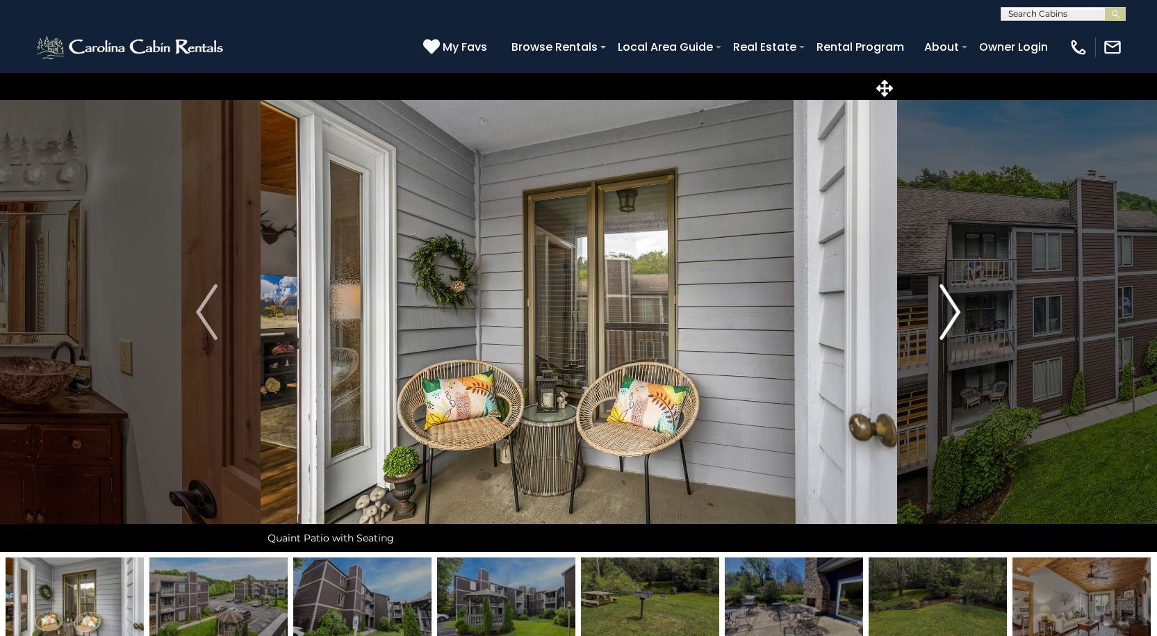
click at [944, 301] on img "Next" at bounding box center [949, 312] width 21 height 56
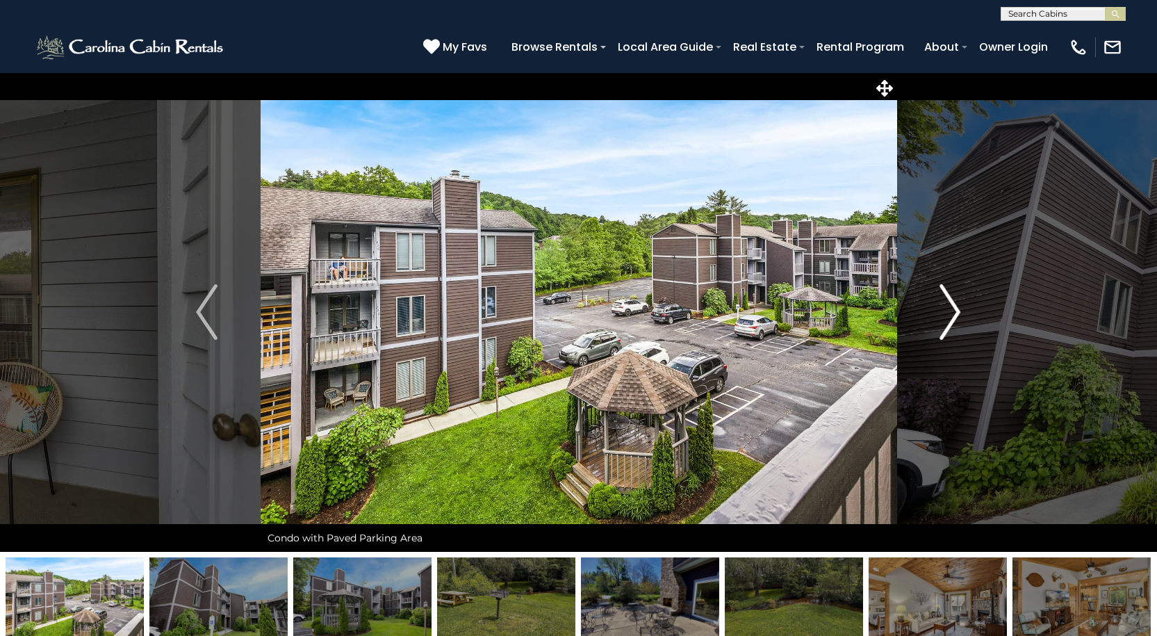
click at [945, 301] on img "Next" at bounding box center [949, 312] width 21 height 56
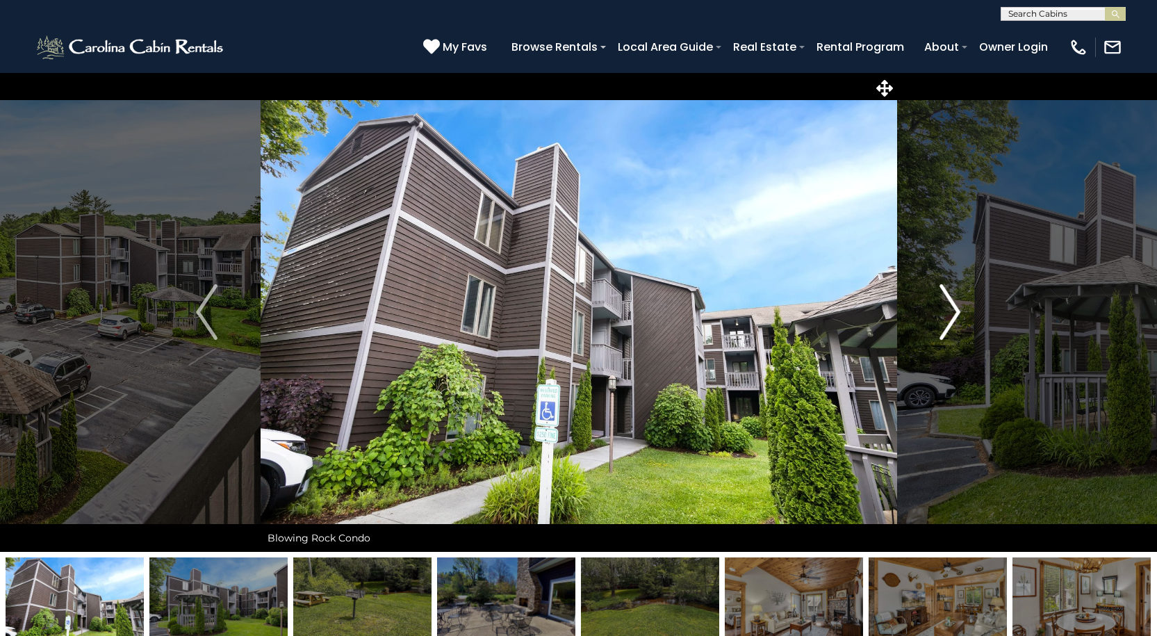
click at [945, 301] on img "Next" at bounding box center [949, 312] width 21 height 56
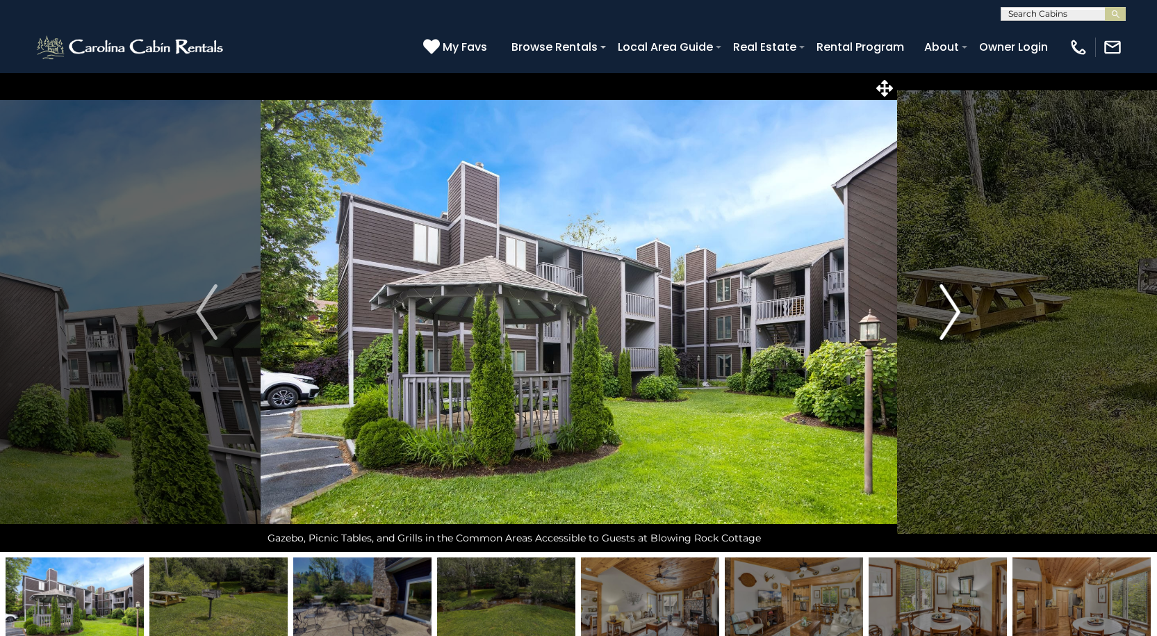
click at [945, 301] on img "Next" at bounding box center [949, 312] width 21 height 56
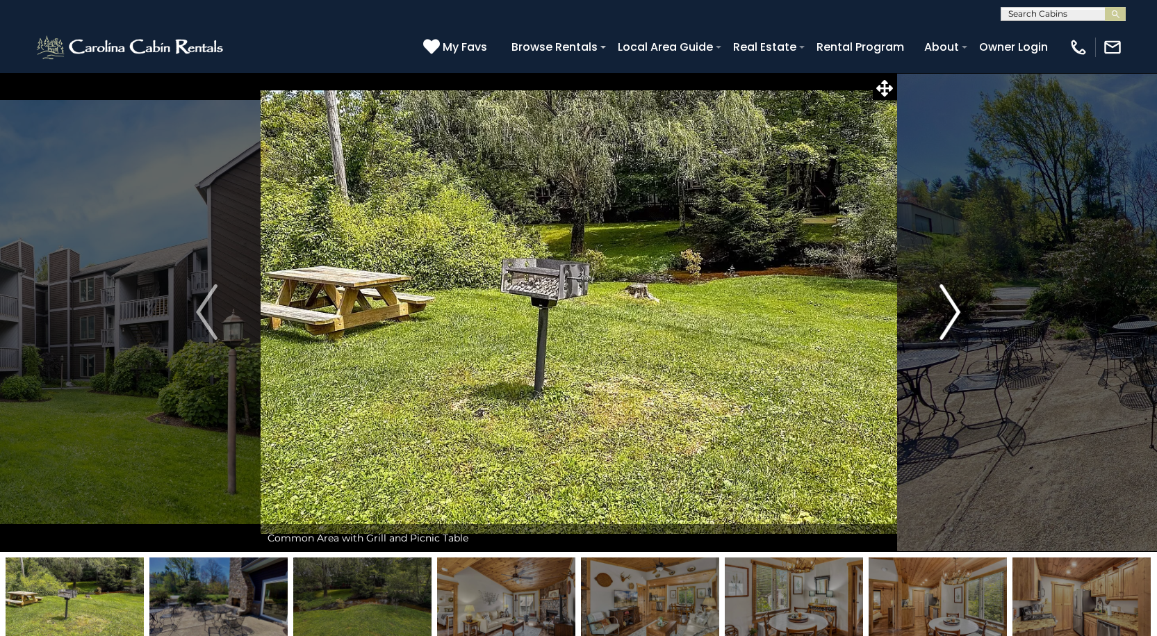
click at [945, 301] on img "Next" at bounding box center [949, 312] width 21 height 56
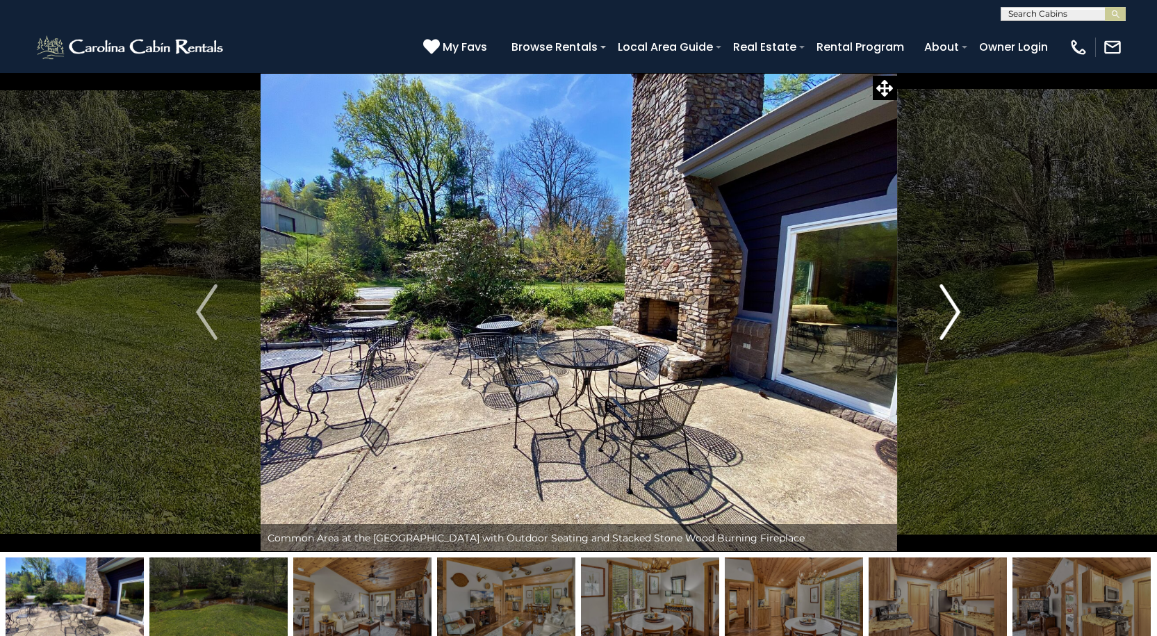
click at [945, 301] on img "Next" at bounding box center [949, 312] width 21 height 56
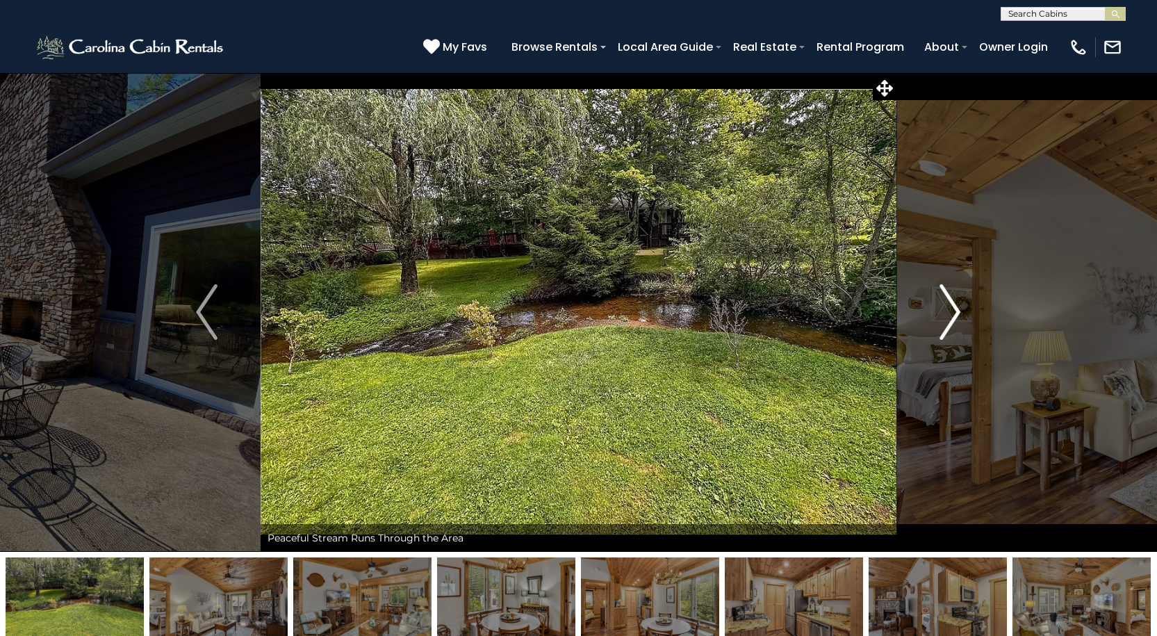
click at [945, 301] on img "Next" at bounding box center [949, 312] width 21 height 56
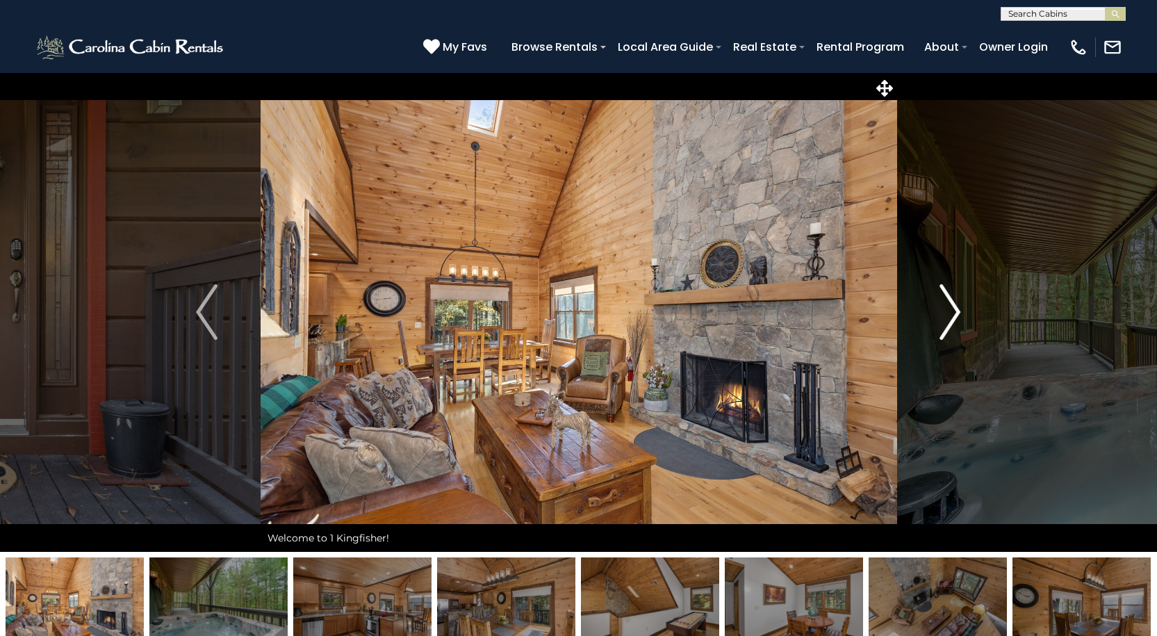
click at [935, 296] on button "Next" at bounding box center [949, 311] width 107 height 479
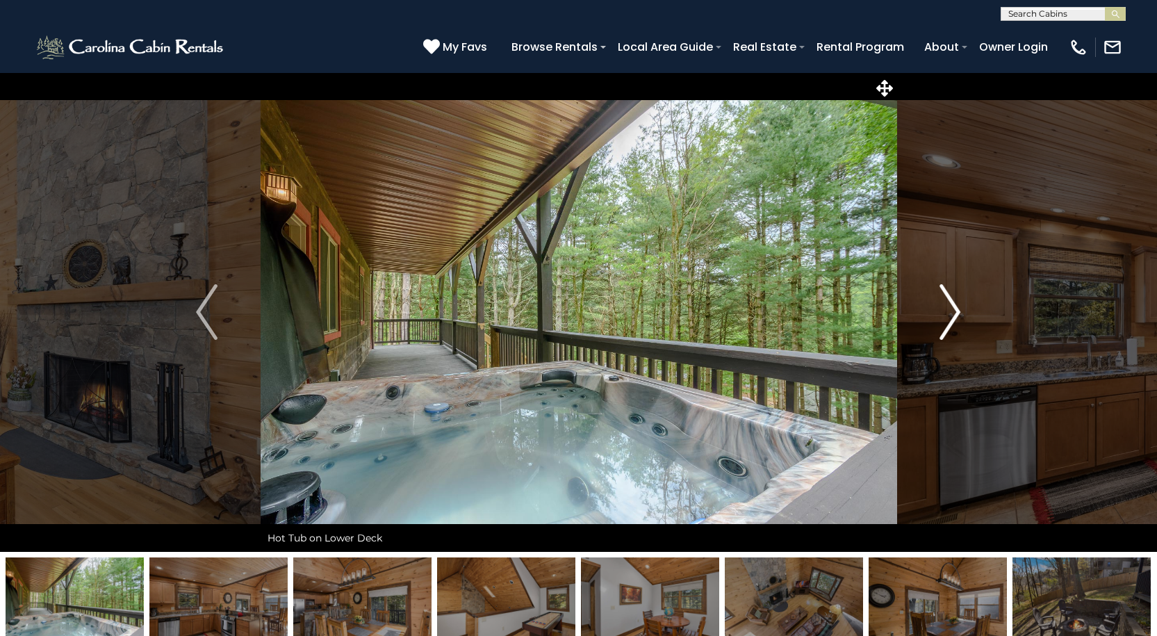
click at [935, 296] on button "Next" at bounding box center [949, 311] width 107 height 479
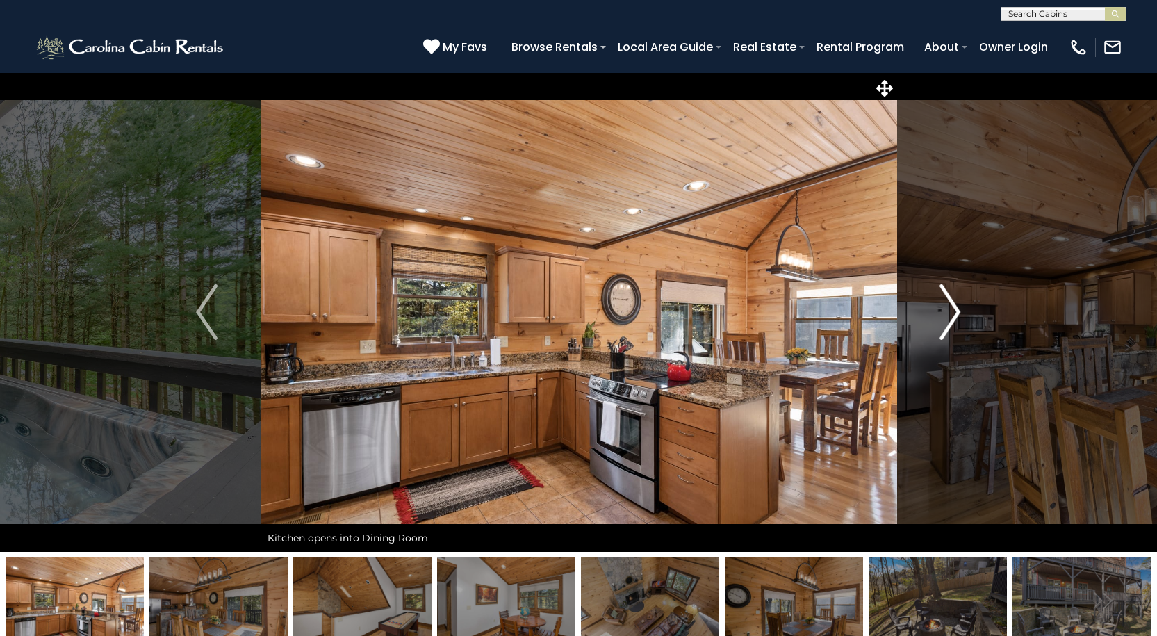
click at [935, 296] on button "Next" at bounding box center [949, 311] width 107 height 479
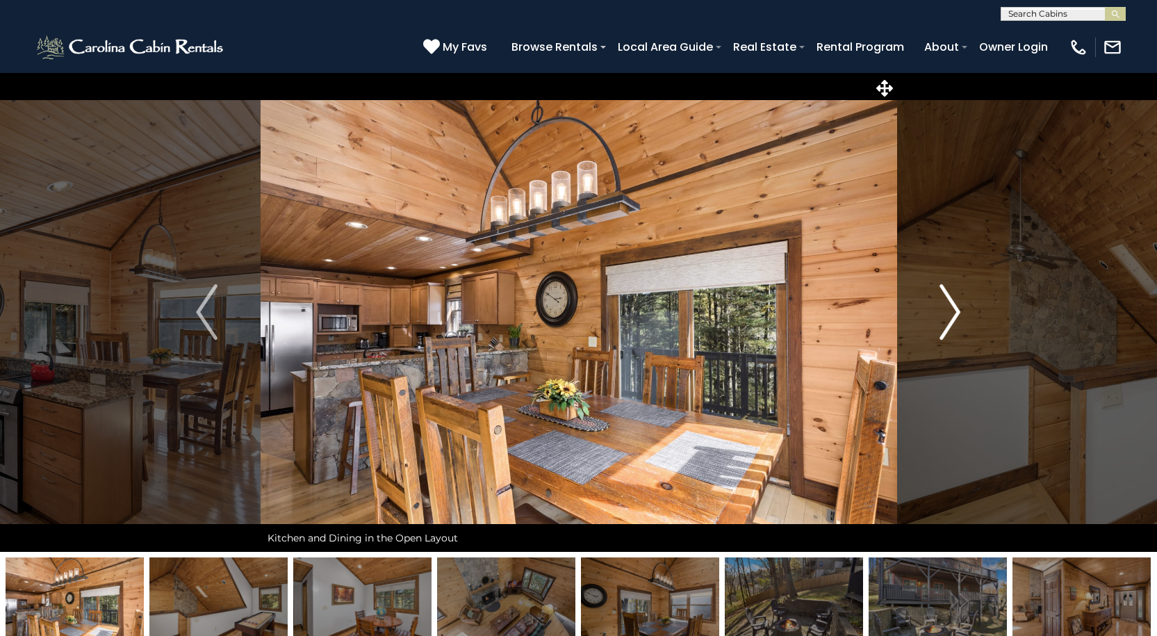
click at [935, 296] on button "Next" at bounding box center [949, 311] width 107 height 479
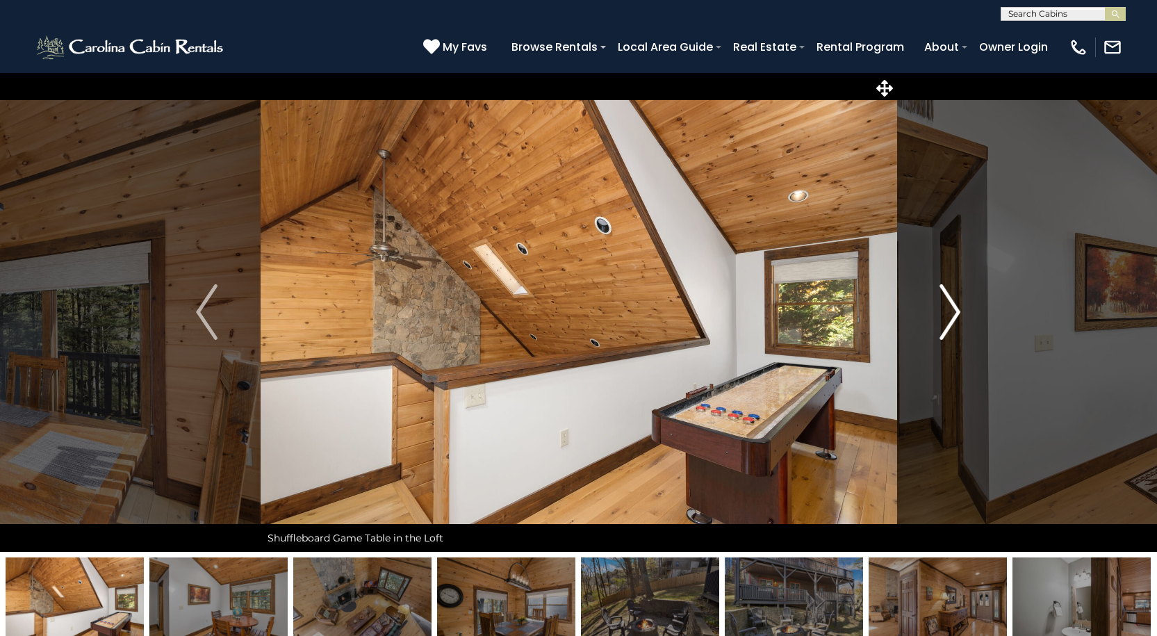
click at [935, 296] on button "Next" at bounding box center [949, 311] width 107 height 479
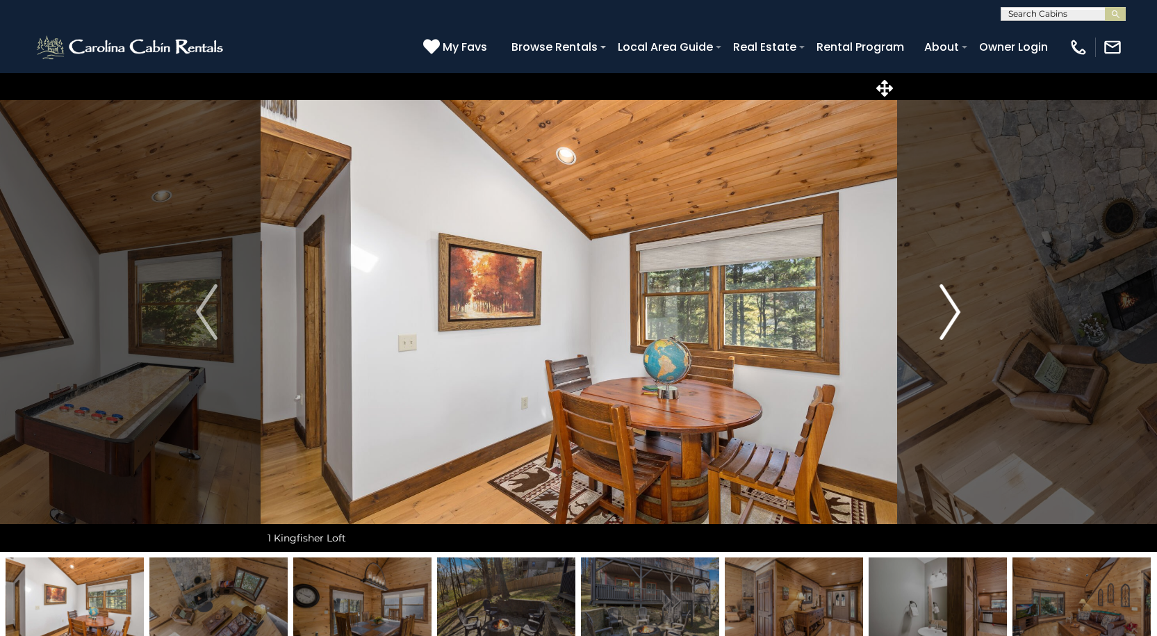
click at [935, 296] on button "Next" at bounding box center [949, 311] width 107 height 479
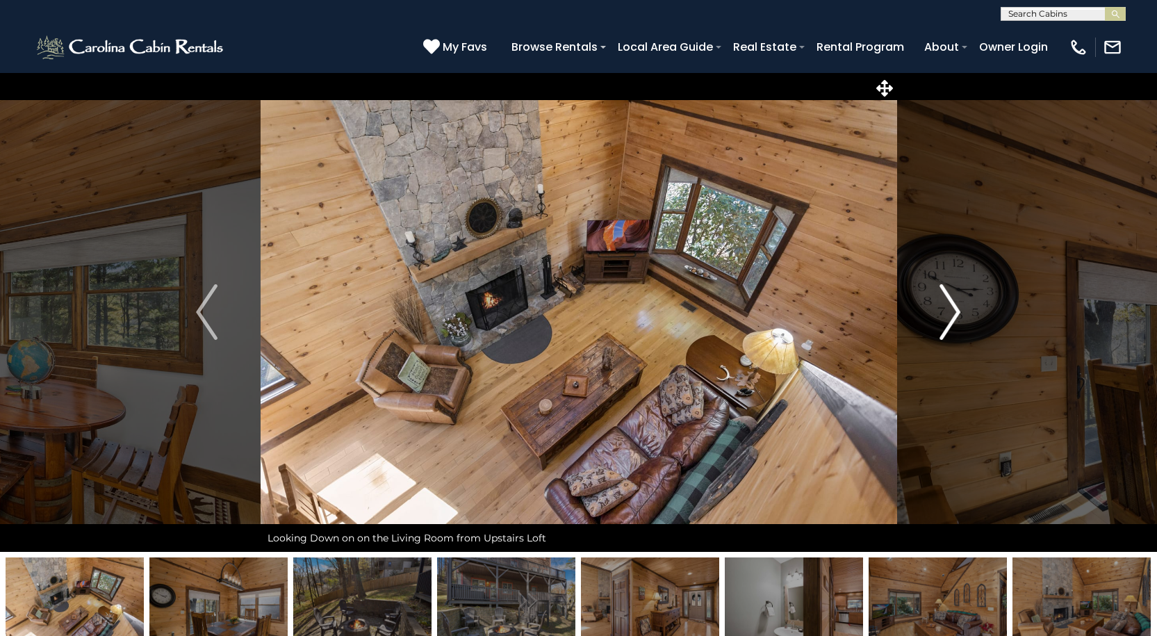
click at [959, 304] on img "Next" at bounding box center [949, 312] width 21 height 56
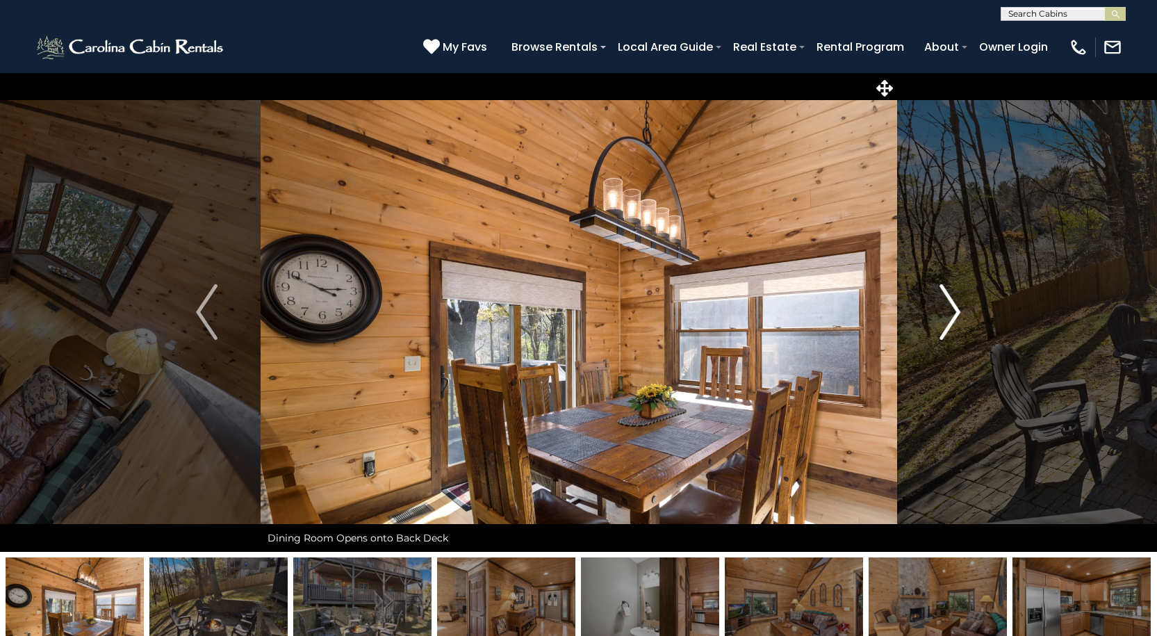
click at [959, 304] on img "Next" at bounding box center [949, 312] width 21 height 56
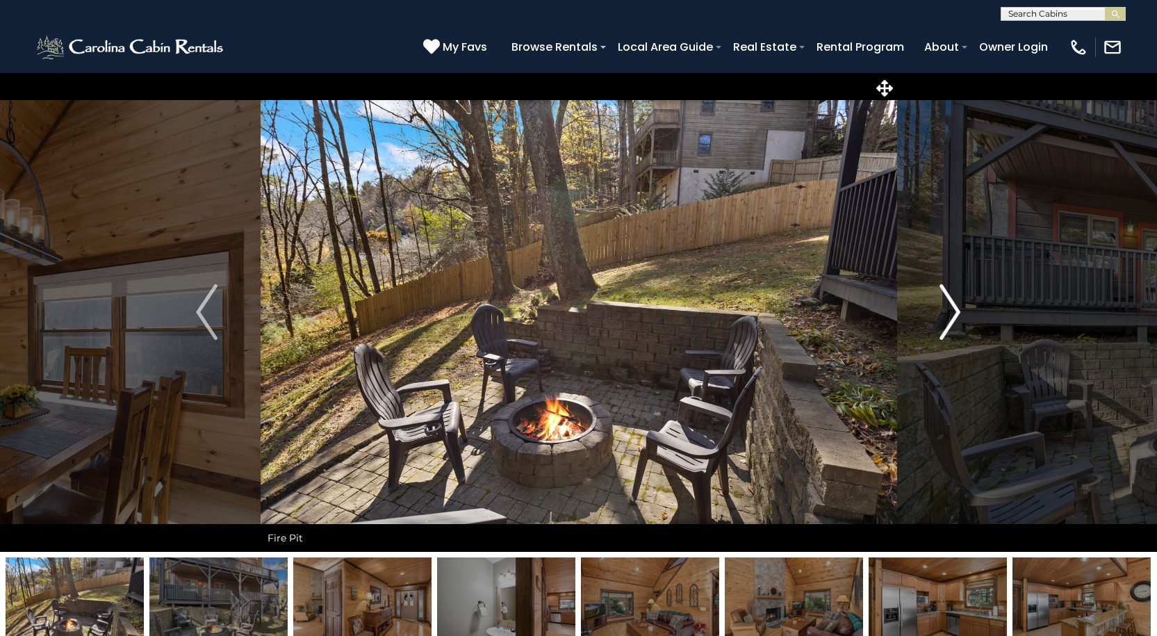
click at [959, 304] on img "Next" at bounding box center [949, 312] width 21 height 56
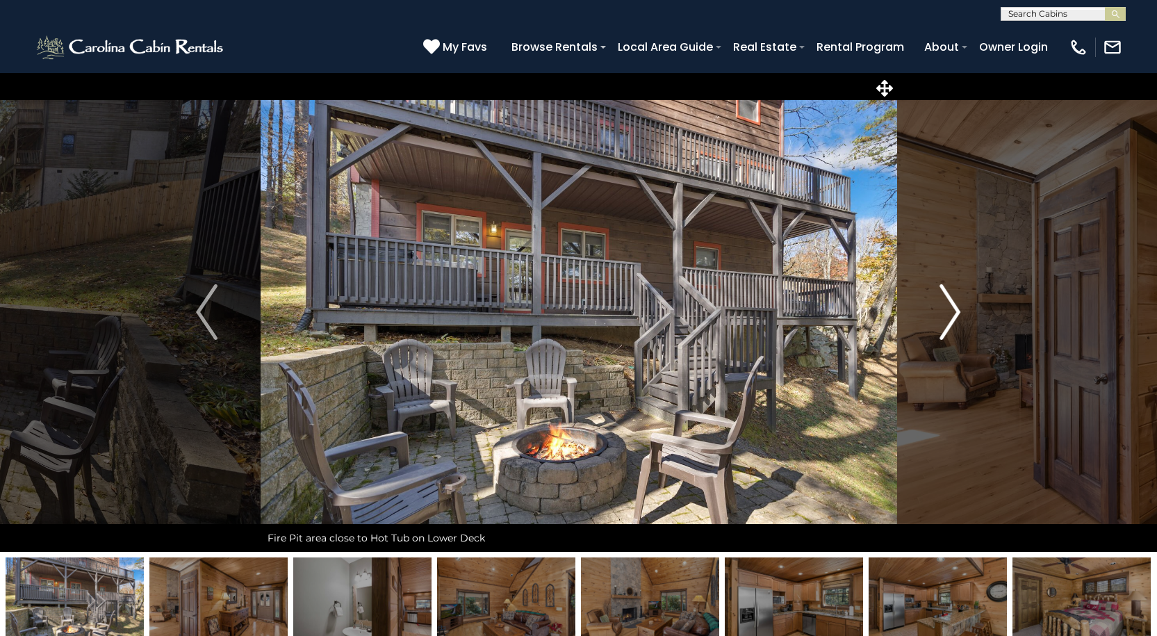
click at [959, 304] on img "Next" at bounding box center [949, 312] width 21 height 56
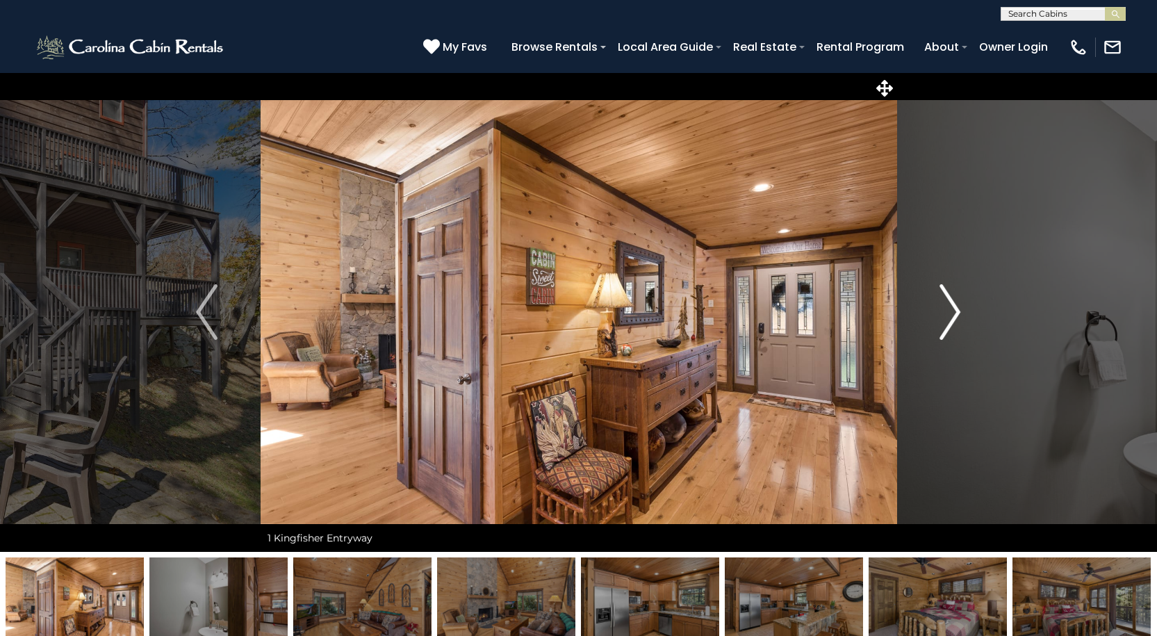
click at [959, 304] on img "Next" at bounding box center [949, 312] width 21 height 56
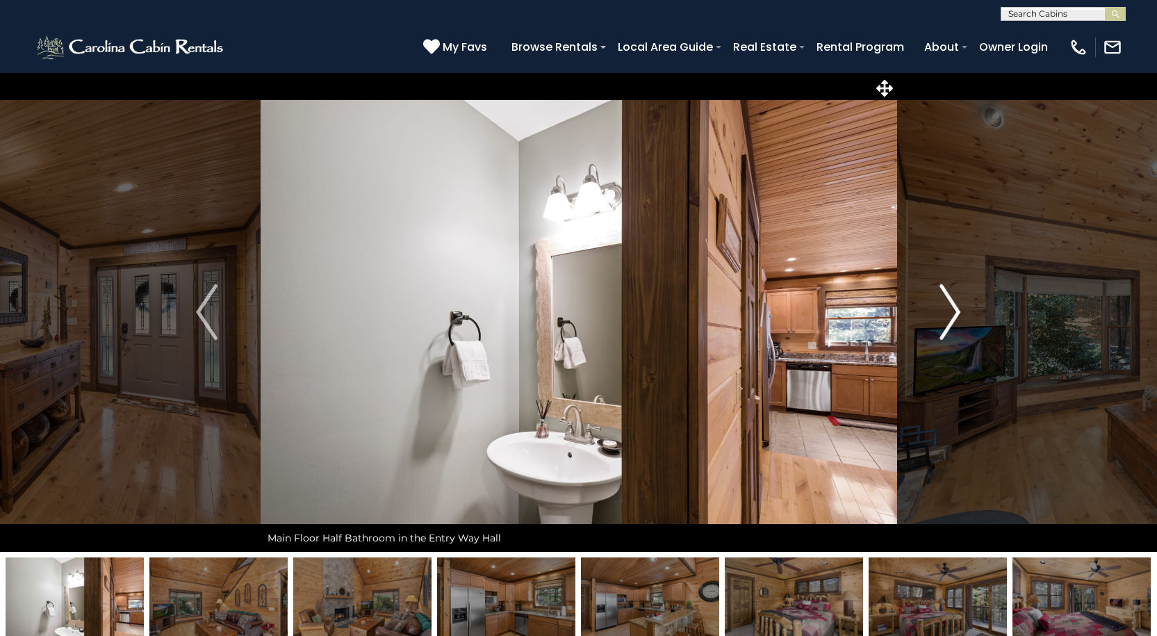
click at [959, 304] on img "Next" at bounding box center [949, 312] width 21 height 56
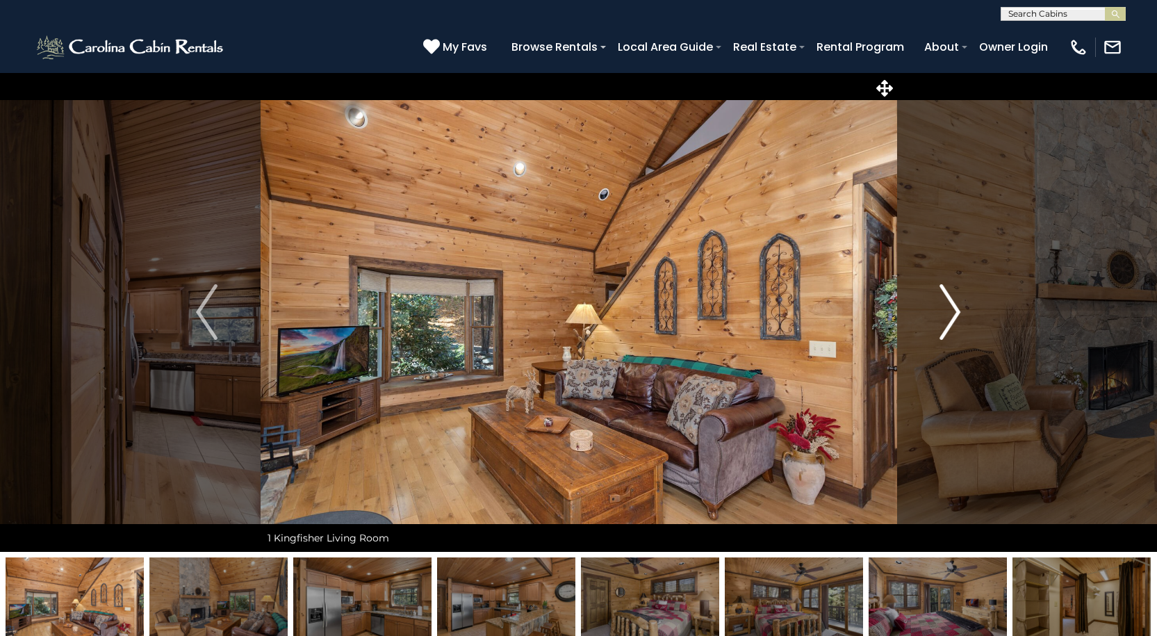
click at [959, 304] on img "Next" at bounding box center [949, 312] width 21 height 56
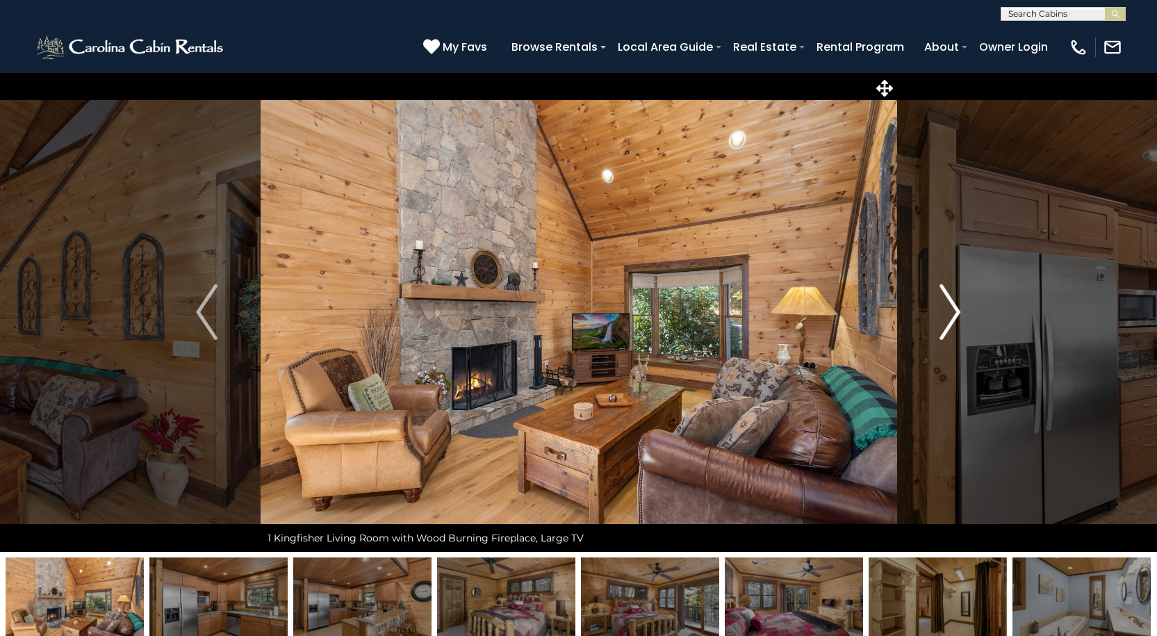
click at [956, 303] on img "Next" at bounding box center [949, 312] width 21 height 56
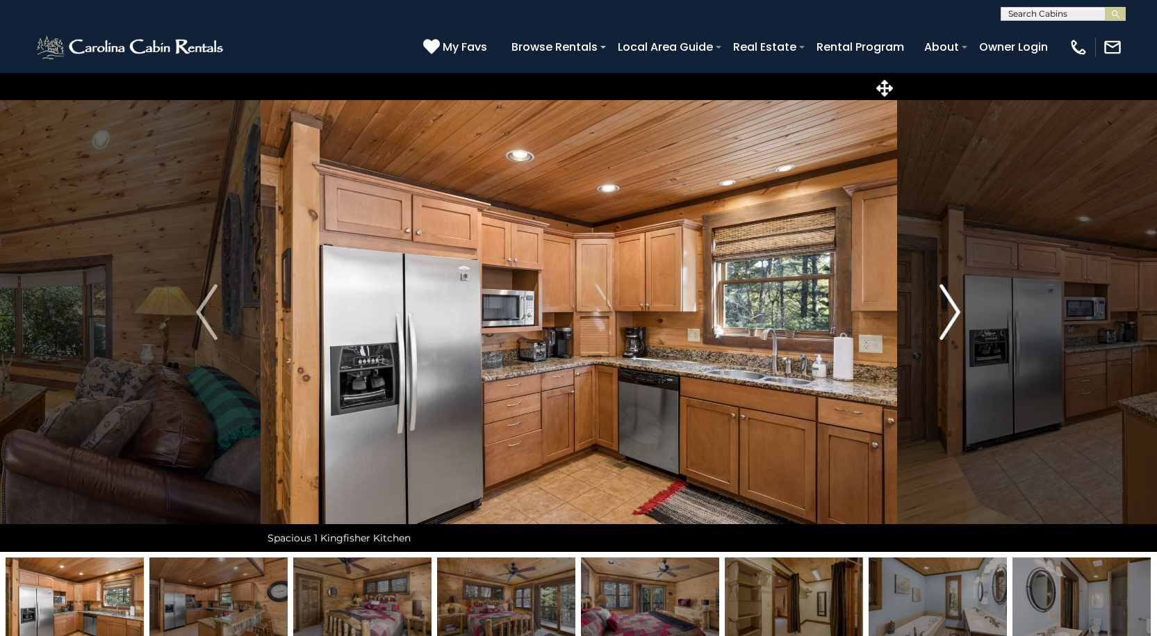
click at [956, 303] on img "Next" at bounding box center [949, 312] width 21 height 56
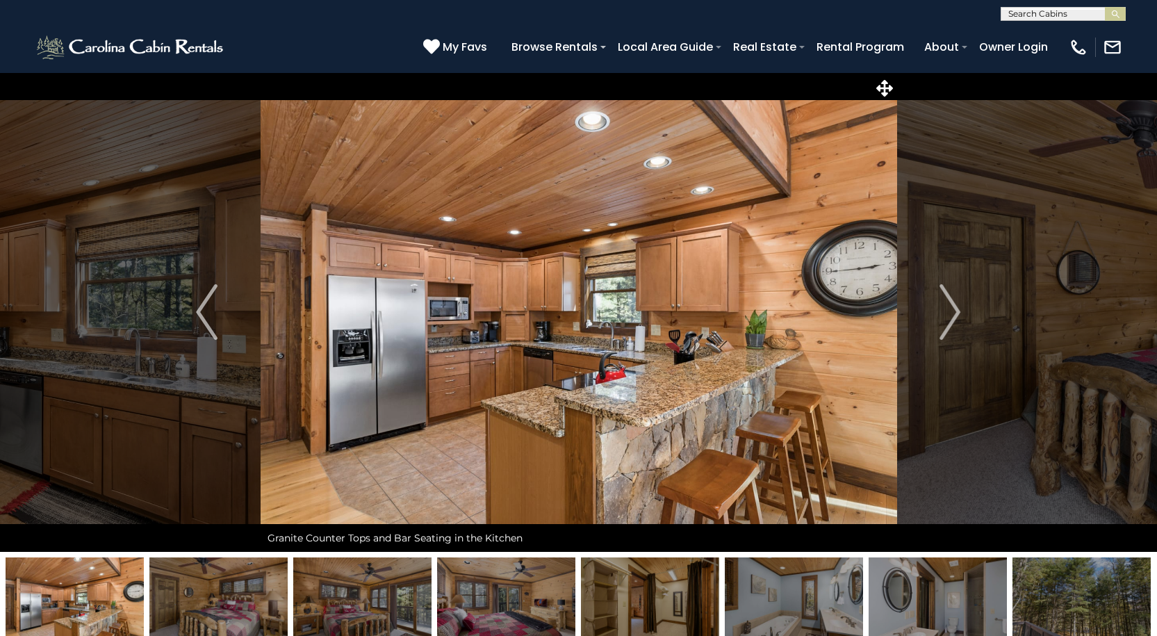
click at [458, 75] on img at bounding box center [578, 311] width 636 height 479
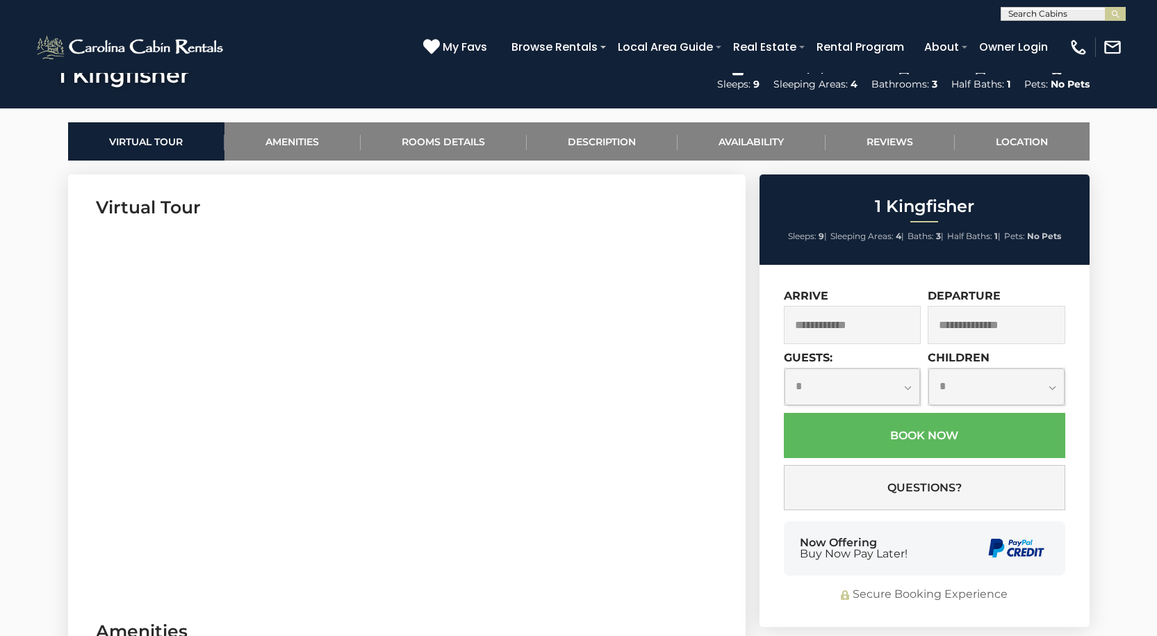
scroll to position [625, 0]
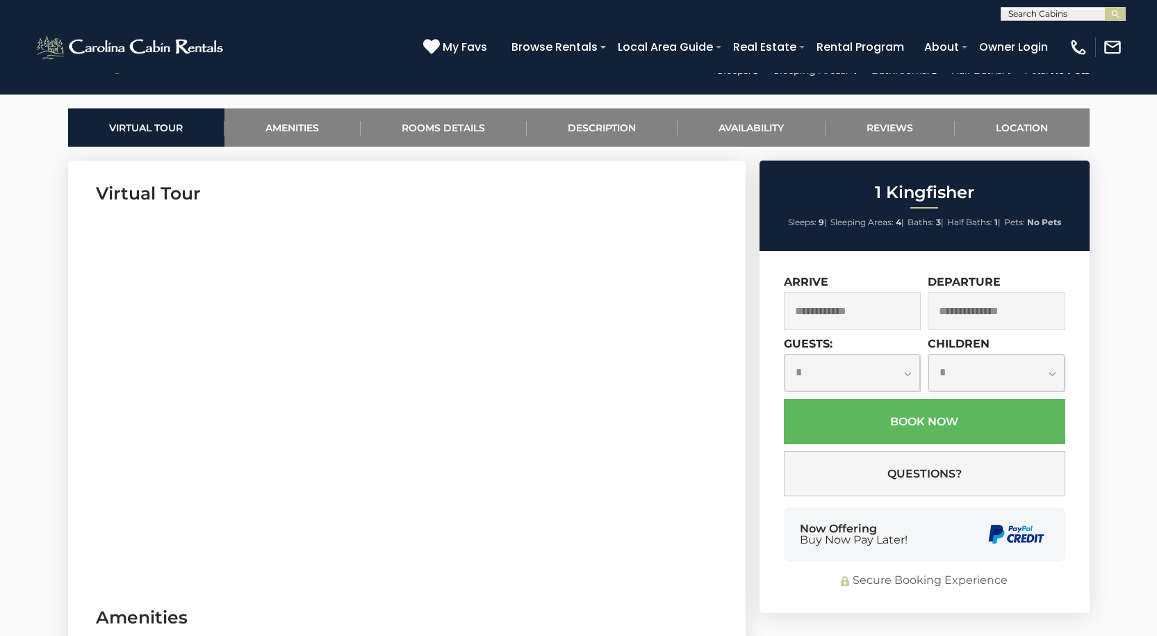
click at [888, 306] on input "text" at bounding box center [853, 311] width 138 height 38
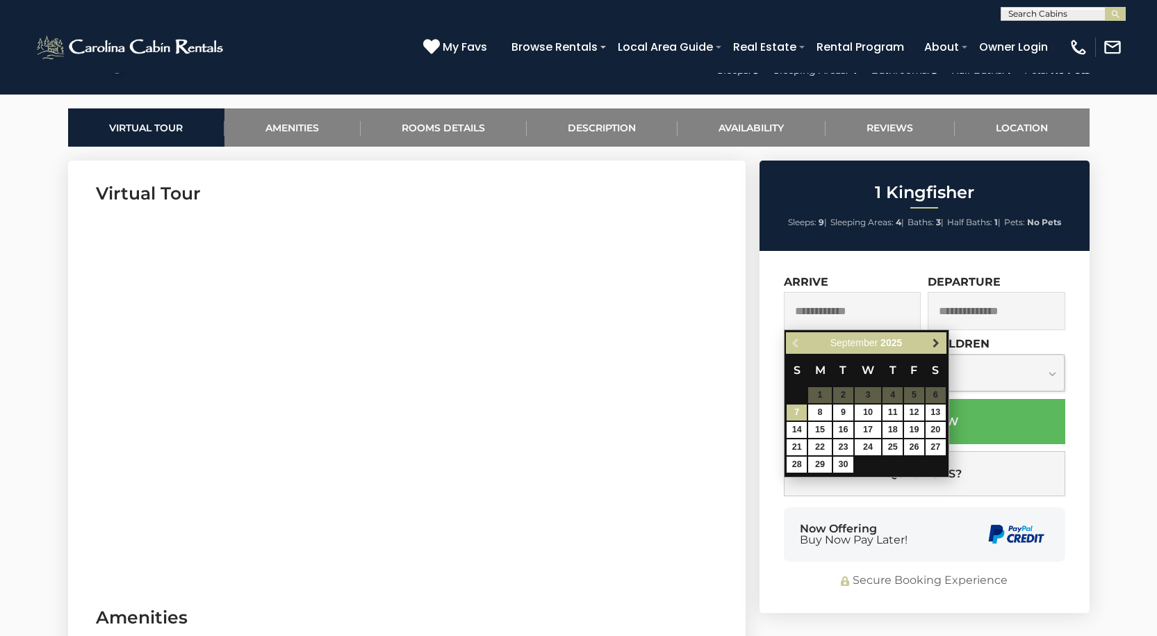
click at [938, 342] on span "Next" at bounding box center [935, 343] width 11 height 11
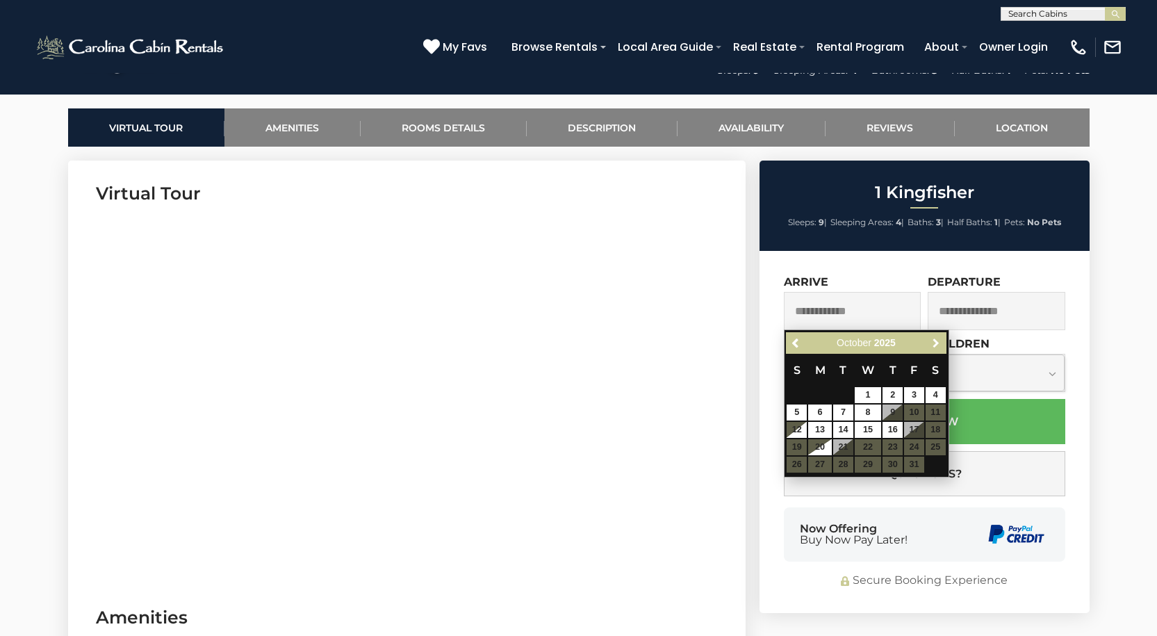
click at [938, 342] on span "Next" at bounding box center [935, 343] width 11 height 11
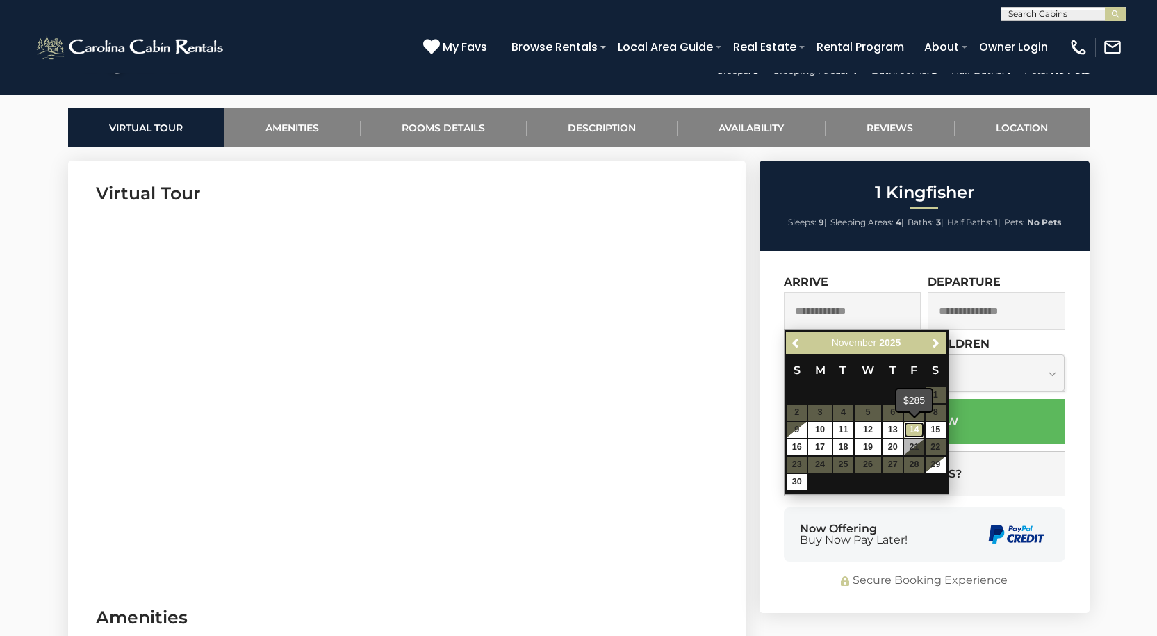
click at [915, 426] on link "14" at bounding box center [914, 430] width 20 height 16
type input "**********"
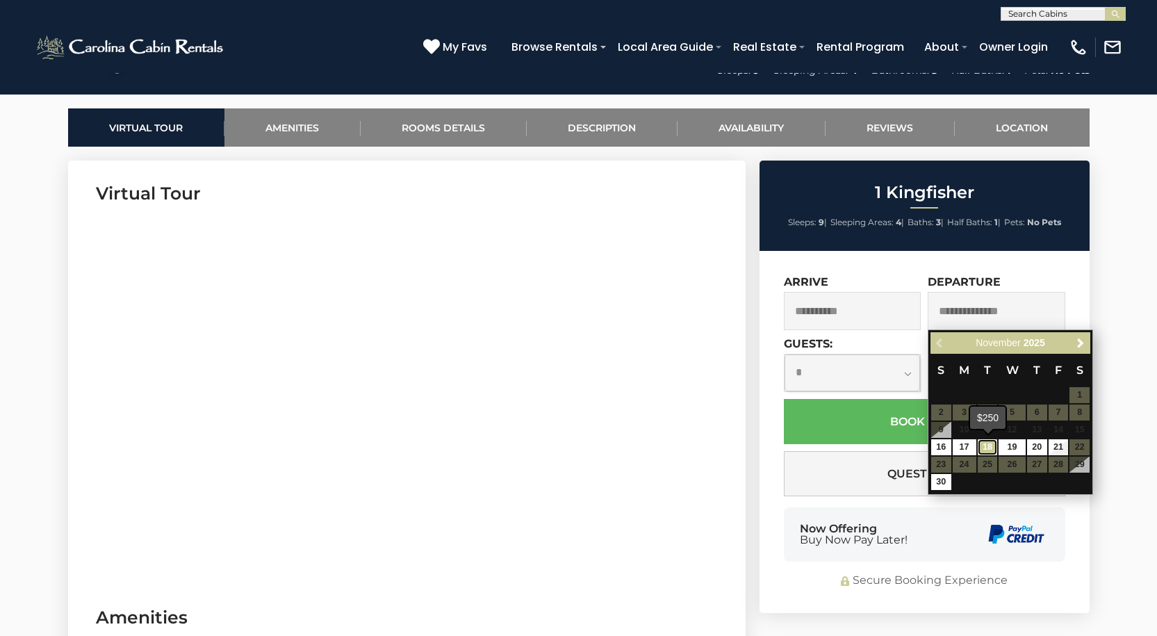
click at [981, 445] on link "18" at bounding box center [987, 447] width 20 height 16
type input "**********"
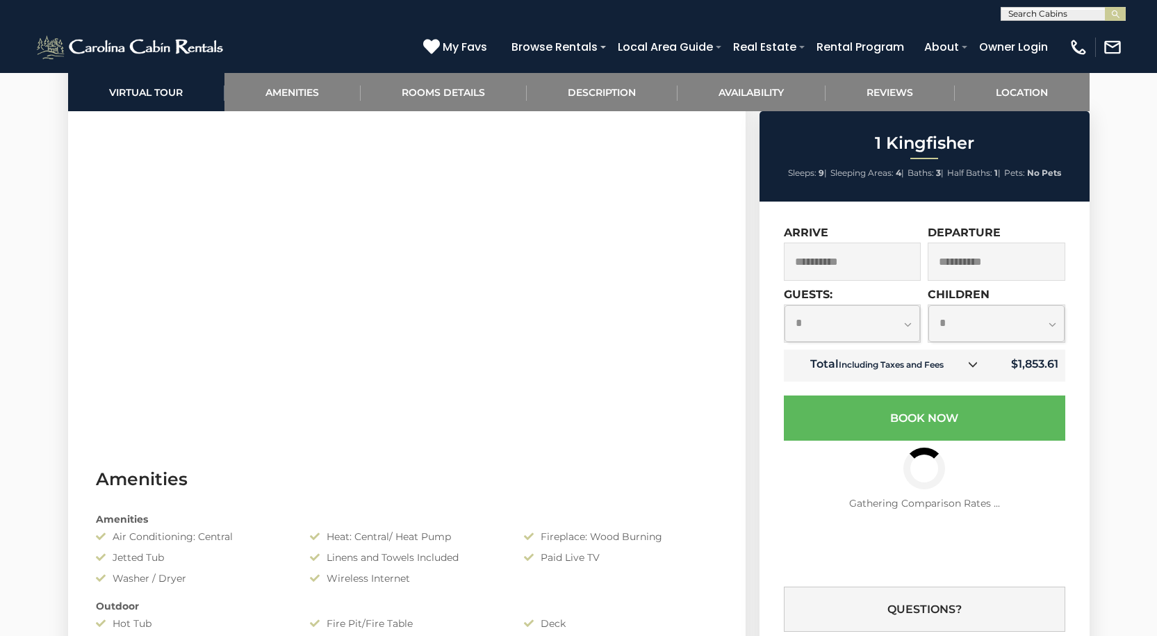
scroll to position [764, 0]
click at [959, 370] on td "Total Including Taxes and Fees" at bounding box center [887, 365] width 206 height 32
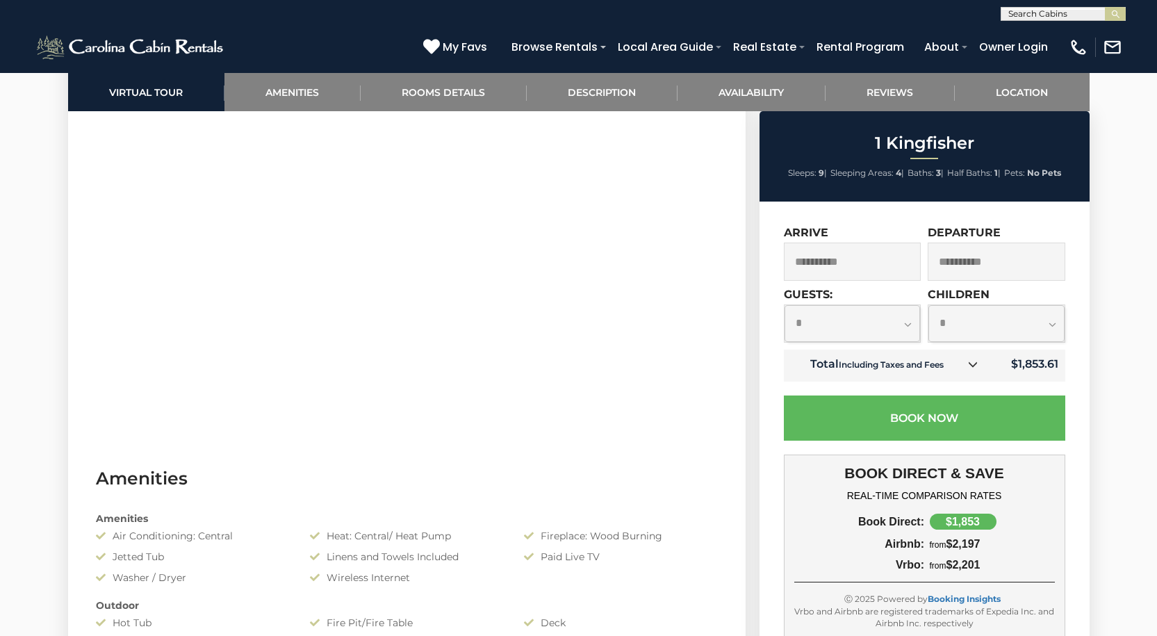
click at [974, 362] on icon at bounding box center [973, 364] width 10 height 10
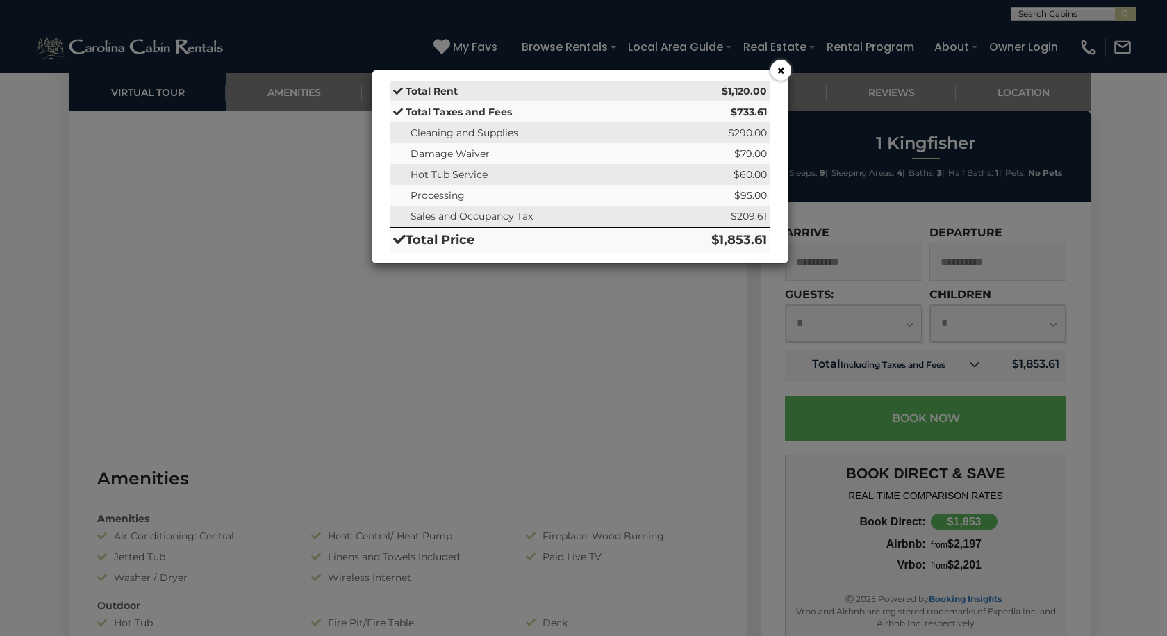
click at [774, 69] on button "×" at bounding box center [780, 70] width 21 height 21
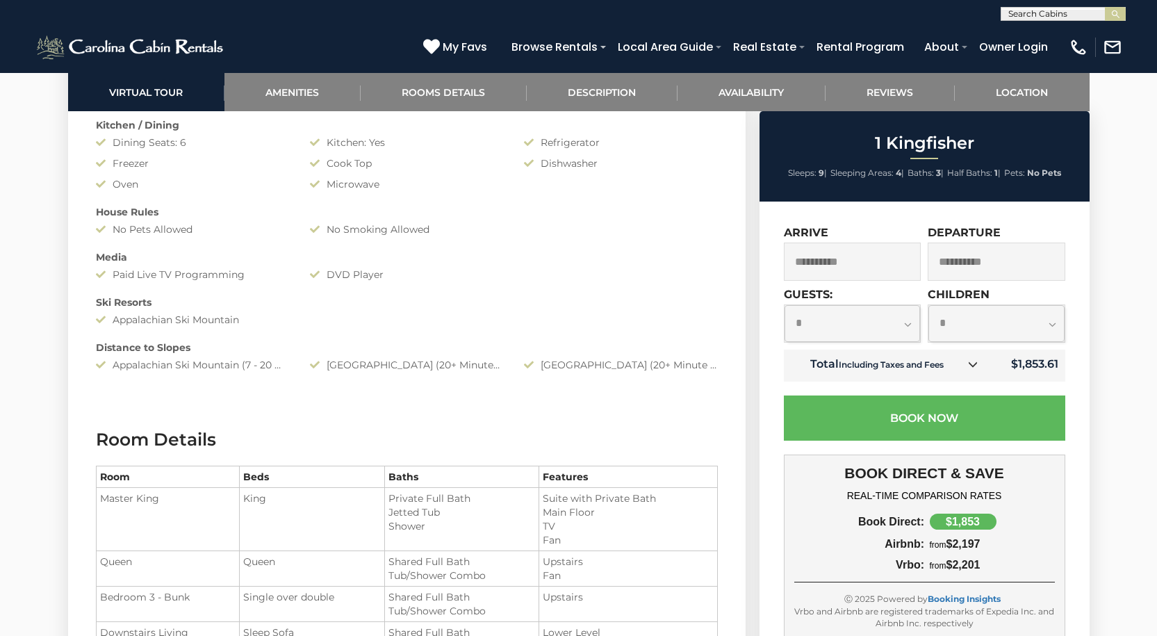
scroll to position [1598, 0]
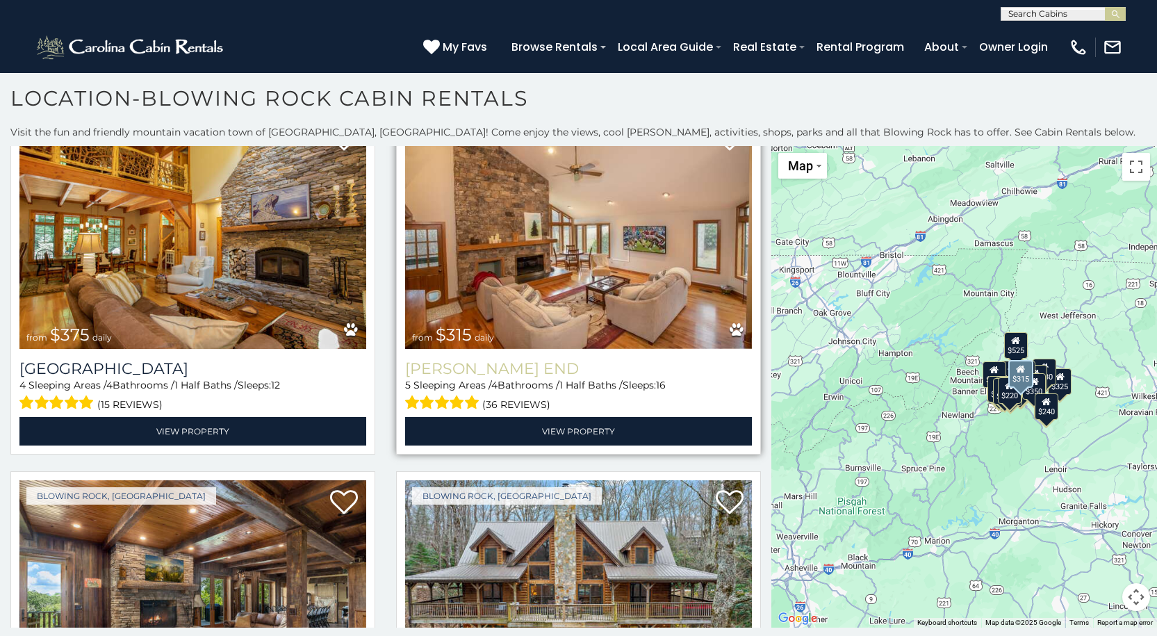
scroll to position [278, 0]
